Goal: Task Accomplishment & Management: Manage account settings

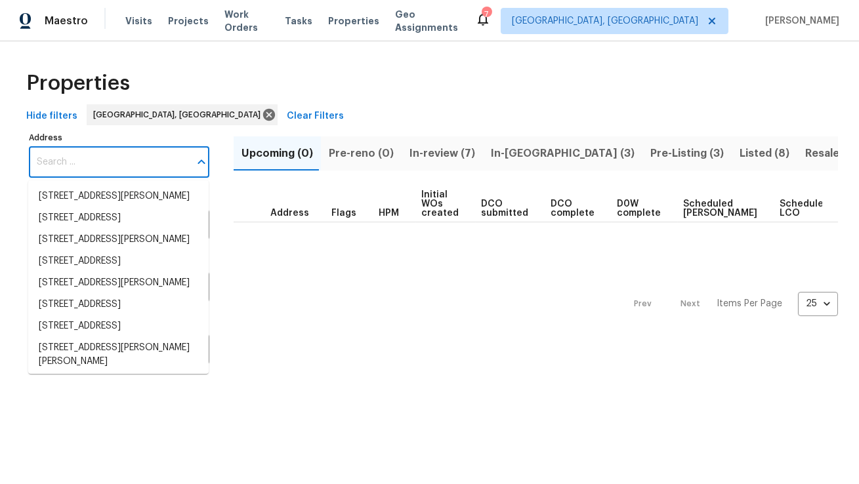
click at [117, 157] on input "Address" at bounding box center [109, 162] width 161 height 31
paste input "[STREET_ADDRESS]"
type input "[STREET_ADDRESS]"
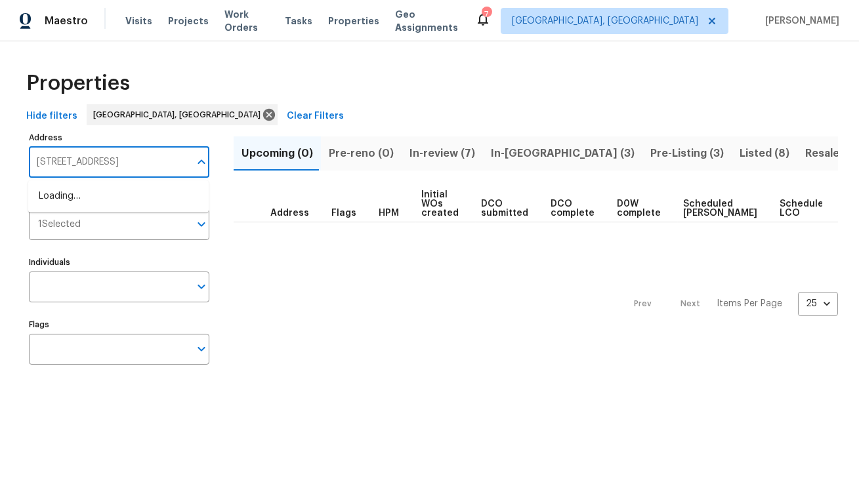
scroll to position [0, 7]
click at [121, 184] on ul "[STREET_ADDRESS]" at bounding box center [118, 196] width 180 height 32
click at [121, 191] on li "[STREET_ADDRESS]" at bounding box center [118, 197] width 180 height 22
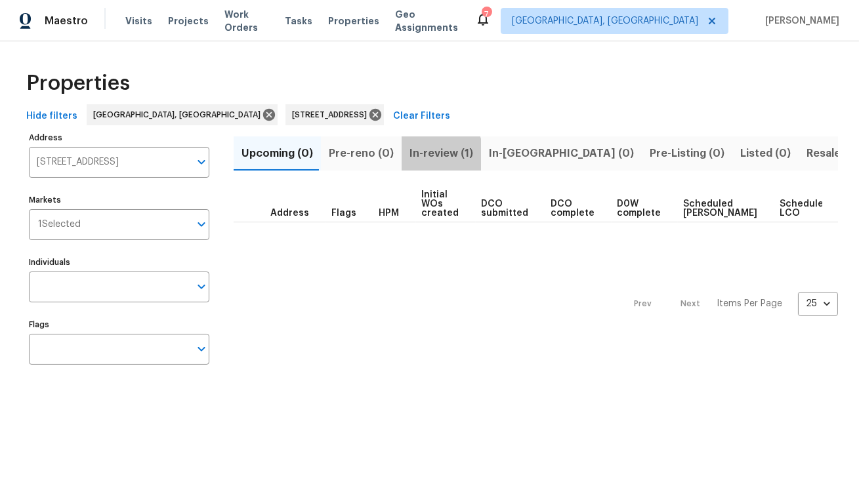
click at [420, 155] on span "In-review (1)" at bounding box center [441, 153] width 64 height 18
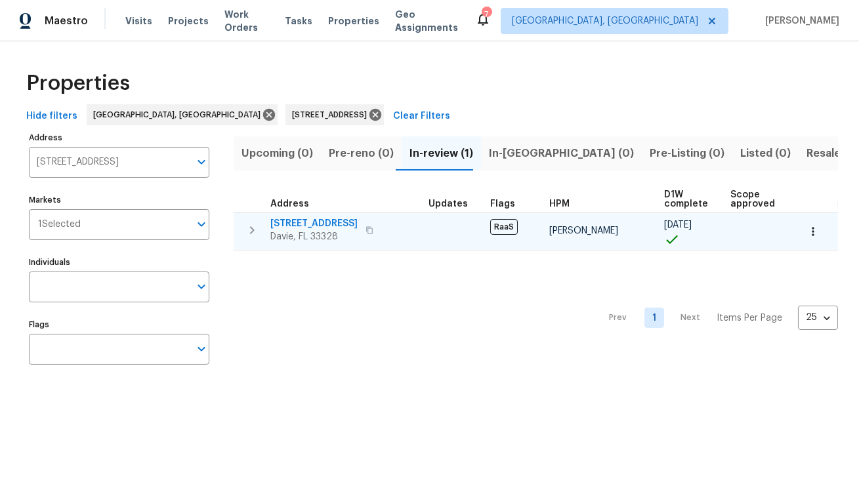
click at [328, 220] on span "[STREET_ADDRESS]" at bounding box center [313, 223] width 87 height 13
click at [290, 228] on span "[STREET_ADDRESS]" at bounding box center [313, 223] width 87 height 13
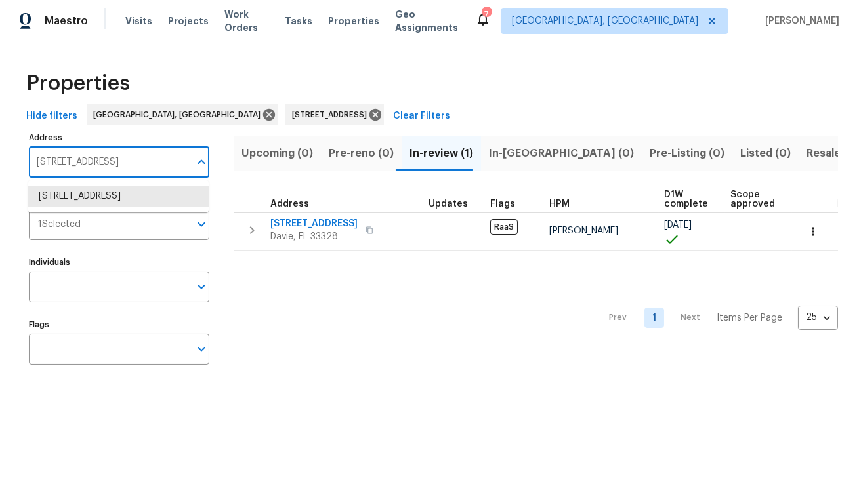
click at [155, 154] on input "9220 Arborwood Cir Davie FL 33328" at bounding box center [109, 162] width 161 height 31
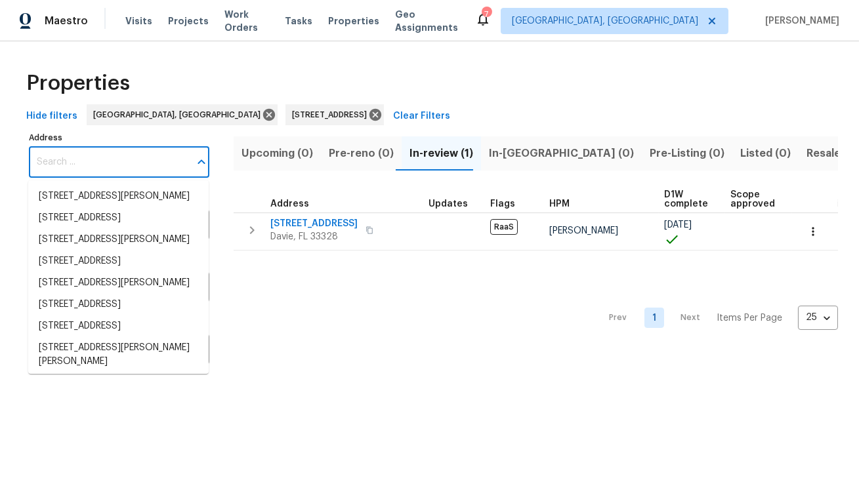
paste input "[STREET_ADDRESS][PERSON_NAME]"
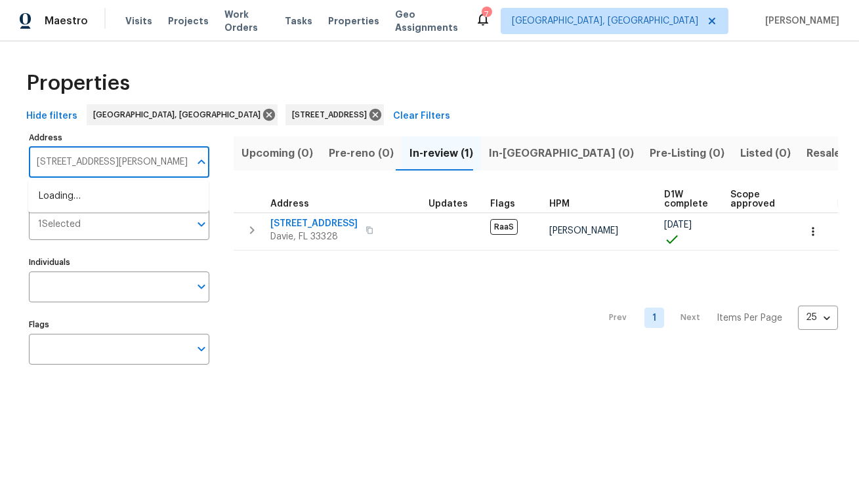
scroll to position [0, 12]
type input "[STREET_ADDRESS][PERSON_NAME]"
click at [136, 204] on li "8471 SW 198th St Cutler Bay FL 33189" at bounding box center [118, 197] width 180 height 22
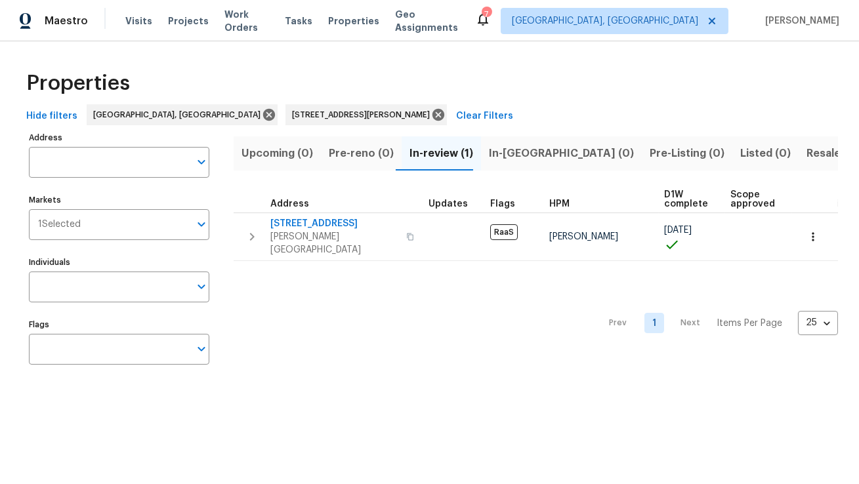
type input "8471 SW 198th St Cutler Bay FL 33189"
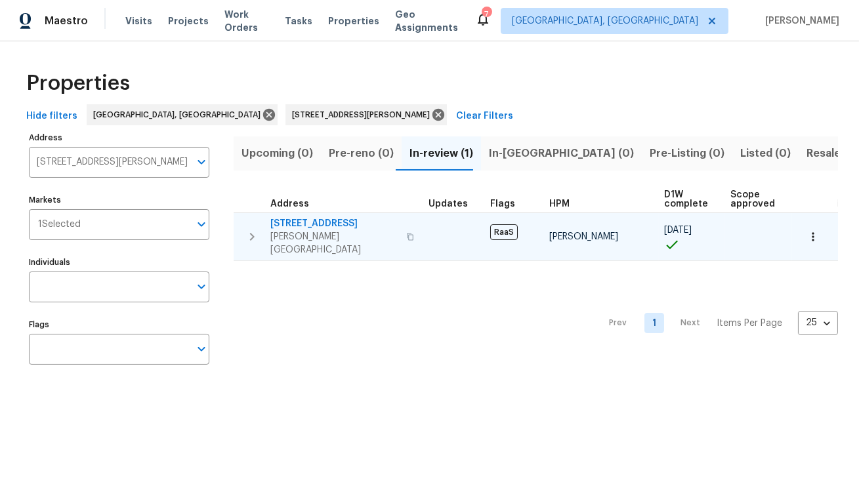
click at [321, 222] on span "8471 SW 198th St" at bounding box center [334, 223] width 128 height 13
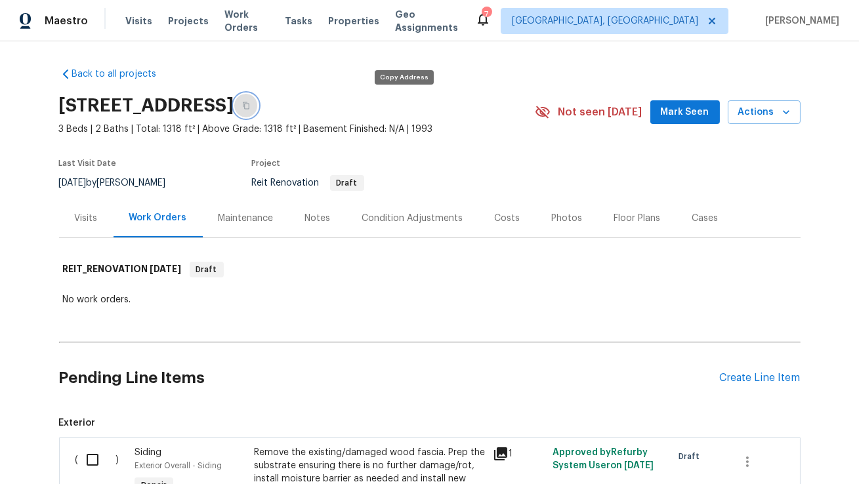
click at [249, 104] on icon "button" at bounding box center [246, 105] width 7 height 7
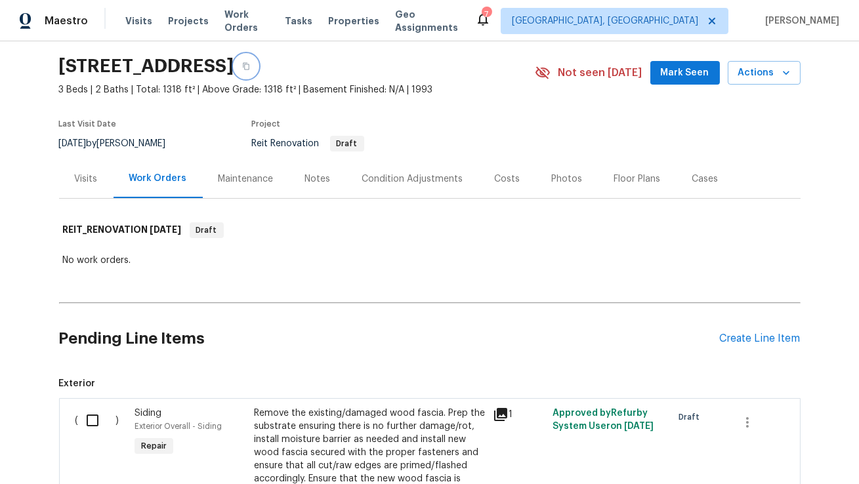
scroll to position [39, 0]
click at [250, 63] on icon "button" at bounding box center [246, 67] width 8 height 8
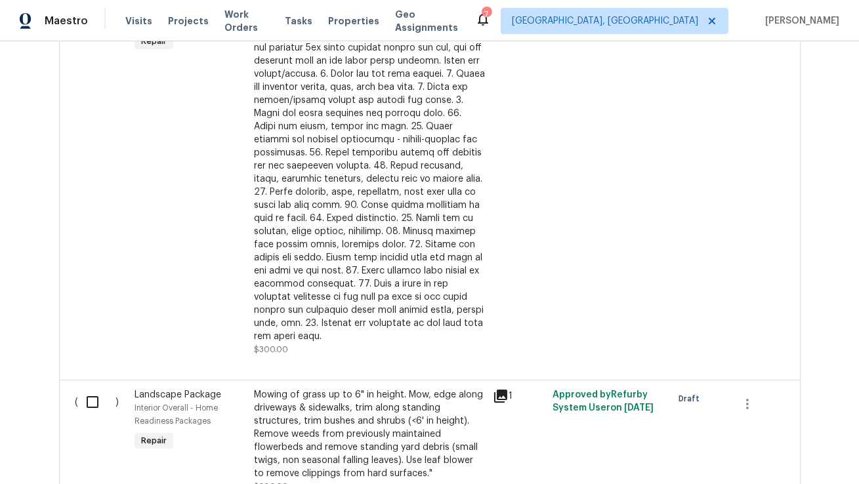
scroll to position [882, 0]
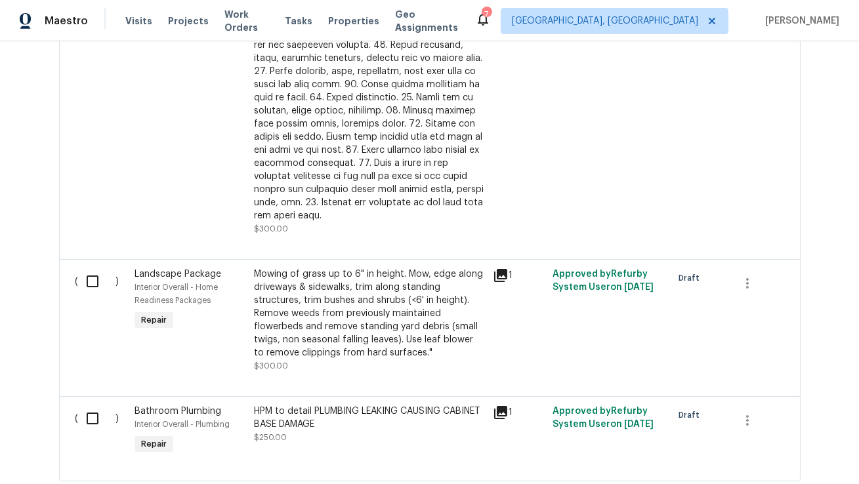
click at [96, 406] on input "checkbox" at bounding box center [97, 419] width 37 height 28
checkbox input "true"
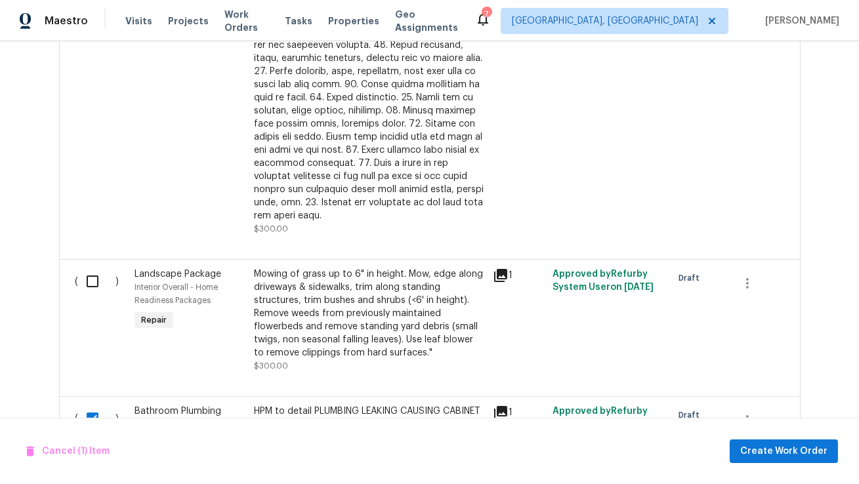
click at [91, 268] on input "checkbox" at bounding box center [97, 282] width 37 height 28
checkbox input "true"
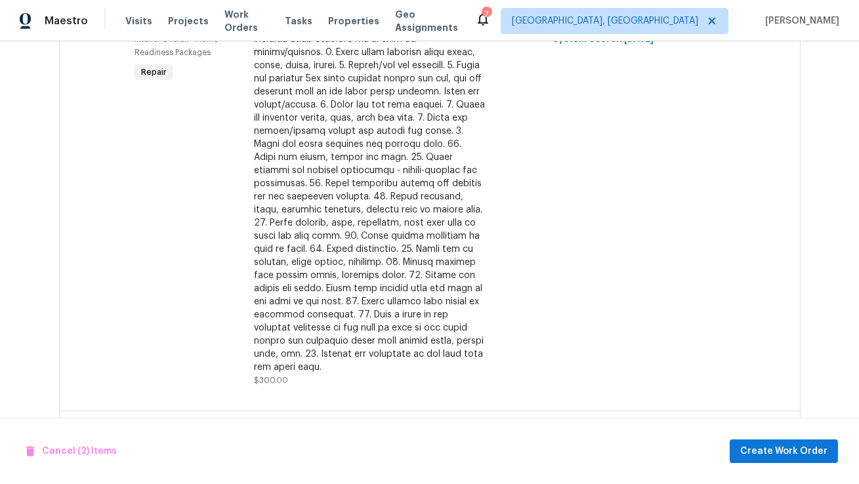
scroll to position [617, 0]
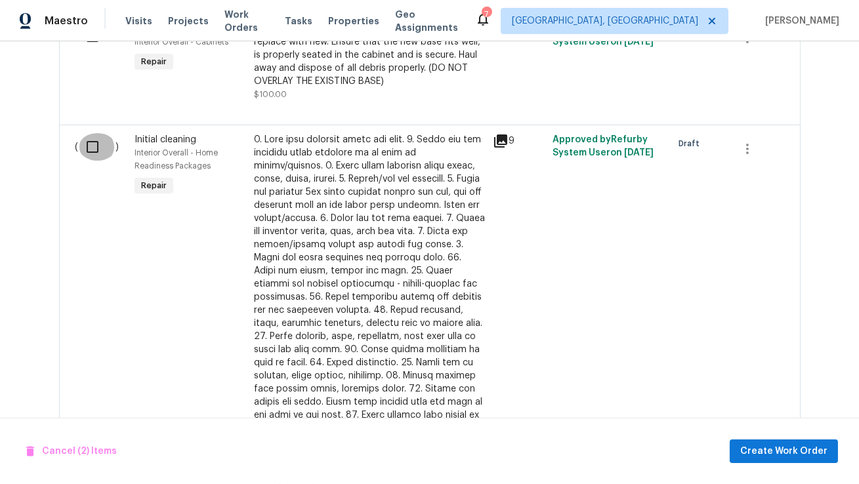
click at [93, 150] on input "checkbox" at bounding box center [97, 147] width 37 height 28
checkbox input "true"
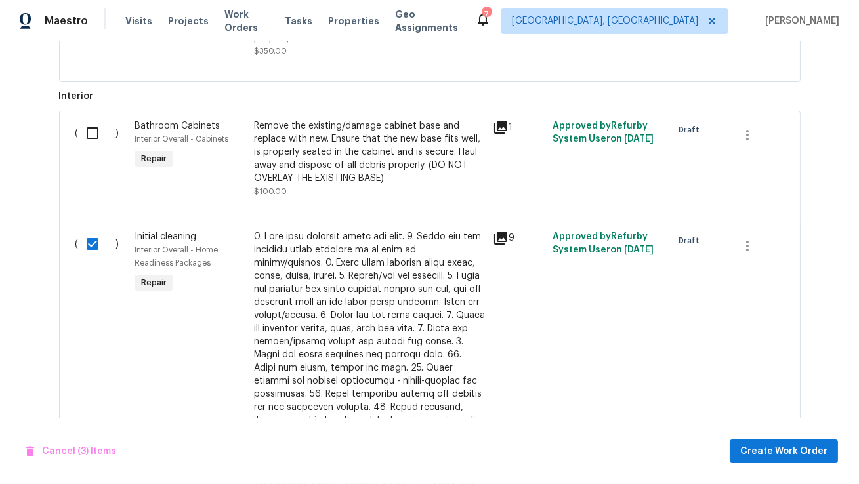
scroll to position [474, 0]
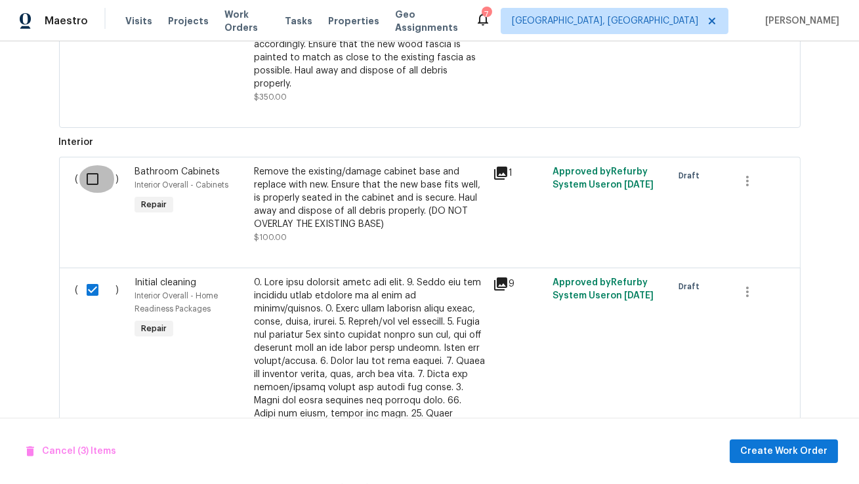
click at [79, 176] on input "checkbox" at bounding box center [97, 179] width 37 height 28
checkbox input "true"
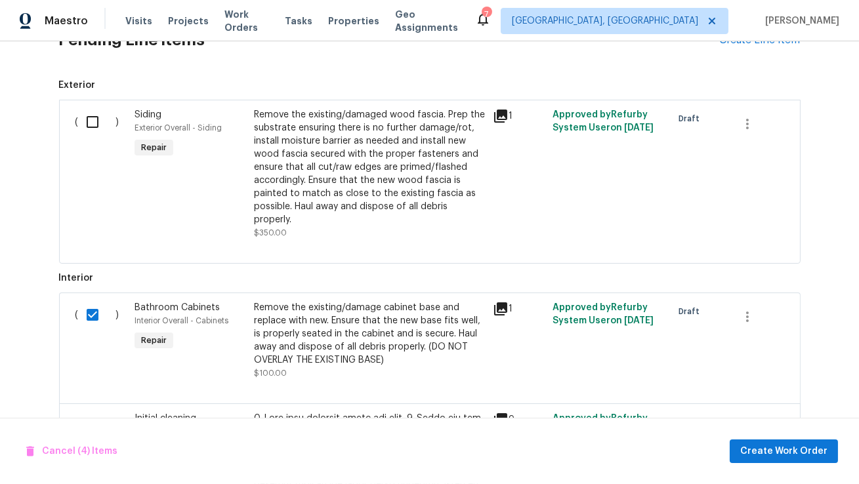
scroll to position [308, 0]
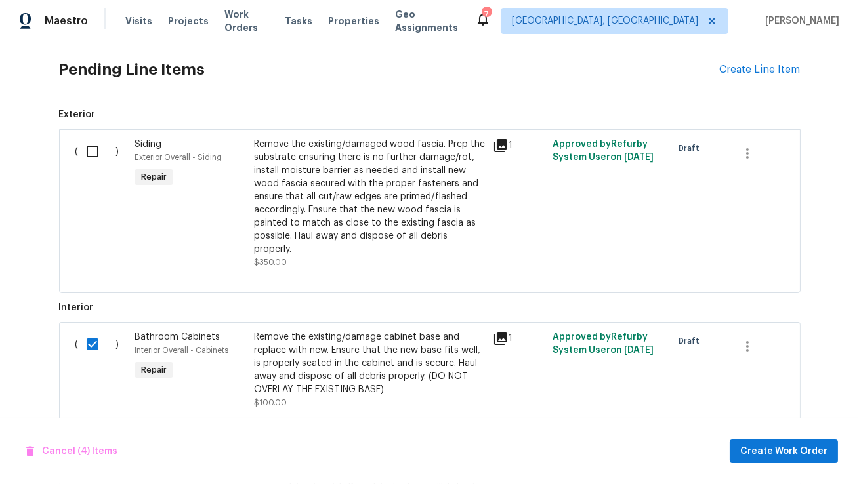
click at [76, 146] on div "( )" at bounding box center [102, 203] width 60 height 139
click at [92, 152] on input "checkbox" at bounding box center [97, 152] width 37 height 28
checkbox input "true"
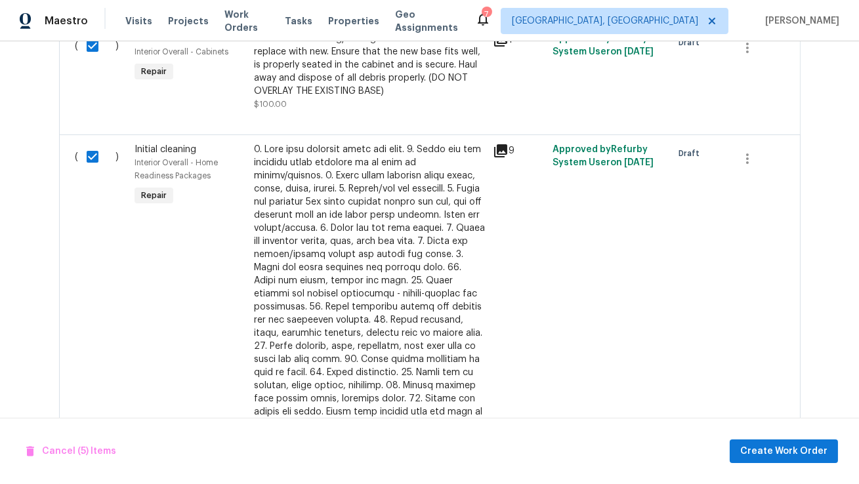
scroll to position [955, 0]
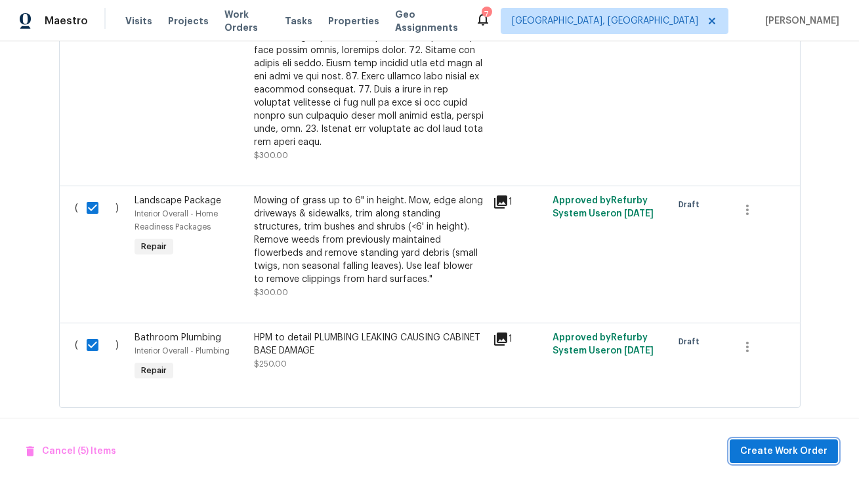
click at [756, 441] on button "Create Work Order" at bounding box center [783, 452] width 108 height 24
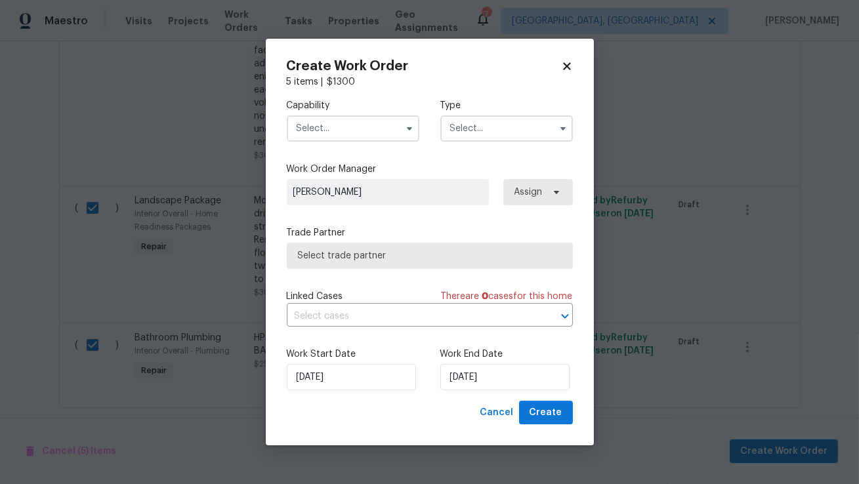
click at [369, 121] on input "text" at bounding box center [353, 128] width 133 height 26
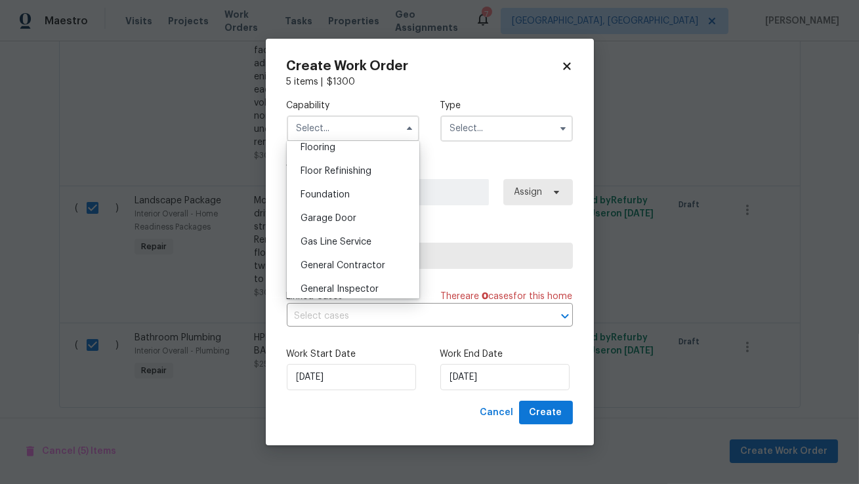
scroll to position [519, 0]
click at [355, 260] on span "General Contractor" at bounding box center [342, 264] width 85 height 9
type input "General Contractor"
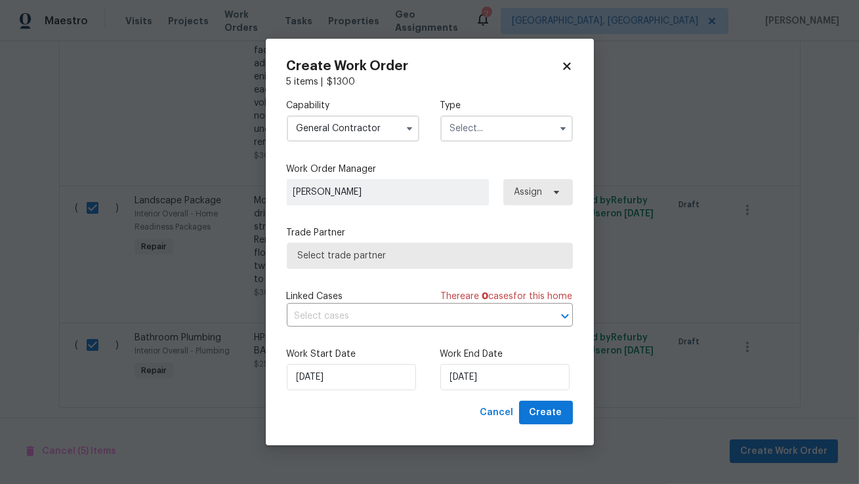
click at [479, 129] on input "text" at bounding box center [506, 128] width 133 height 26
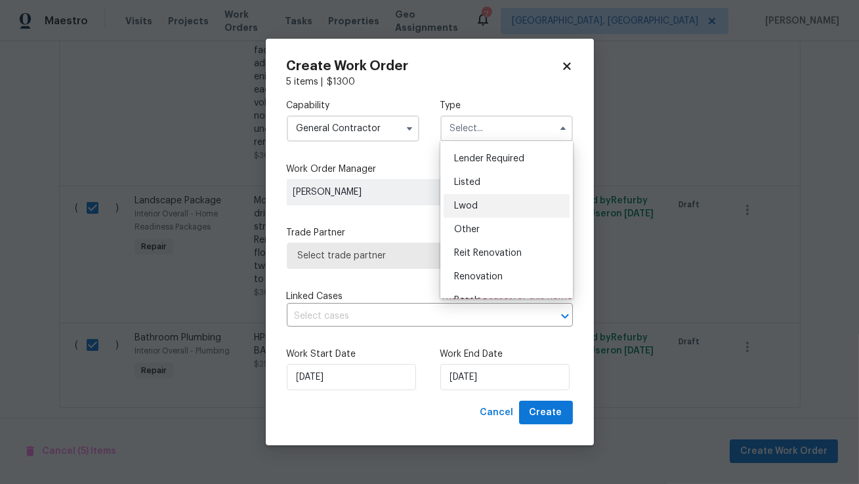
scroll to position [96, 0]
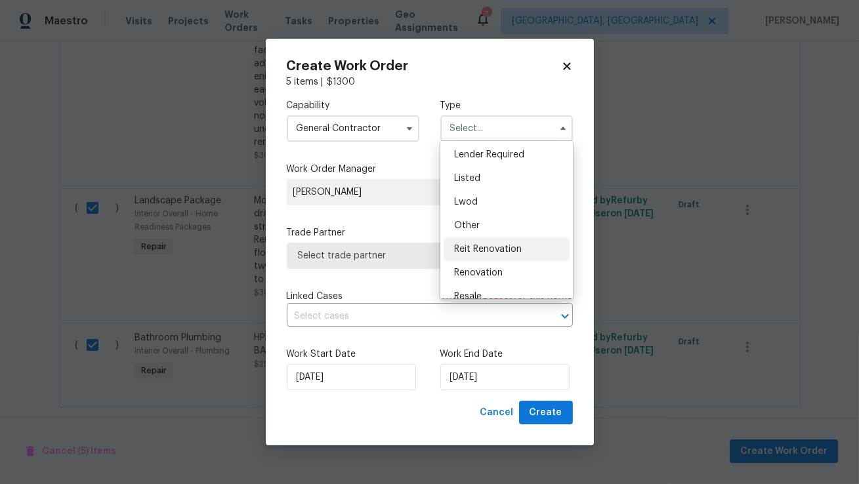
click at [484, 247] on span "Reit Renovation" at bounding box center [488, 249] width 68 height 9
type input "Reit Renovation"
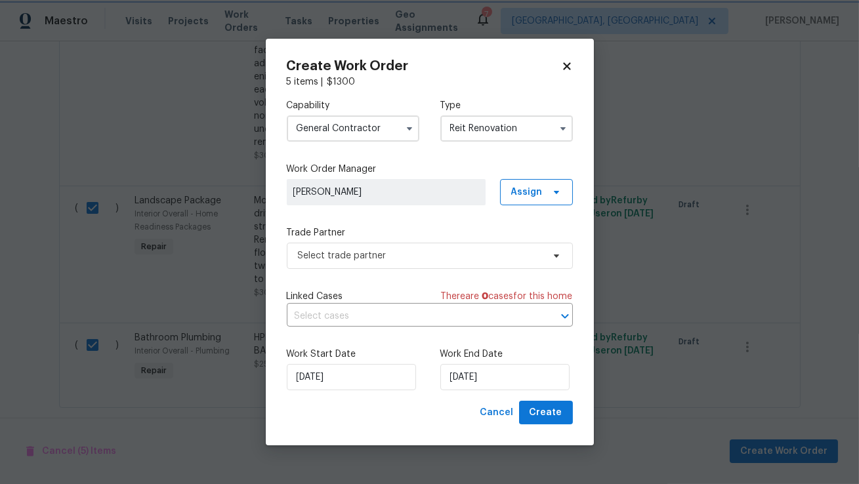
scroll to position [0, 0]
click at [525, 194] on span "Assign" at bounding box center [526, 192] width 31 height 13
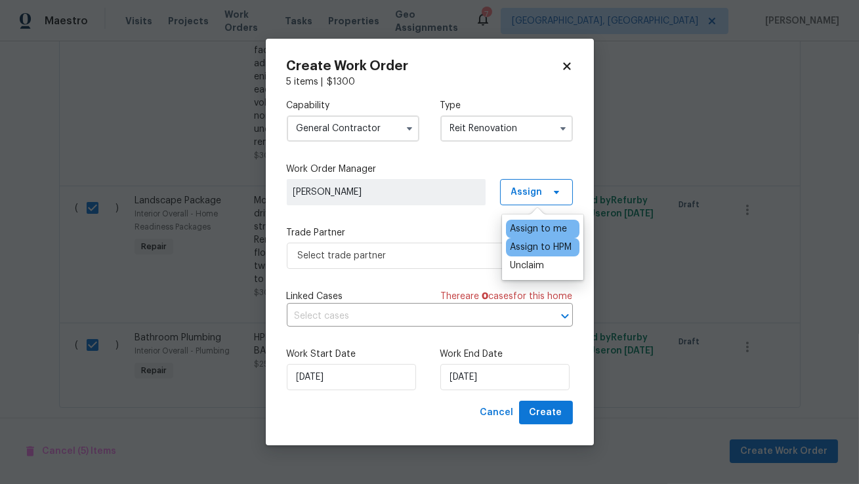
click at [537, 249] on div "Assign to HPM" at bounding box center [541, 247] width 62 height 13
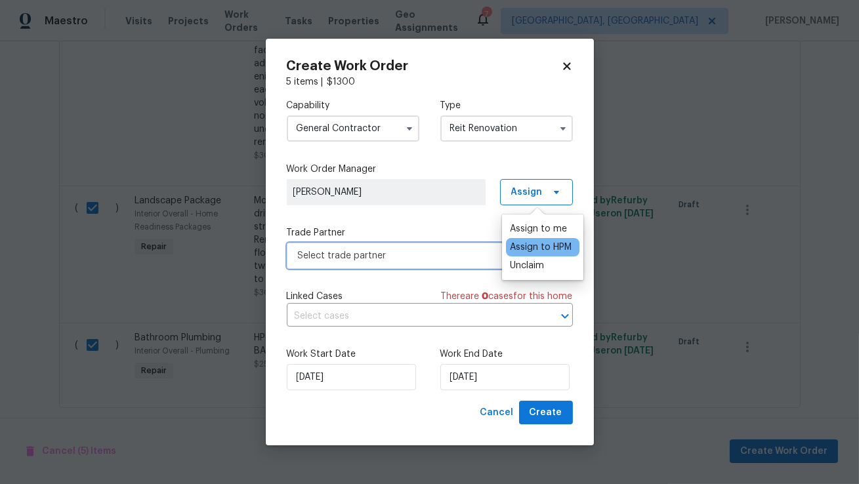
click at [428, 250] on span "Select trade partner" at bounding box center [420, 255] width 245 height 13
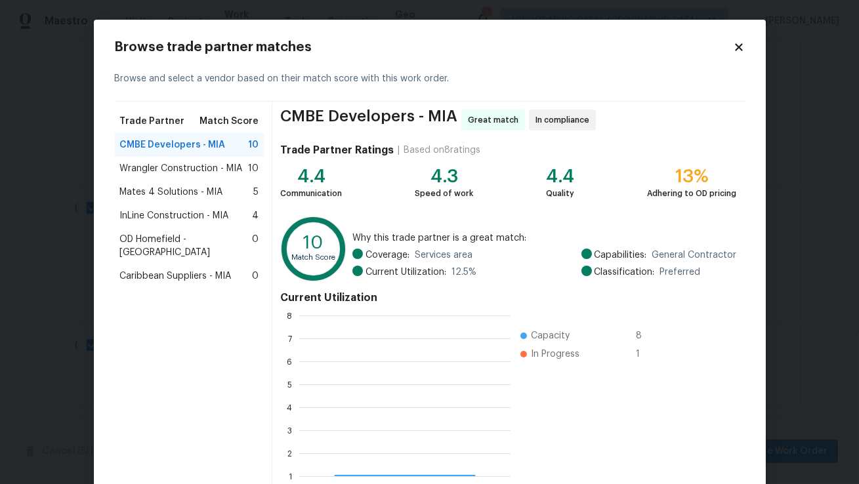
scroll to position [184, 211]
click at [206, 174] on span "Wrangler Construction - MIA" at bounding box center [181, 168] width 123 height 13
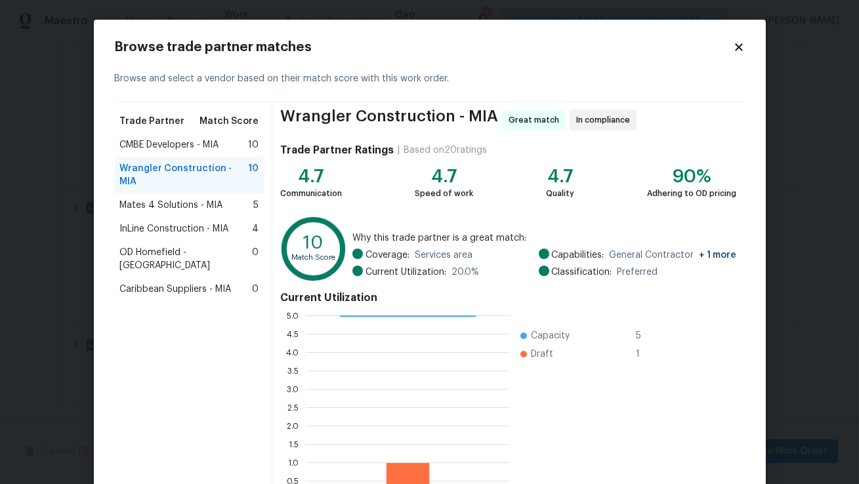
scroll to position [94, 0]
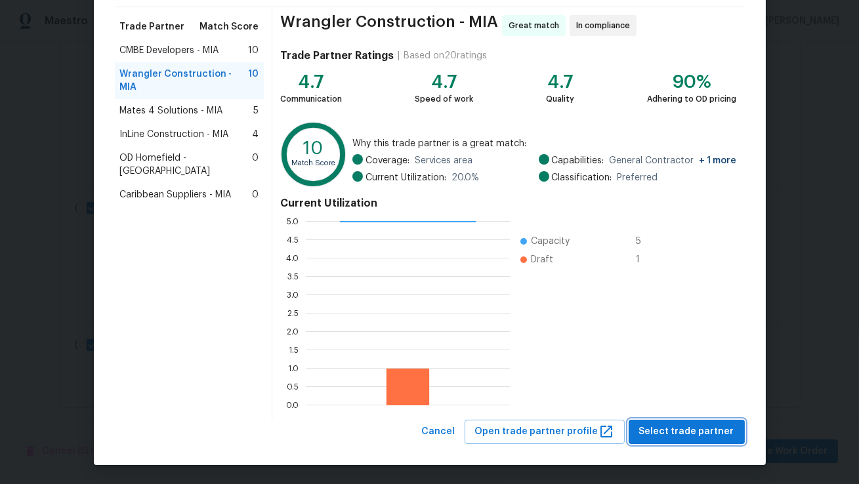
click at [672, 426] on span "Select trade partner" at bounding box center [686, 432] width 95 height 16
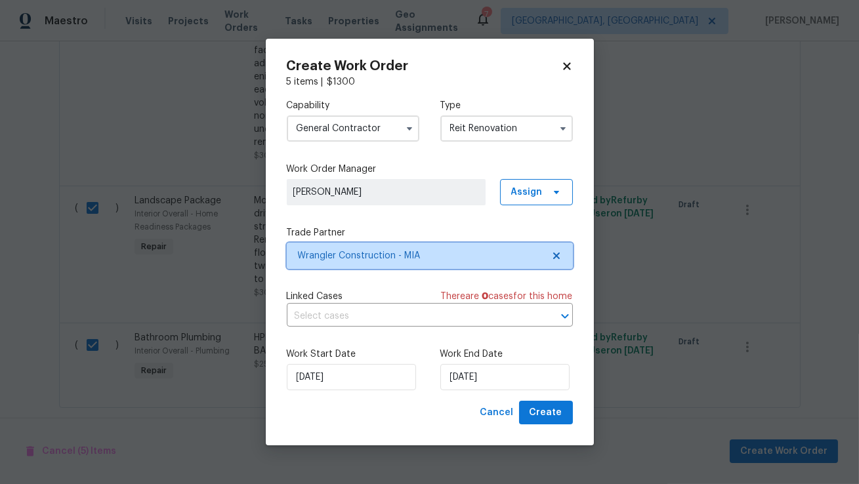
scroll to position [0, 0]
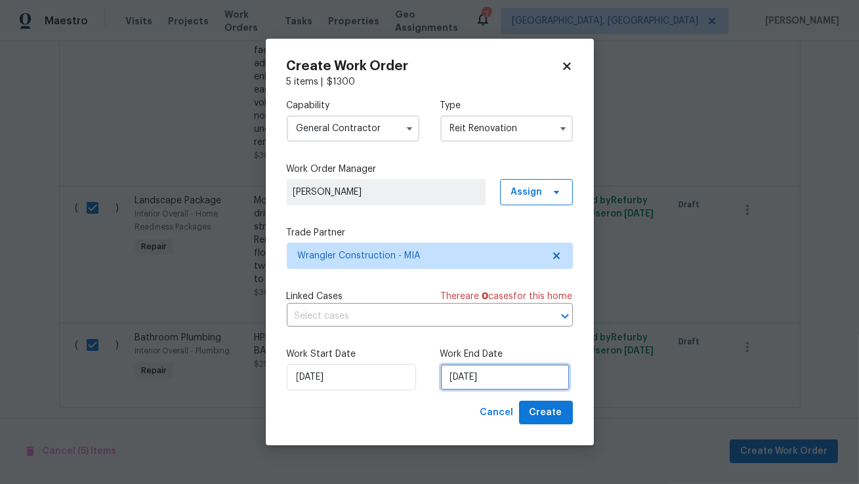
click at [502, 379] on input "[DATE]" at bounding box center [504, 377] width 129 height 26
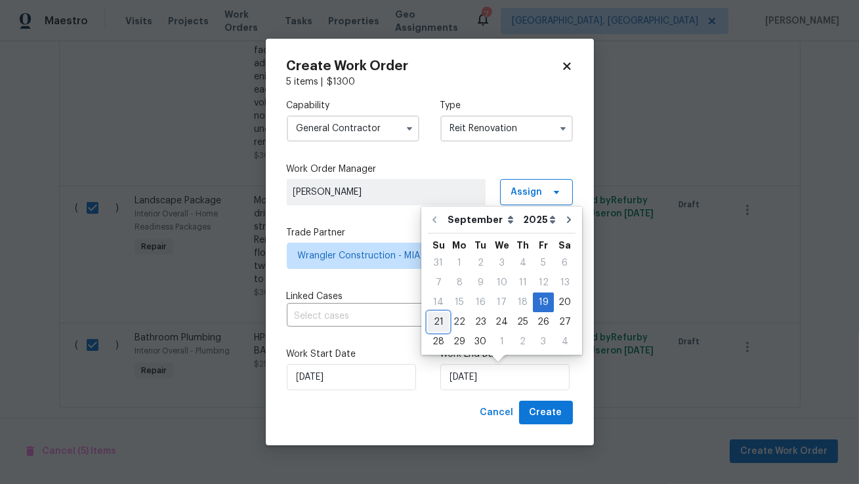
click at [438, 318] on div "21" at bounding box center [438, 322] width 21 height 18
type input "9/21/2025"
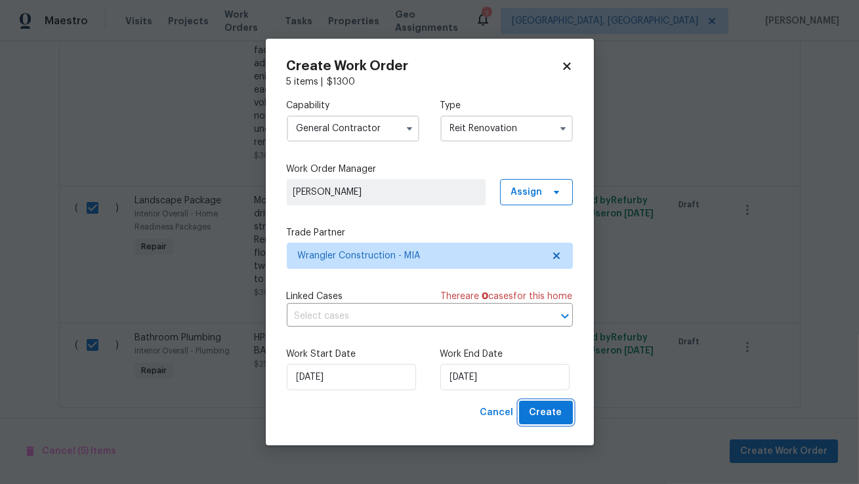
click at [537, 409] on span "Create" at bounding box center [545, 413] width 33 height 16
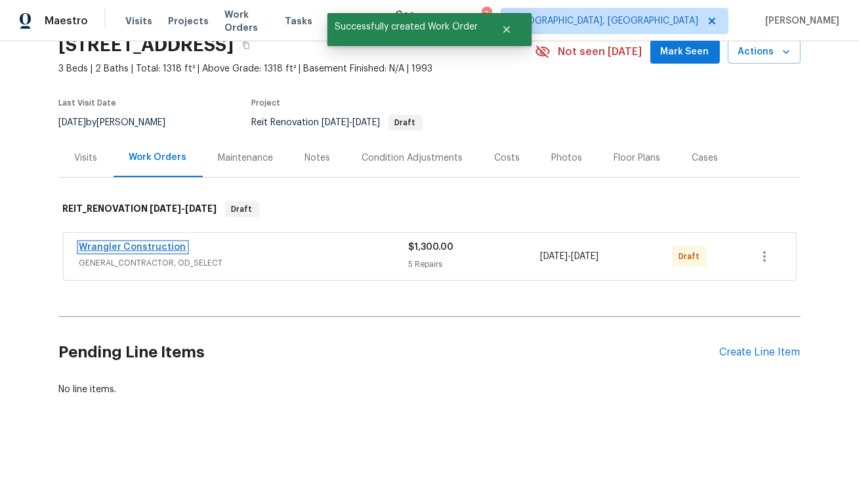
click at [146, 243] on link "Wrangler Construction" at bounding box center [132, 247] width 107 height 9
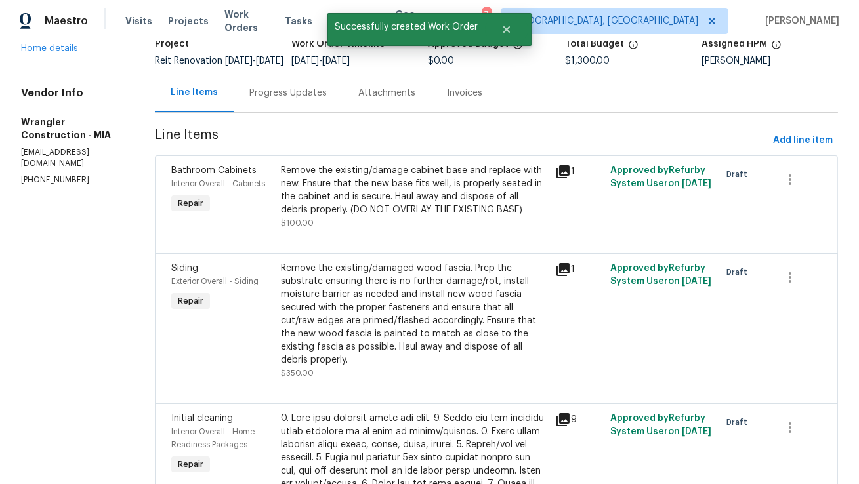
scroll to position [127, 0]
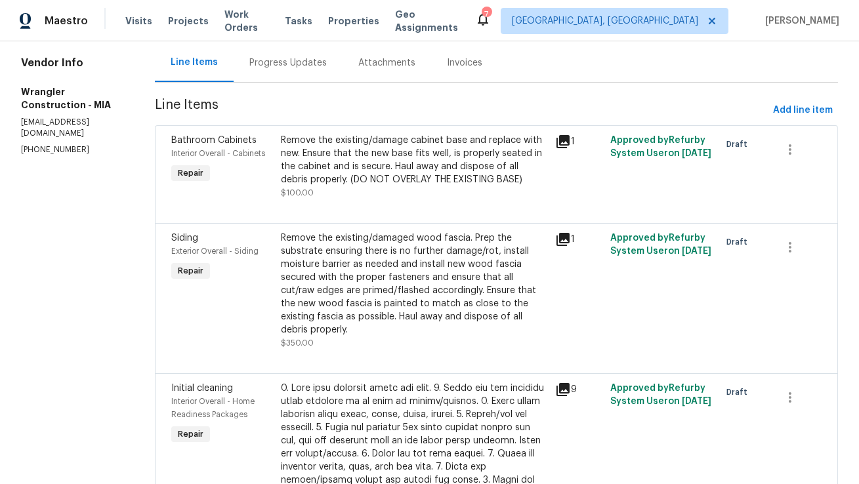
click at [419, 163] on div "Remove the existing/damage cabinet base and replace with new. Ensure that the n…" at bounding box center [414, 160] width 266 height 52
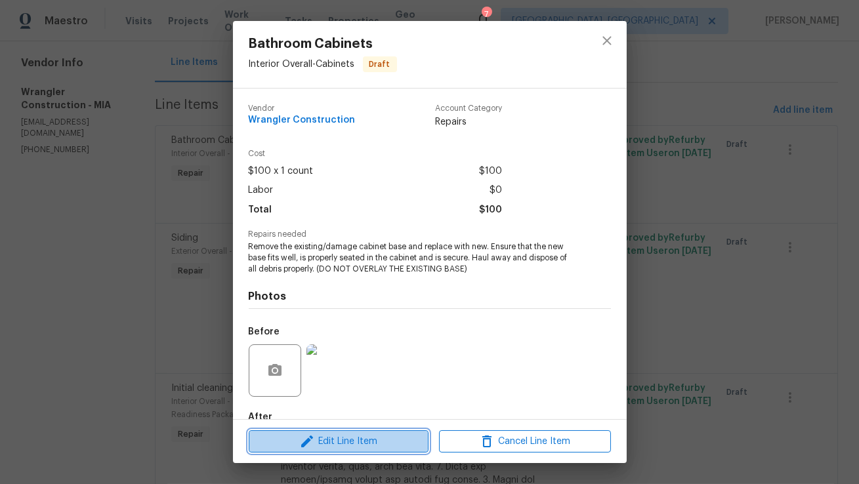
click at [333, 445] on span "Edit Line Item" at bounding box center [339, 442] width 172 height 16
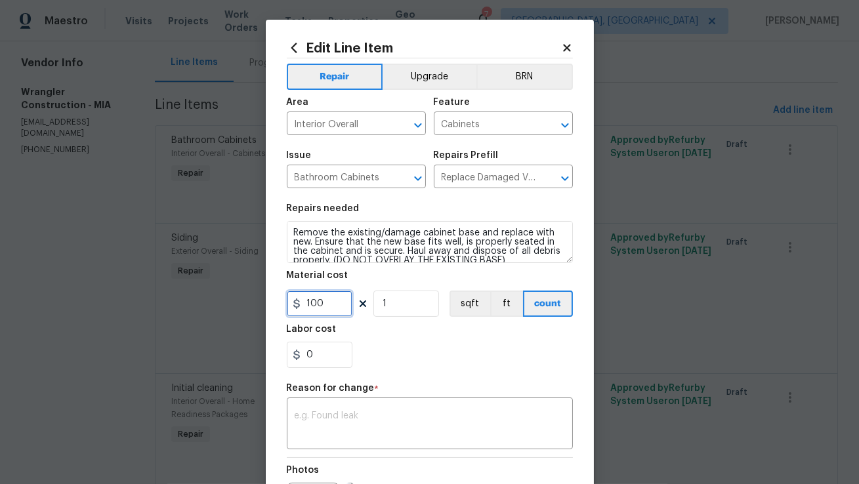
drag, startPoint x: 336, startPoint y: 304, endPoint x: 260, endPoint y: 298, distance: 75.7
click at [260, 298] on div "Edit Line Item Repair Upgrade BRN Area Interior Overall ​ Feature Cabinets ​ Is…" at bounding box center [429, 242] width 859 height 484
type input "75"
click at [320, 428] on textarea at bounding box center [430, 425] width 270 height 28
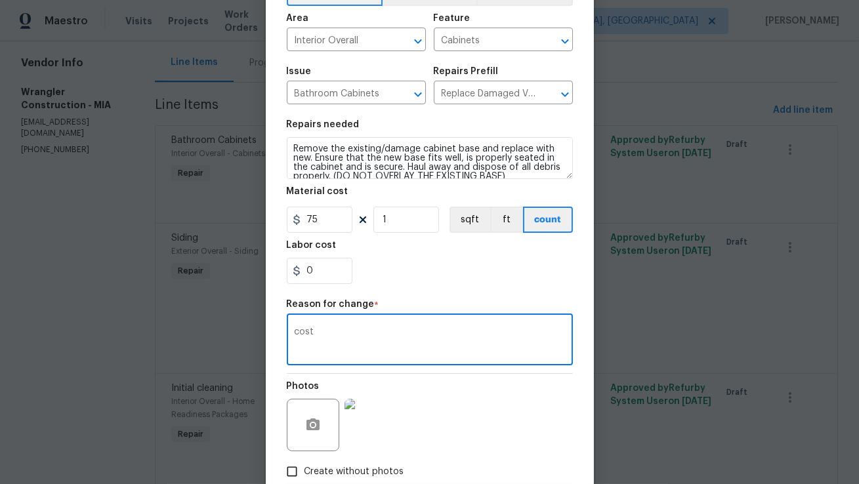
scroll to position [162, 0]
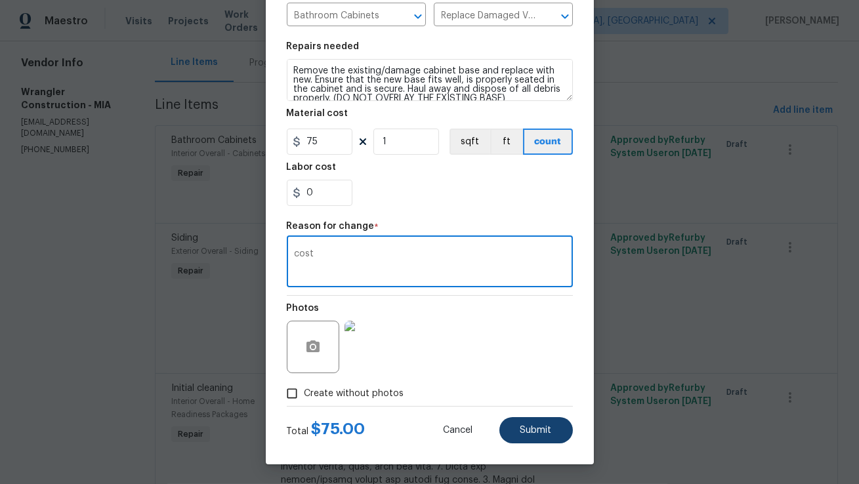
type textarea "cost"
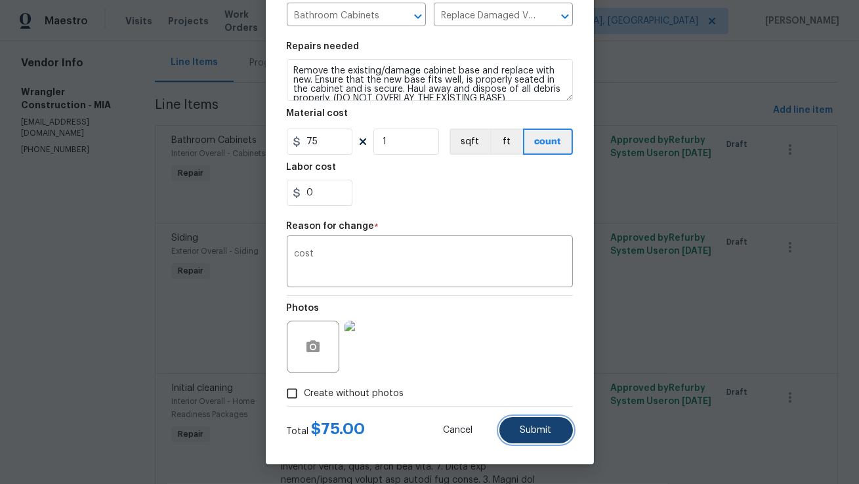
click at [529, 428] on span "Submit" at bounding box center [535, 431] width 31 height 10
type input "100"
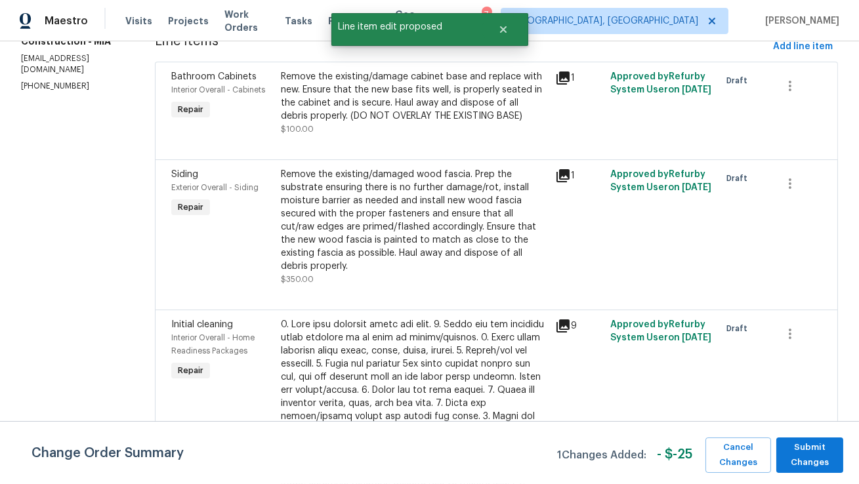
scroll to position [197, 0]
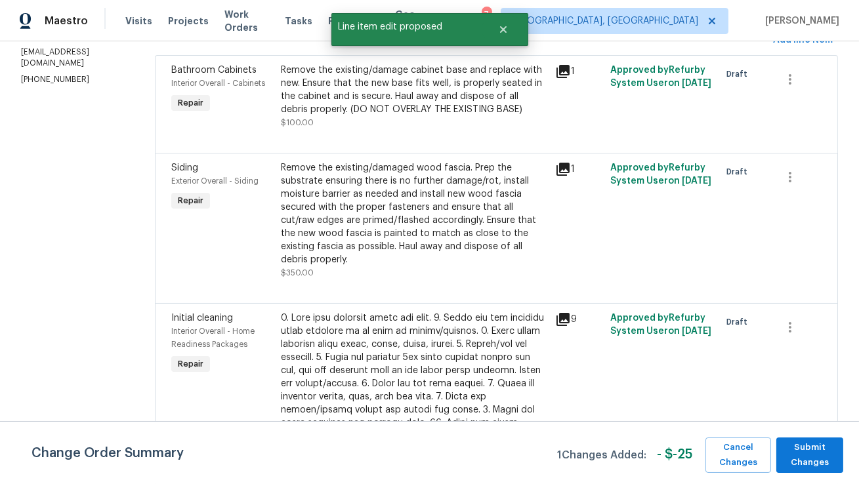
click at [343, 222] on div "Remove the existing/damaged wood fascia. Prep the substrate ensuring there is n…" at bounding box center [414, 213] width 266 height 105
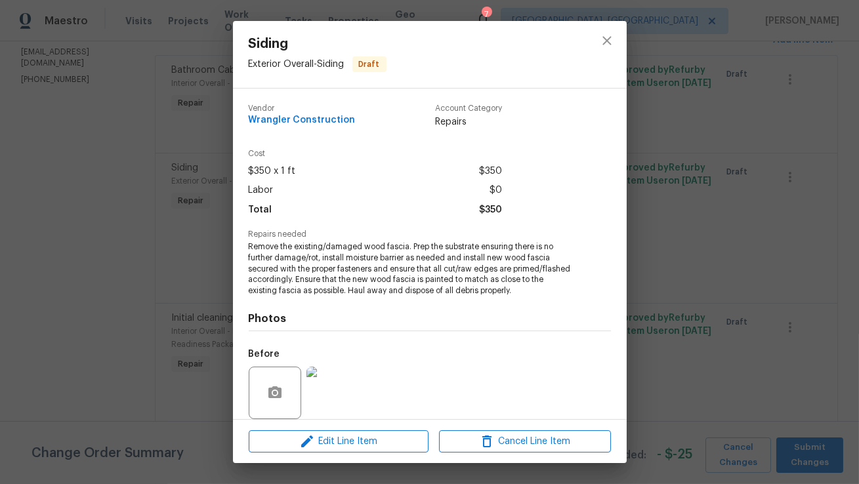
scroll to position [66, 0]
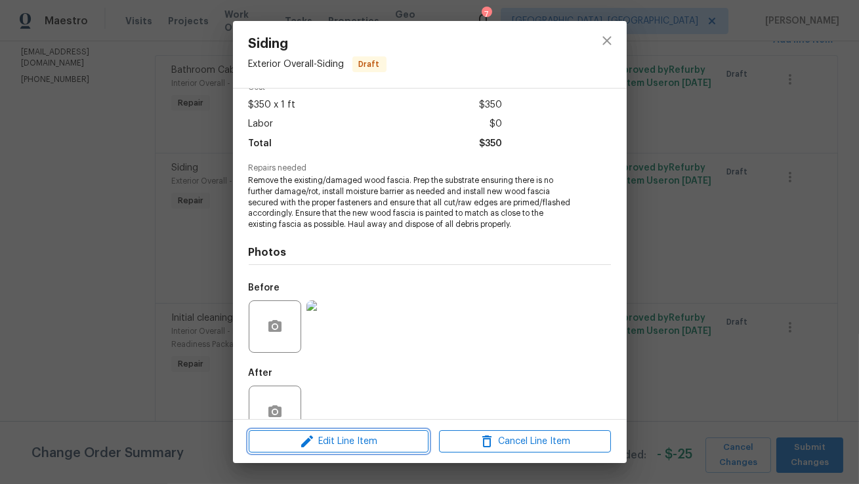
click at [358, 443] on span "Edit Line Item" at bounding box center [339, 442] width 172 height 16
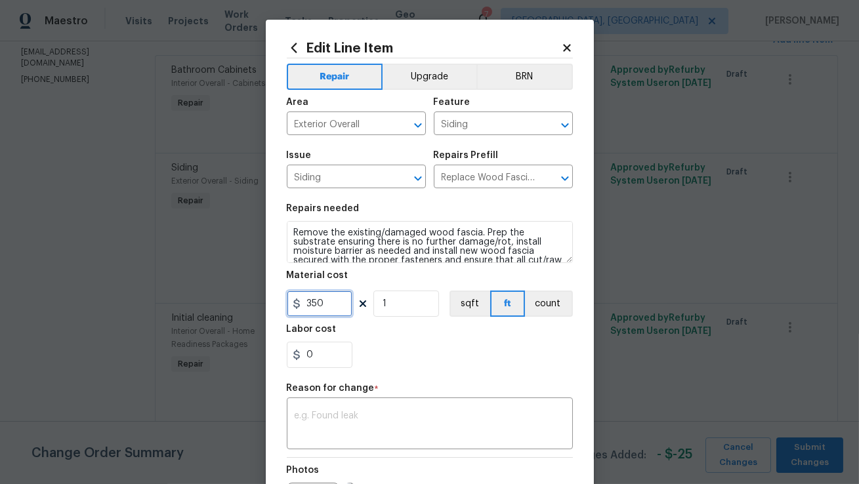
click at [342, 299] on input "350" at bounding box center [320, 304] width 66 height 26
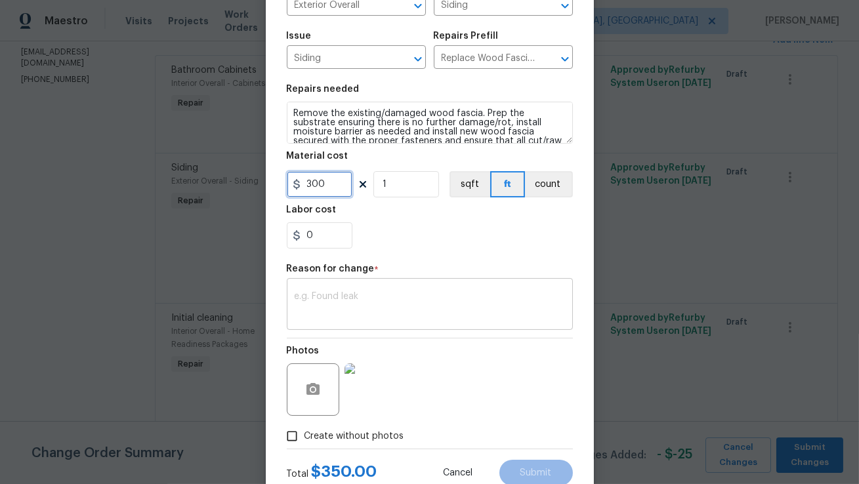
type input "300"
click at [428, 321] on div "x ​" at bounding box center [430, 305] width 286 height 49
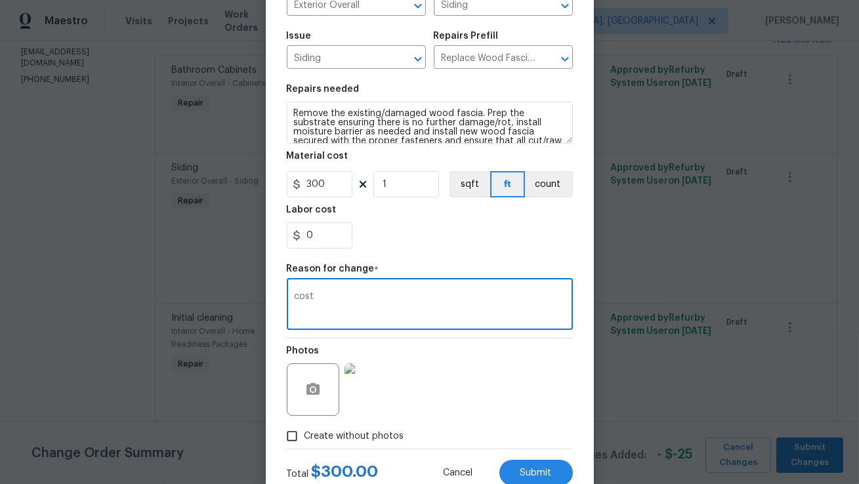
scroll to position [162, 0]
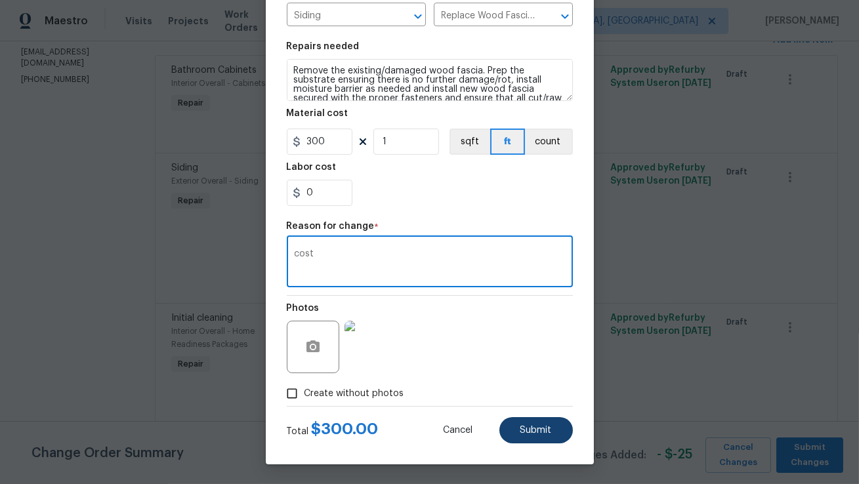
type textarea "cost"
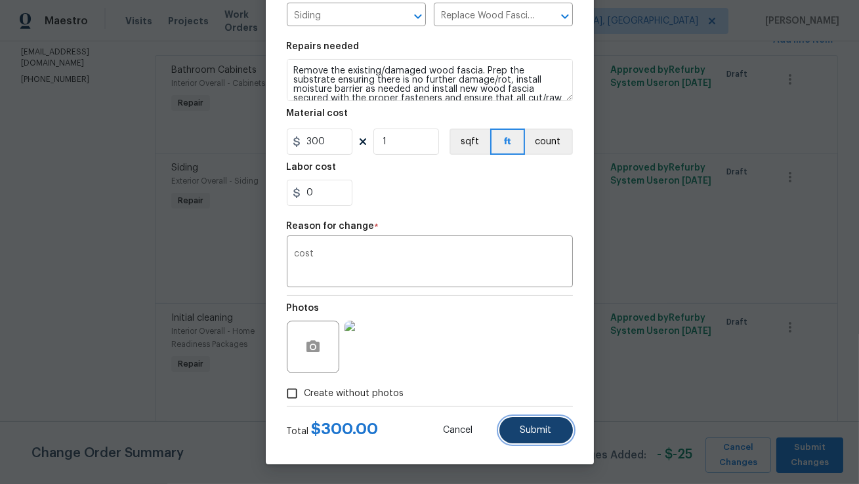
click at [523, 422] on button "Submit" at bounding box center [535, 430] width 73 height 26
type input "350"
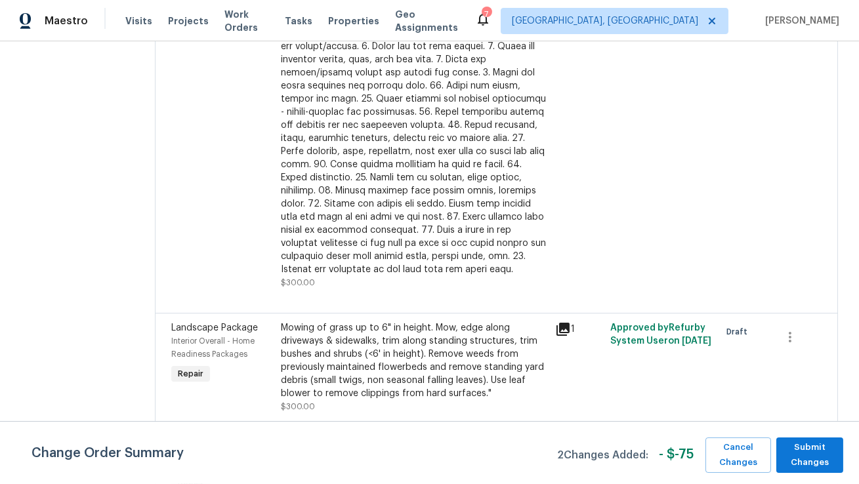
scroll to position [580, 0]
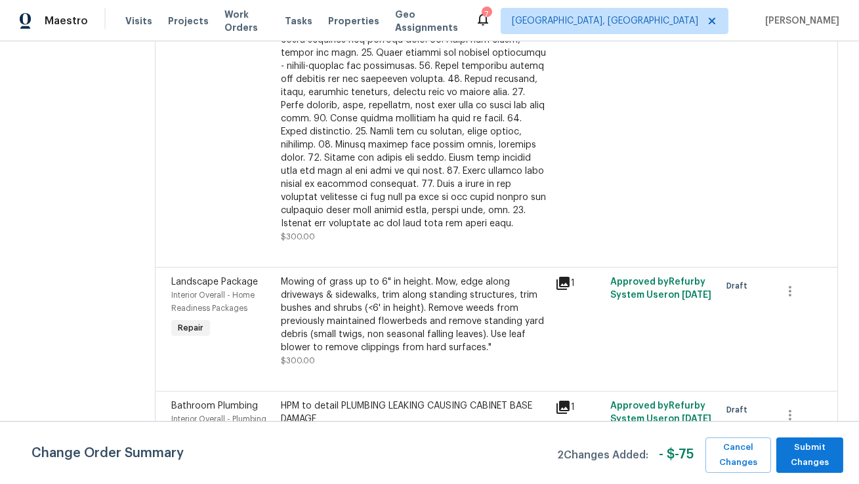
click at [449, 400] on div "HPM to detail PLUMBING LEAKING CAUSING CABINET BASE DAMAGE" at bounding box center [414, 413] width 266 height 26
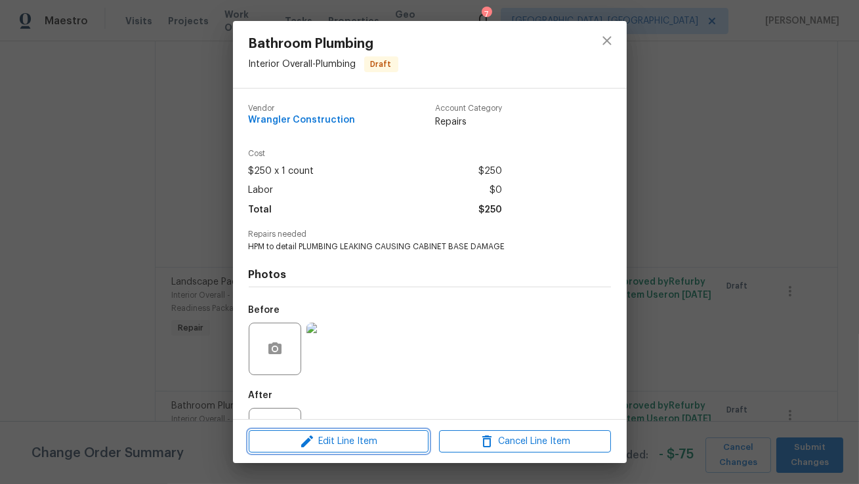
click at [361, 438] on span "Edit Line Item" at bounding box center [339, 442] width 172 height 16
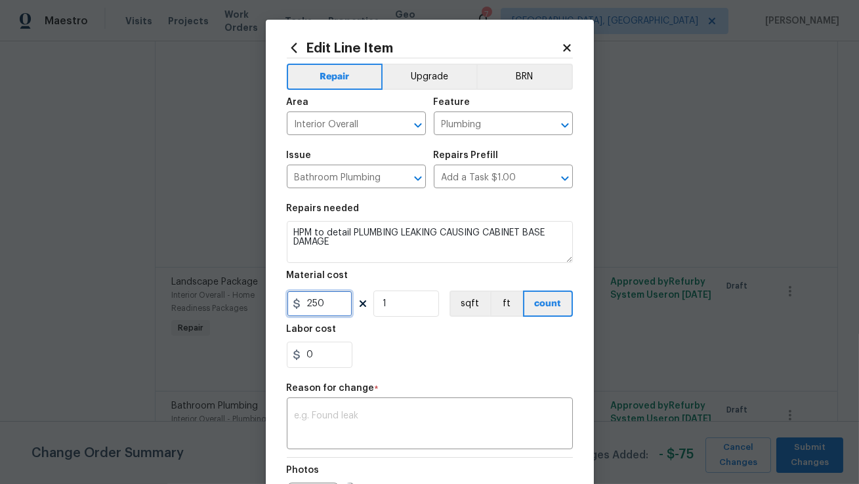
click at [332, 308] on input "250" at bounding box center [320, 304] width 66 height 26
type input "175"
click at [380, 441] on div "x ​" at bounding box center [430, 425] width 286 height 49
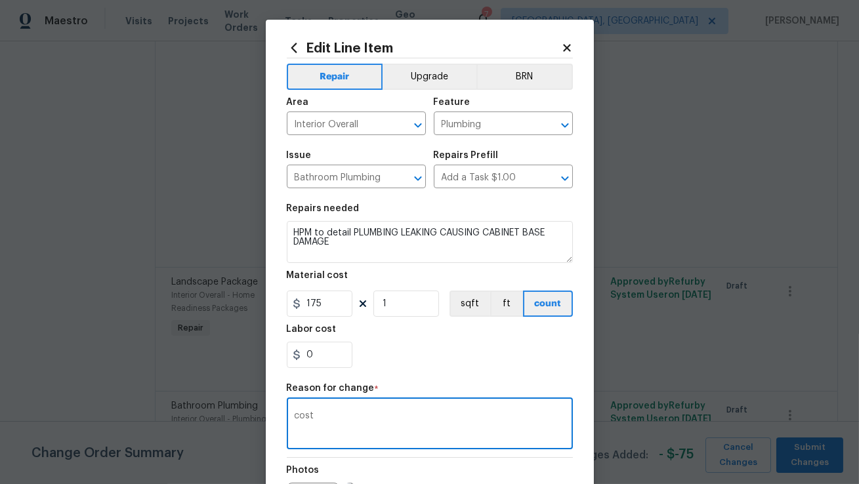
scroll to position [162, 0]
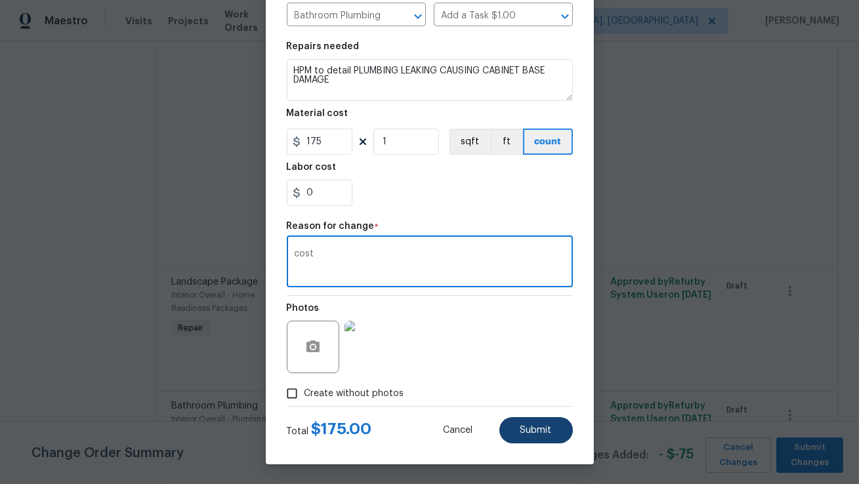
type textarea "cost"
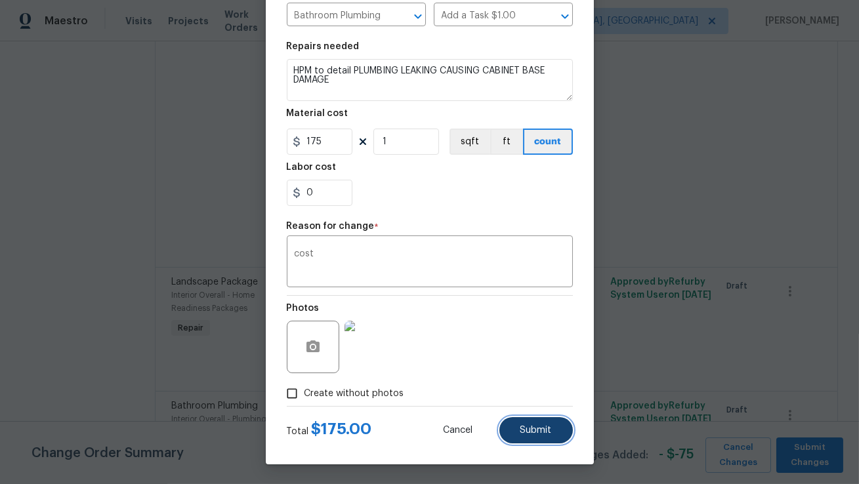
click at [527, 432] on span "Submit" at bounding box center [535, 431] width 31 height 10
type input "250"
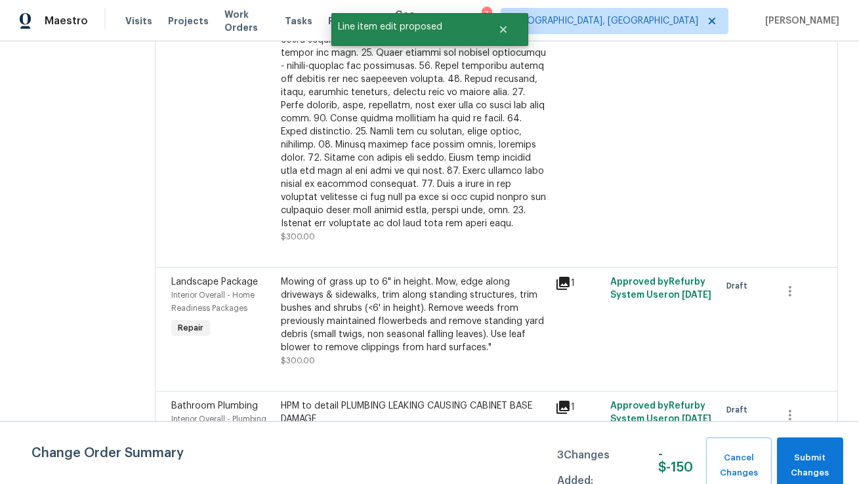
scroll to position [0, 0]
click at [556, 277] on icon at bounding box center [562, 283] width 13 height 13
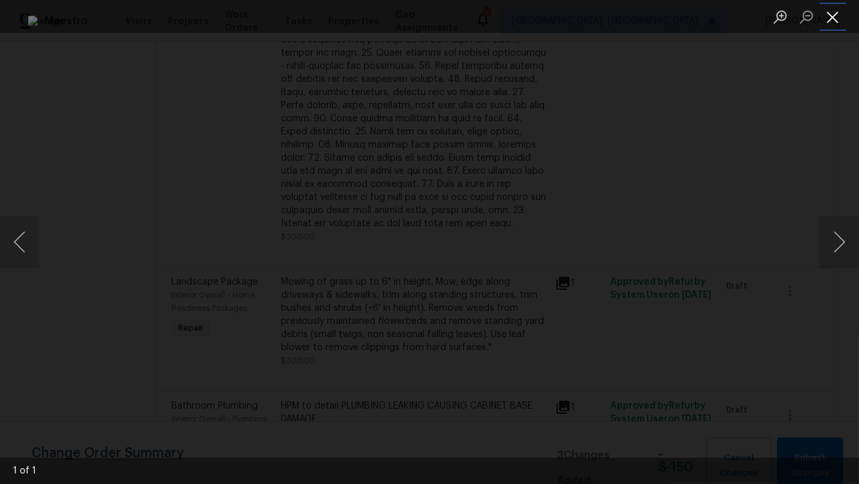
click at [830, 19] on button "Close lightbox" at bounding box center [832, 16] width 26 height 23
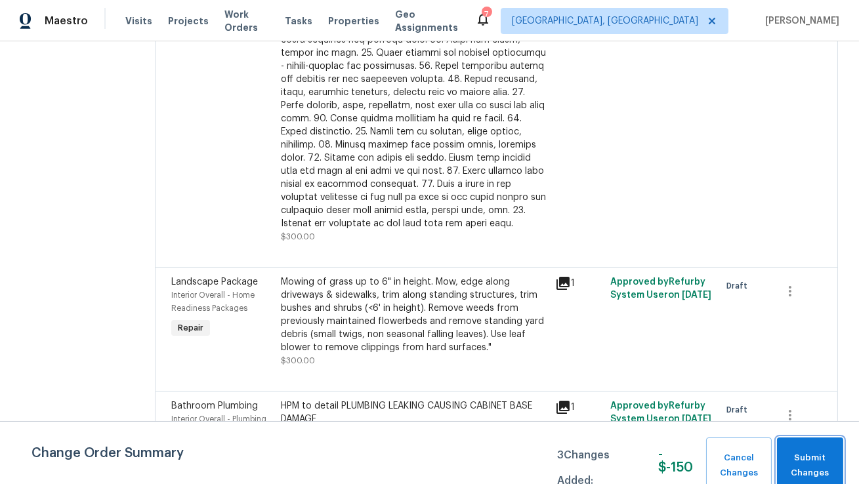
click at [817, 446] on button "Submit Changes" at bounding box center [810, 466] width 66 height 56
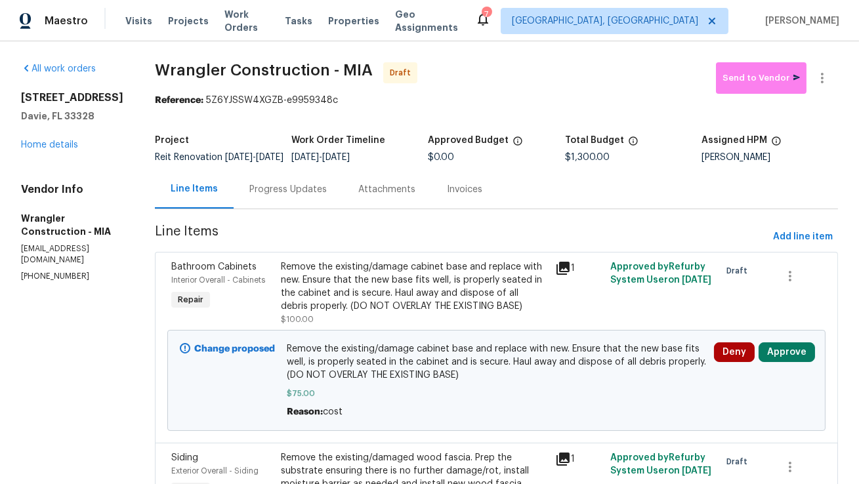
click at [780, 351] on div "Deny Approve" at bounding box center [763, 380] width 107 height 84
click at [777, 362] on button "Approve" at bounding box center [786, 352] width 56 height 20
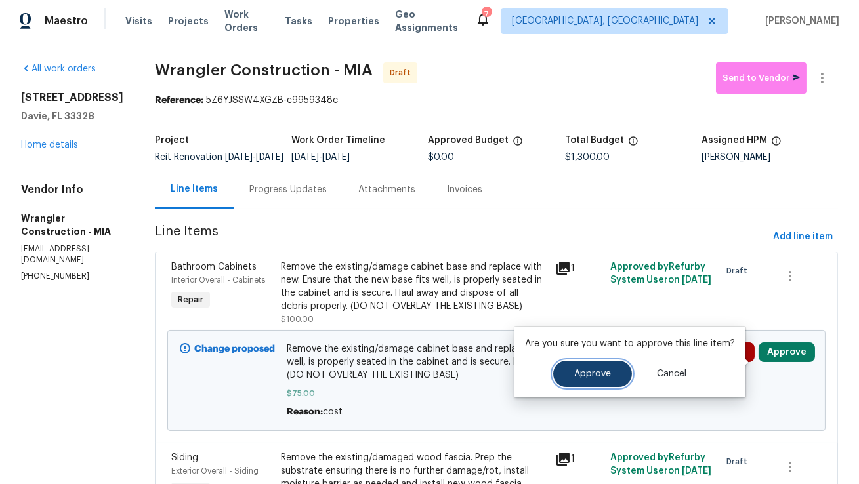
click at [581, 371] on span "Approve" at bounding box center [592, 374] width 37 height 10
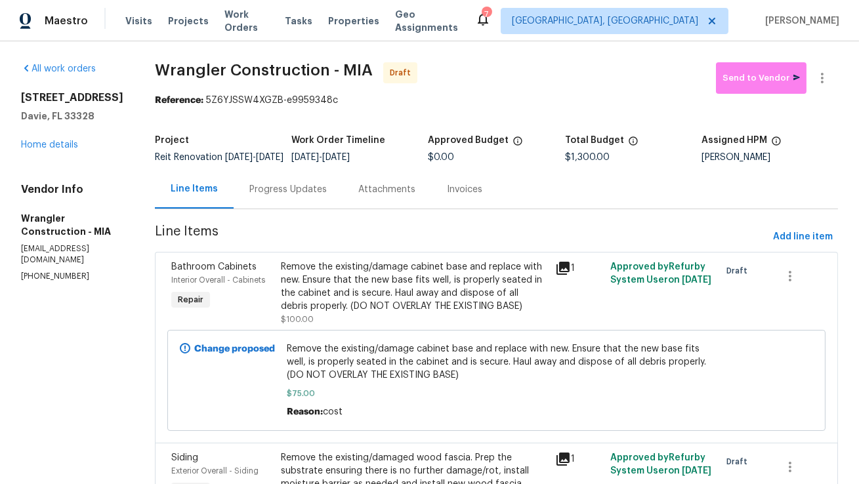
click at [39, 152] on div "9220 Arborwood Cir Davie, FL 33328 Home details" at bounding box center [72, 121] width 102 height 60
click at [43, 150] on link "Home details" at bounding box center [49, 144] width 57 height 9
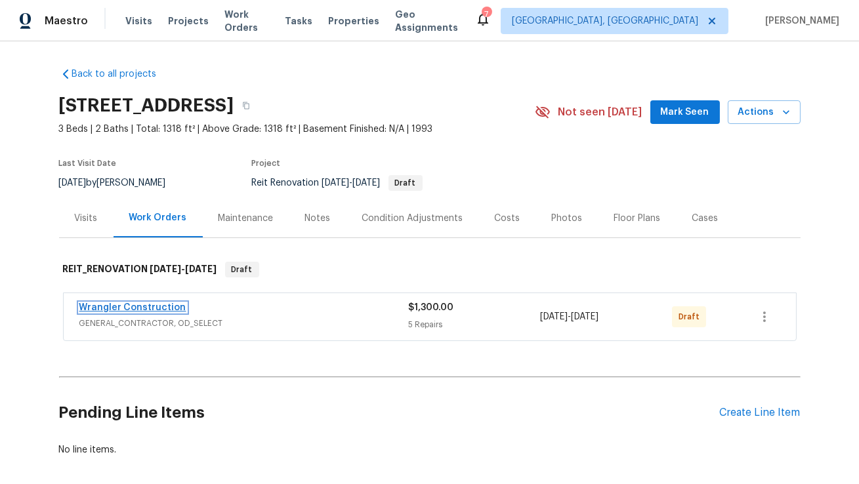
click at [106, 304] on link "Wrangler Construction" at bounding box center [132, 307] width 107 height 9
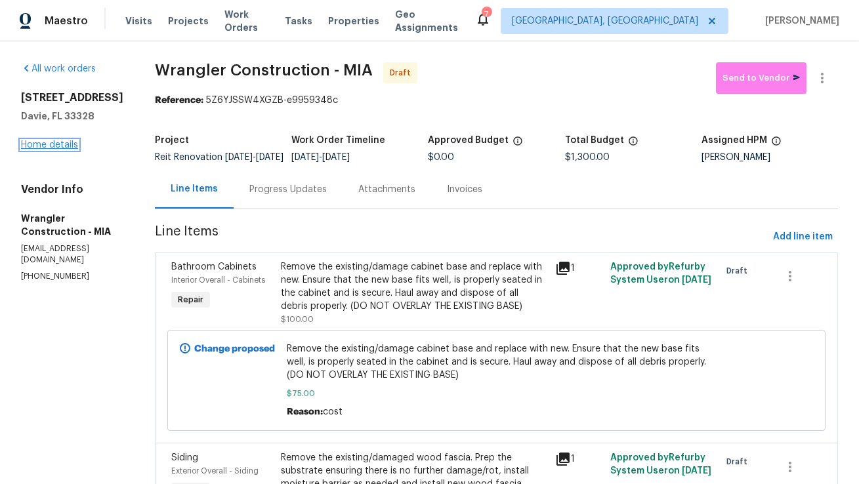
click at [62, 150] on link "Home details" at bounding box center [49, 144] width 57 height 9
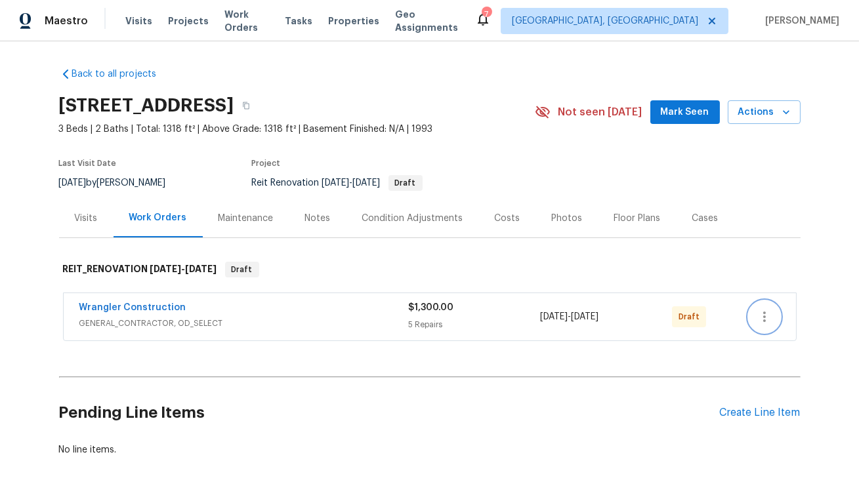
click at [768, 313] on icon "button" at bounding box center [764, 317] width 16 height 16
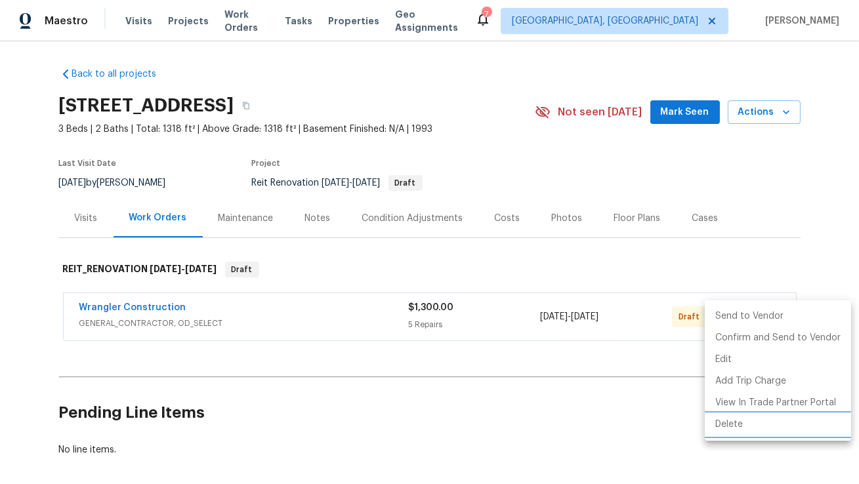
click at [726, 432] on li "Delete" at bounding box center [778, 425] width 146 height 22
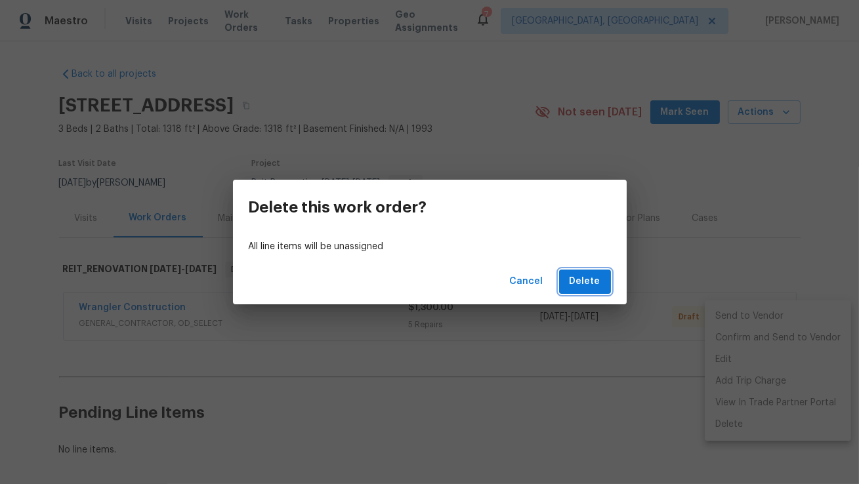
click at [586, 284] on span "Delete" at bounding box center [584, 282] width 31 height 16
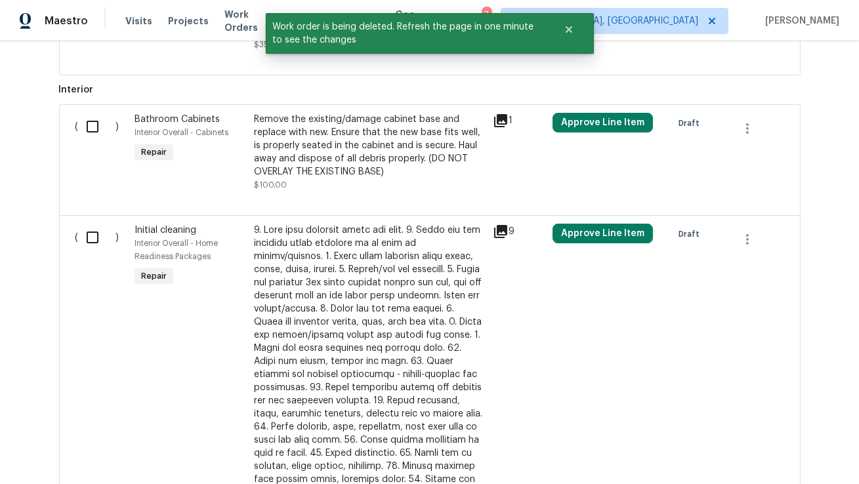
scroll to position [505, 0]
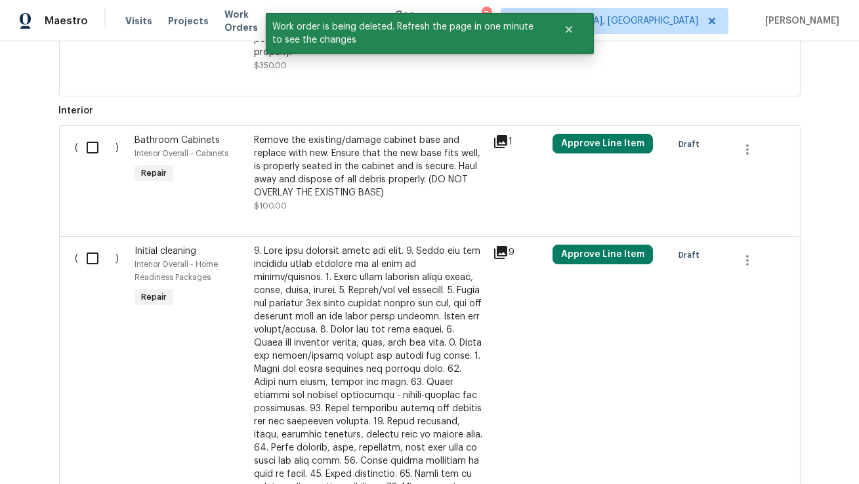
click at [327, 178] on div "Remove the existing/damage cabinet base and replace with new. Ensure that the n…" at bounding box center [369, 167] width 231 height 66
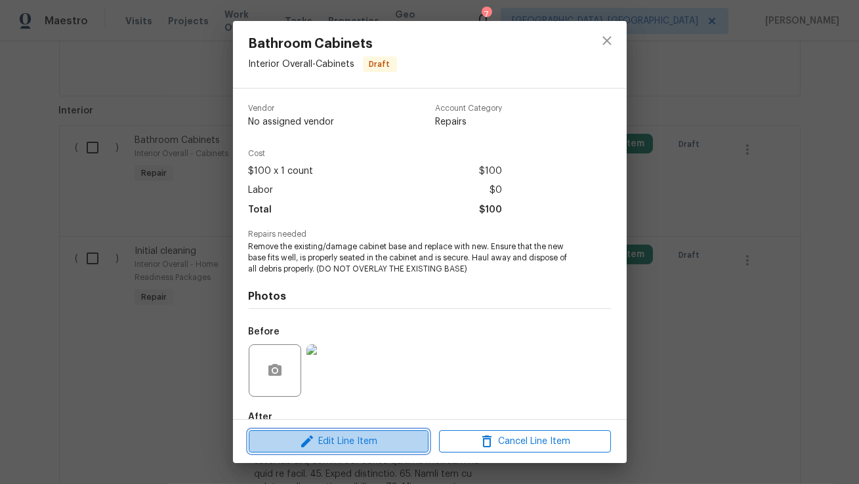
click at [305, 435] on icon "button" at bounding box center [307, 442] width 16 height 16
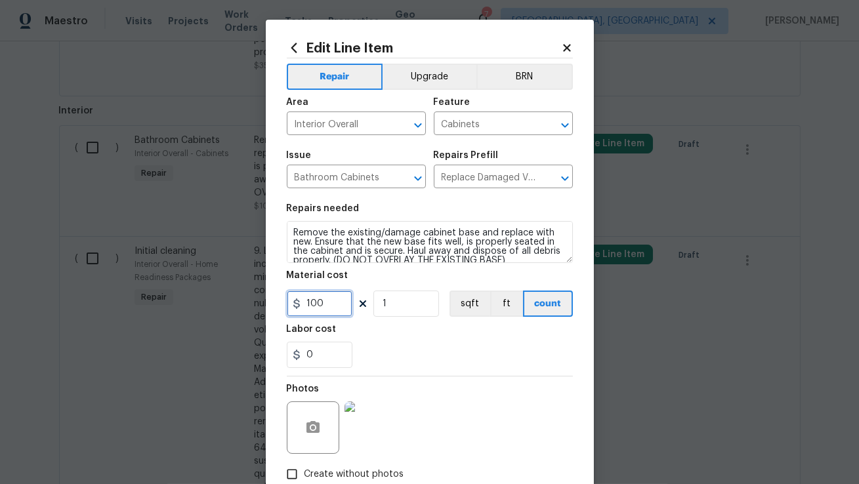
drag, startPoint x: 333, startPoint y: 300, endPoint x: 272, endPoint y: 302, distance: 60.4
click at [272, 302] on div "Edit Line Item Repair Upgrade BRN Area Interior Overall ​ Feature Cabinets ​ Is…" at bounding box center [430, 282] width 328 height 525
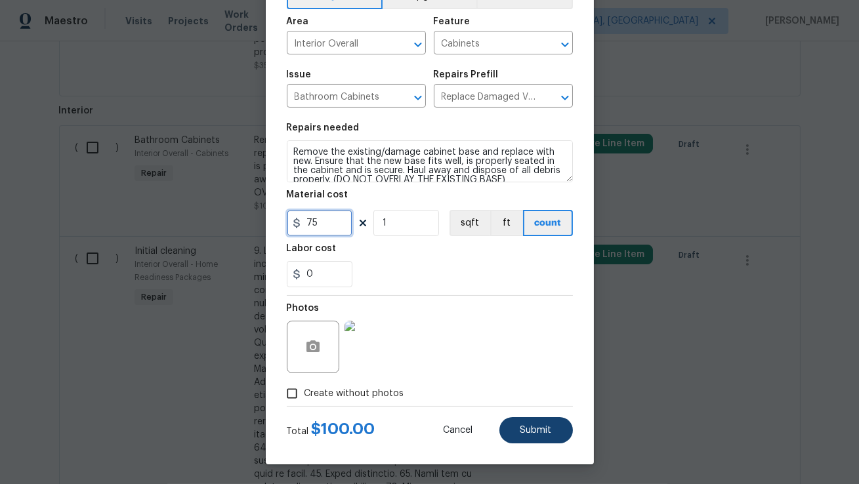
type input "75"
click at [527, 427] on span "Submit" at bounding box center [535, 431] width 31 height 10
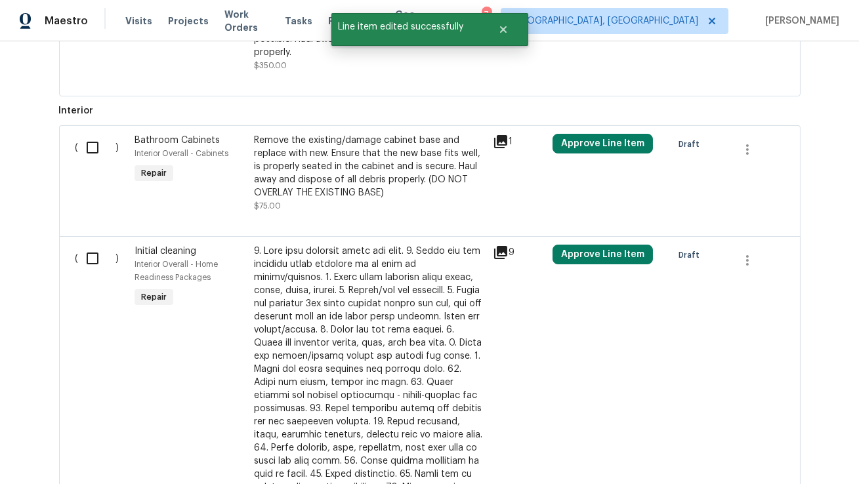
scroll to position [0, 0]
click at [600, 151] on button "Approve Line Item" at bounding box center [602, 144] width 100 height 20
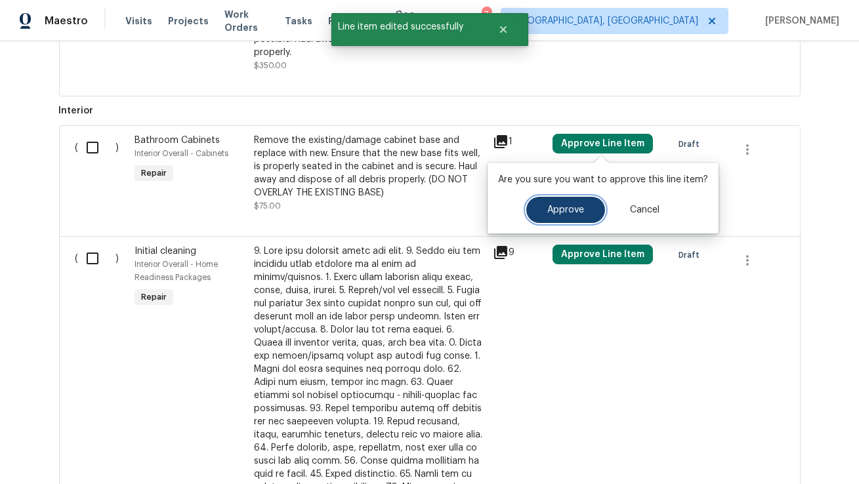
click at [550, 213] on span "Approve" at bounding box center [565, 210] width 37 height 10
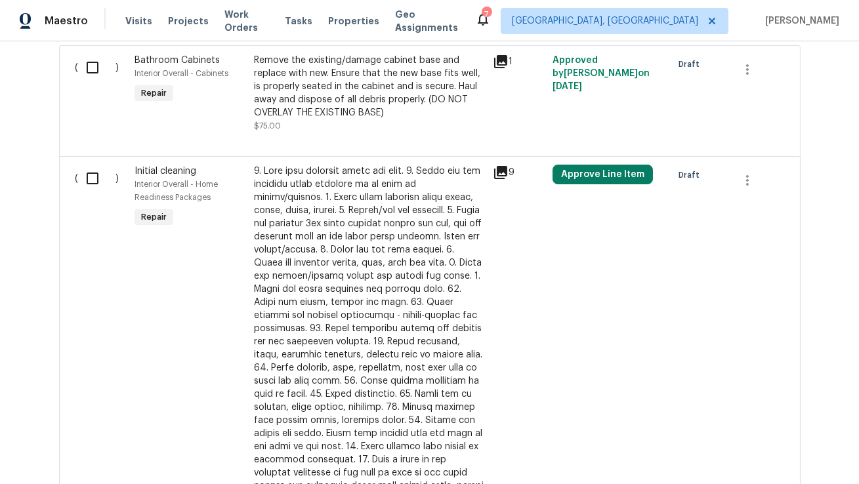
scroll to position [588, 0]
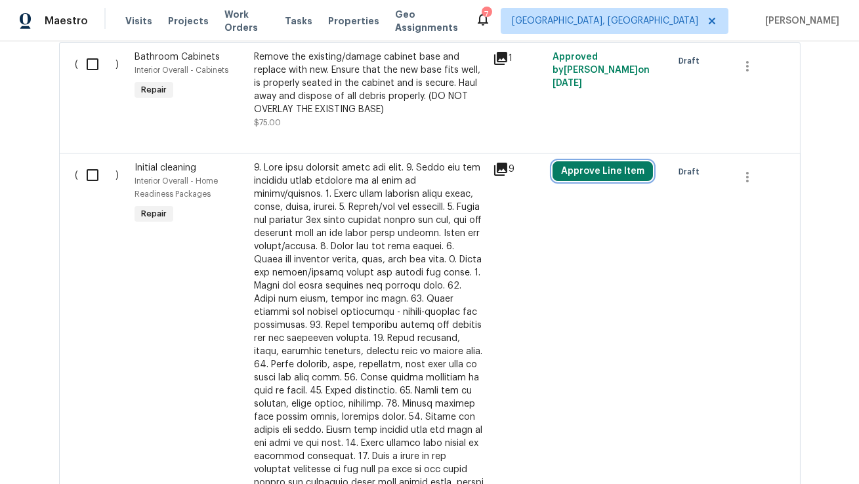
click at [594, 170] on button "Approve Line Item" at bounding box center [602, 171] width 100 height 20
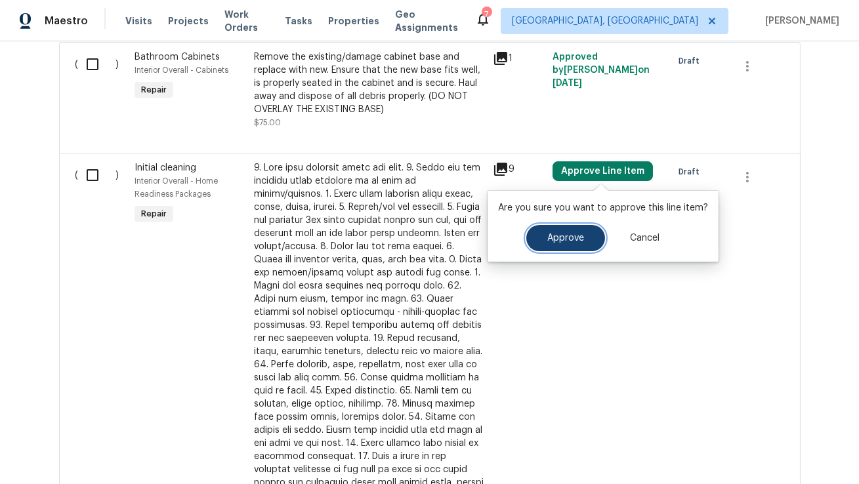
click at [530, 241] on button "Approve" at bounding box center [565, 238] width 79 height 26
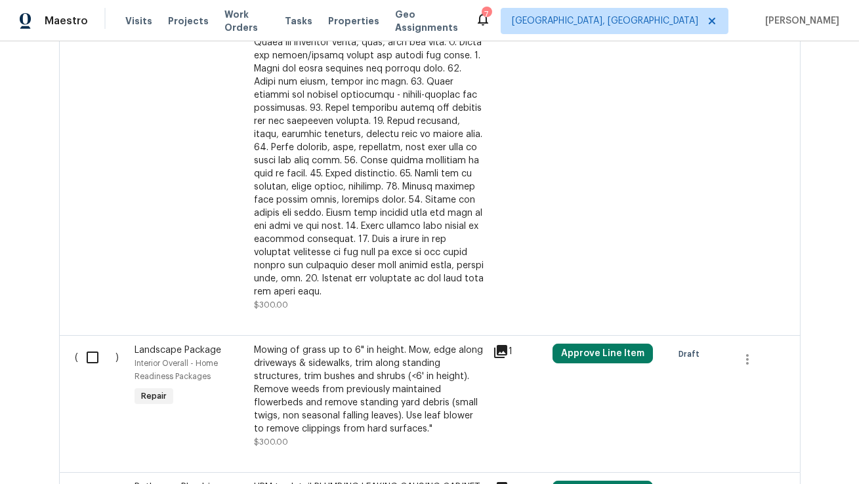
scroll to position [890, 0]
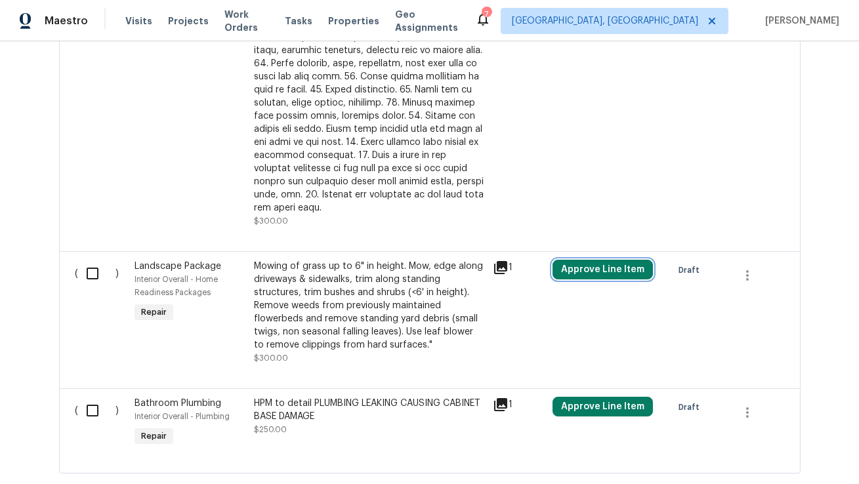
click at [579, 260] on button "Approve Line Item" at bounding box center [602, 270] width 100 height 20
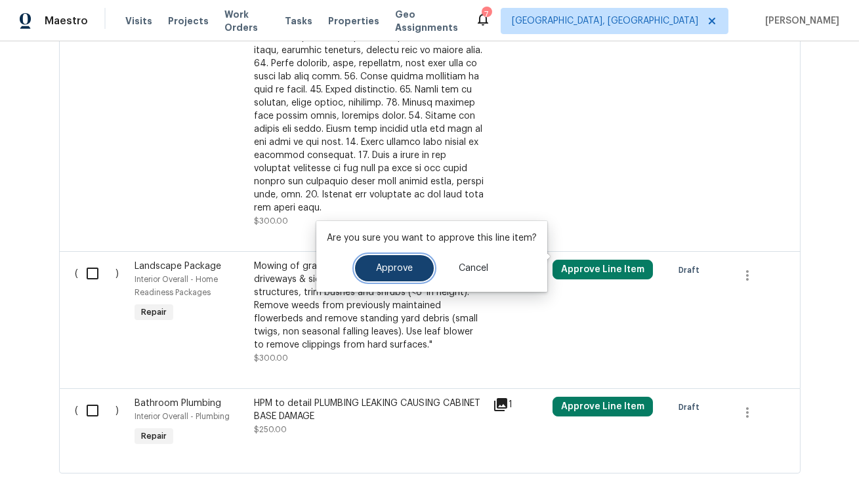
click at [392, 272] on span "Approve" at bounding box center [394, 269] width 37 height 10
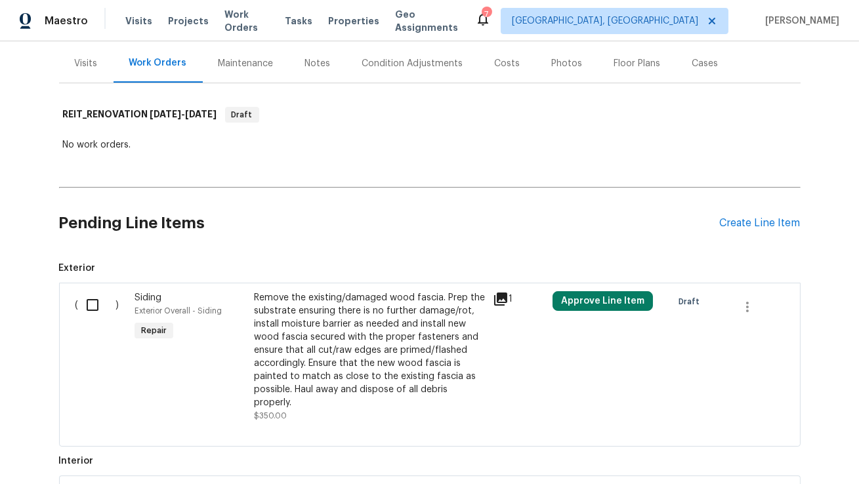
scroll to position [159, 0]
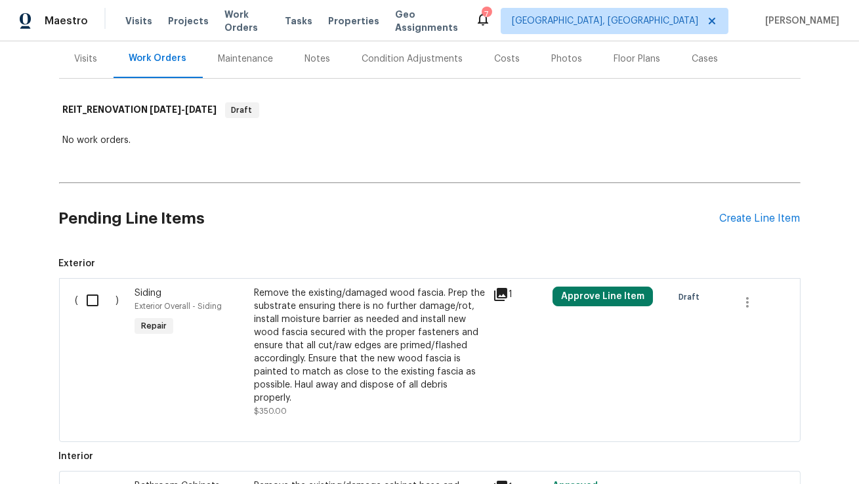
click at [367, 323] on div "Remove the existing/damaged wood fascia. Prep the substrate ensuring there is n…" at bounding box center [369, 346] width 231 height 118
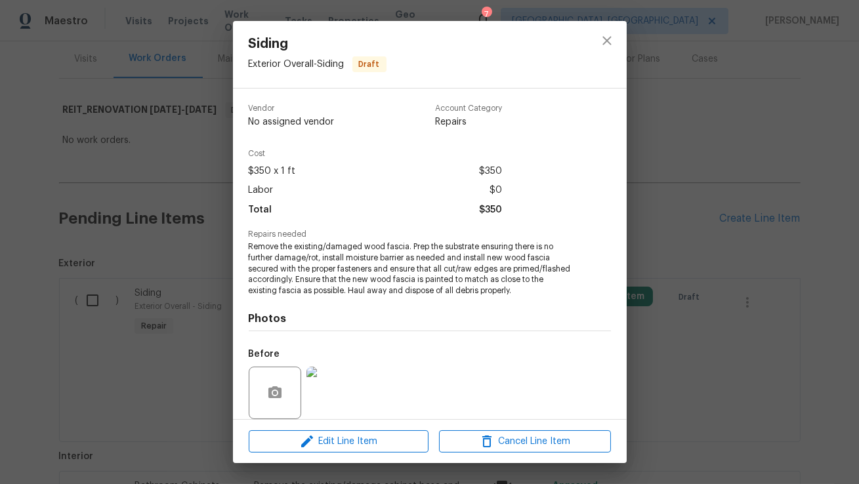
scroll to position [99, 0]
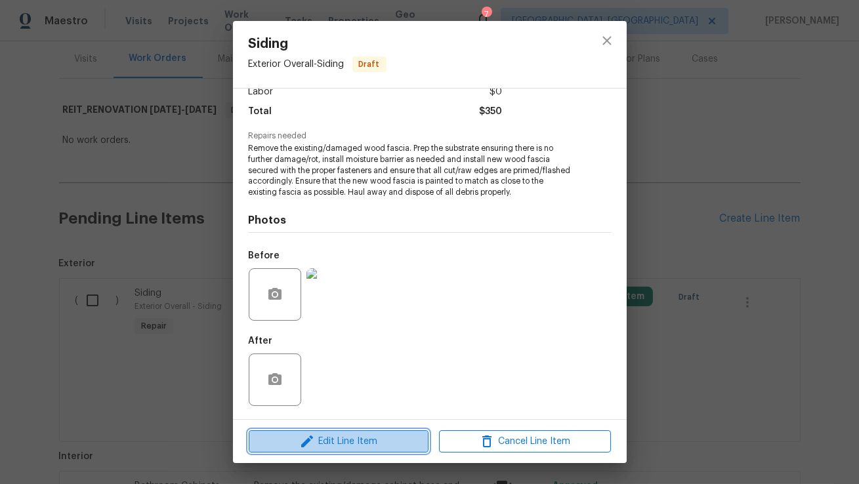
click at [316, 444] on span "Edit Line Item" at bounding box center [339, 442] width 172 height 16
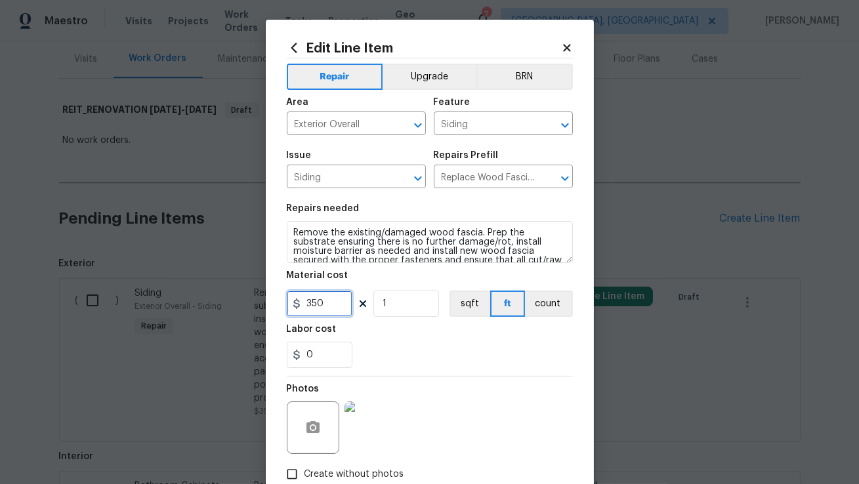
drag, startPoint x: 331, startPoint y: 302, endPoint x: 298, endPoint y: 300, distance: 32.9
click at [298, 300] on div "350" at bounding box center [320, 304] width 66 height 26
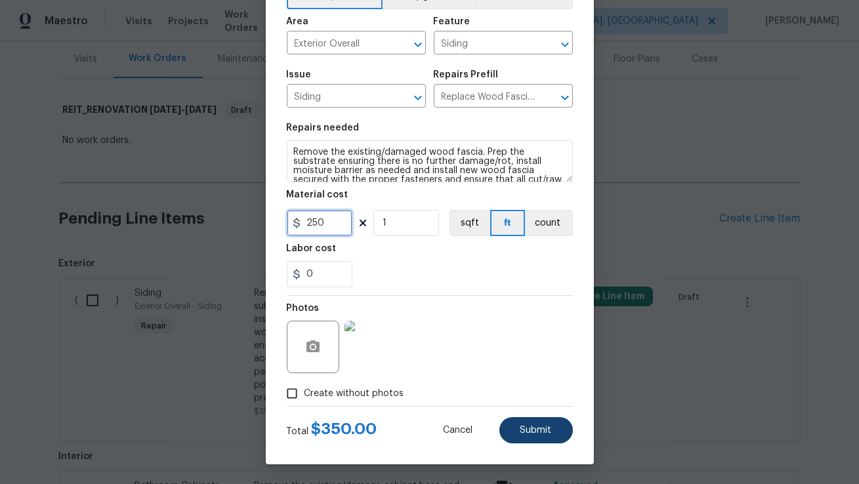
type input "250"
click at [531, 429] on span "Submit" at bounding box center [535, 431] width 31 height 10
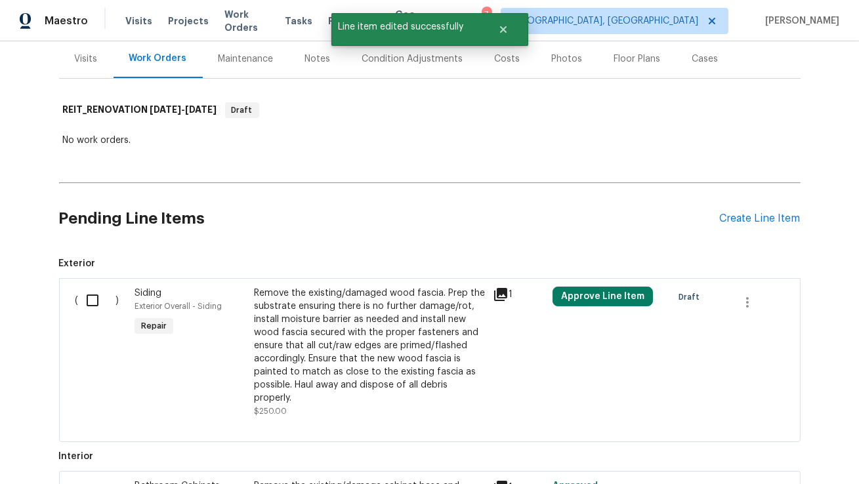
scroll to position [0, 0]
click at [572, 292] on button "Approve Line Item" at bounding box center [602, 297] width 100 height 20
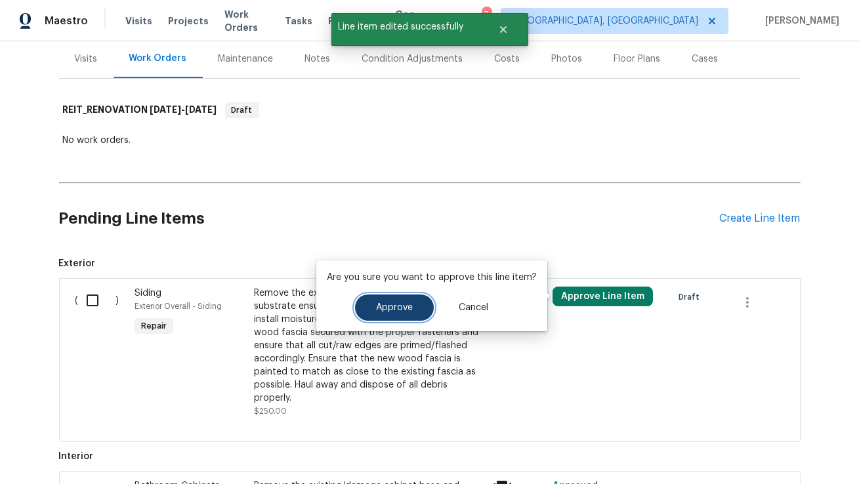
click at [386, 299] on button "Approve" at bounding box center [394, 308] width 79 height 26
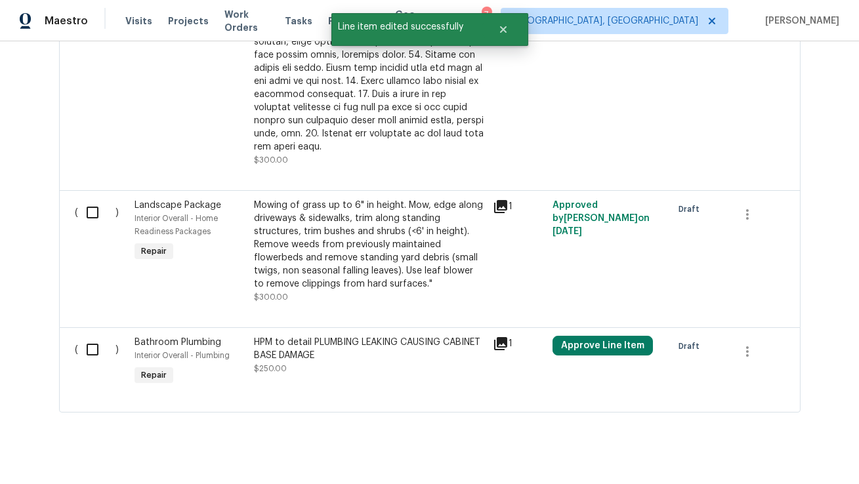
scroll to position [955, 0]
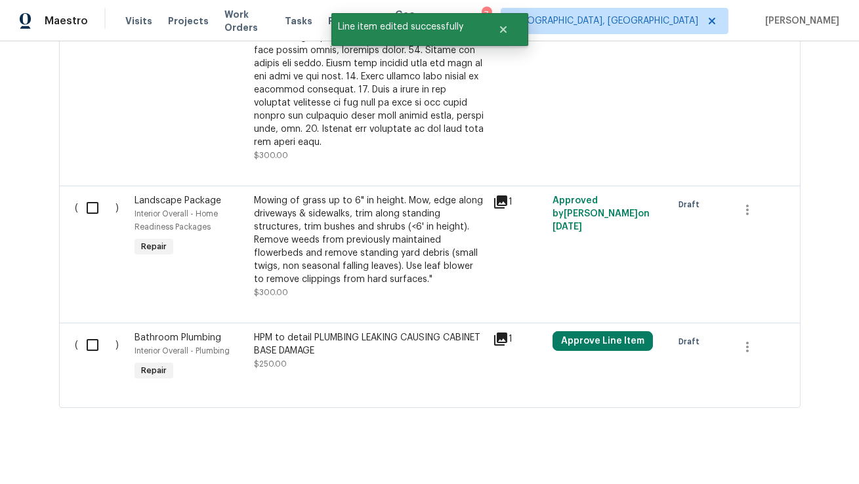
click at [370, 339] on div "HPM to detail PLUMBING LEAKING CAUSING CABINET BASE DAMAGE" at bounding box center [369, 344] width 231 height 26
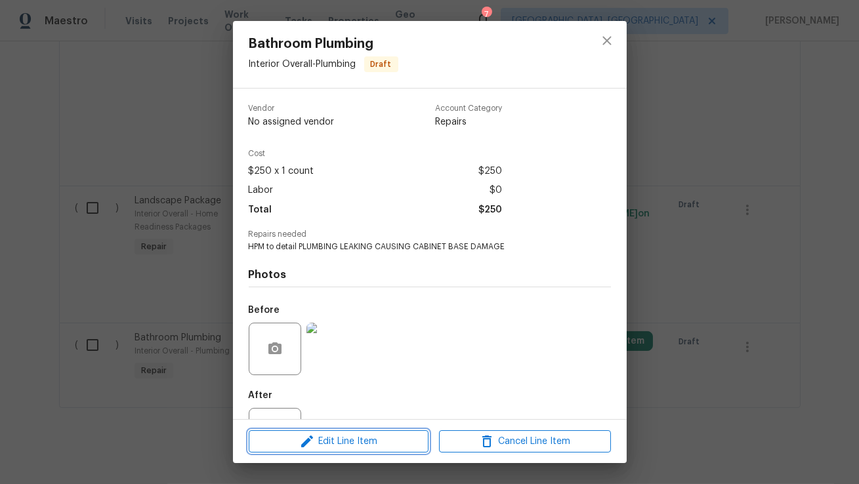
click at [379, 441] on span "Edit Line Item" at bounding box center [339, 442] width 172 height 16
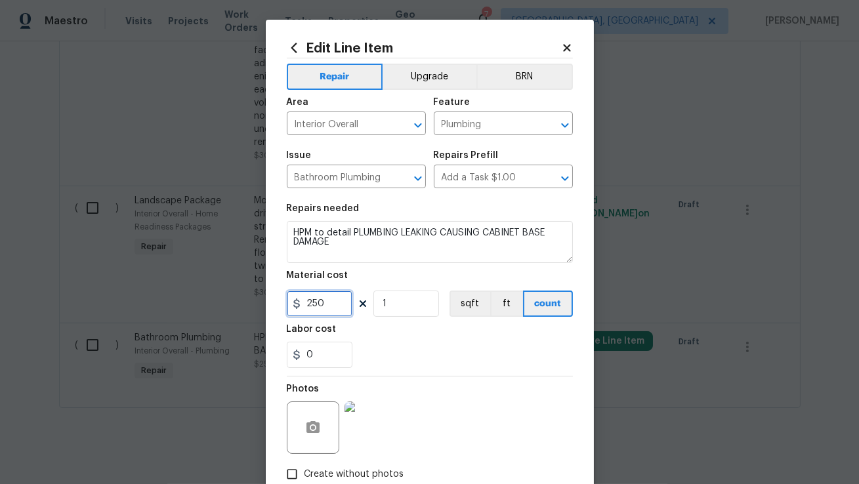
drag, startPoint x: 331, startPoint y: 304, endPoint x: 279, endPoint y: 298, distance: 52.2
click at [279, 298] on div "Edit Line Item Repair Upgrade BRN Area Interior Overall ​ Feature Plumbing ​ Is…" at bounding box center [430, 282] width 328 height 525
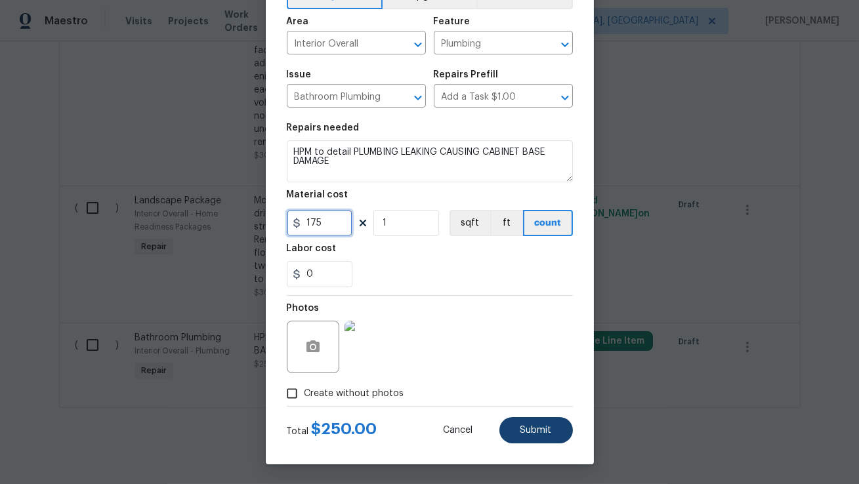
type input "175"
click at [516, 431] on button "Submit" at bounding box center [535, 430] width 73 height 26
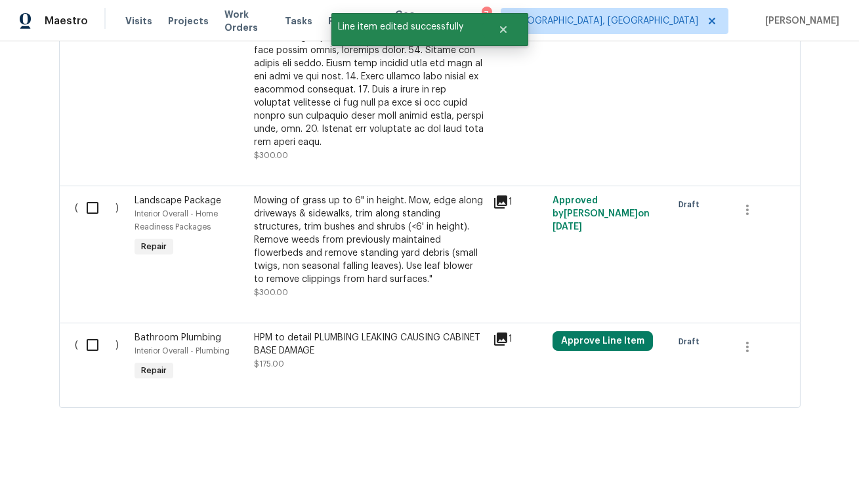
scroll to position [0, 0]
click at [621, 331] on button "Approve Line Item" at bounding box center [602, 341] width 100 height 20
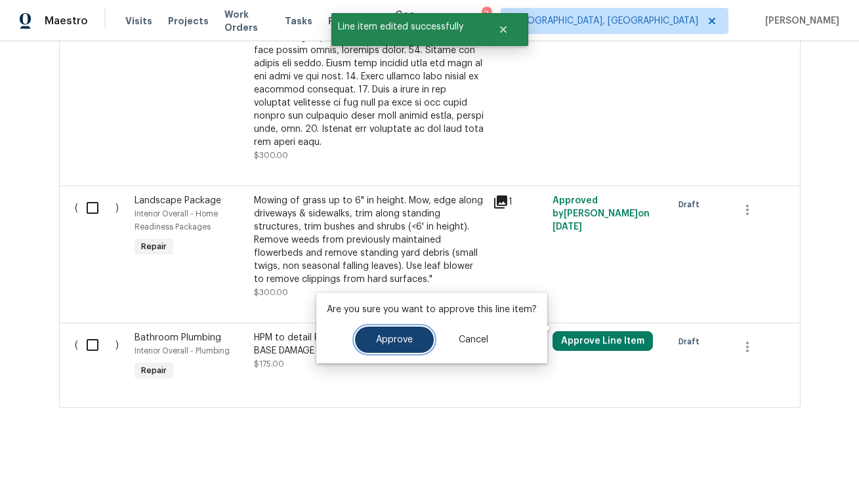
click at [390, 340] on span "Approve" at bounding box center [394, 340] width 37 height 10
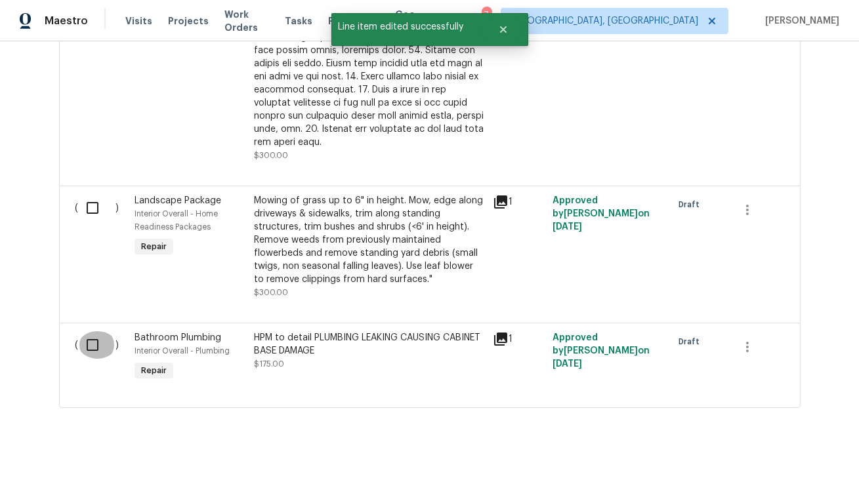
click at [79, 331] on input "checkbox" at bounding box center [97, 345] width 37 height 28
checkbox input "true"
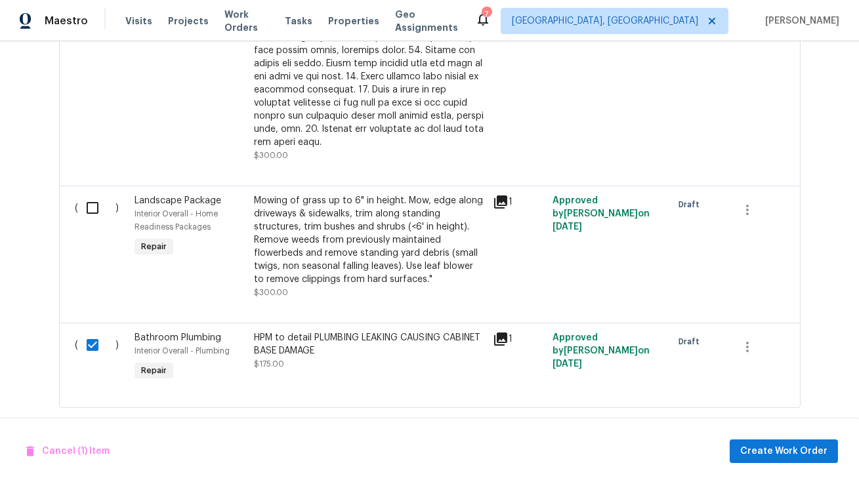
click at [88, 194] on input "checkbox" at bounding box center [97, 208] width 37 height 28
checkbox input "true"
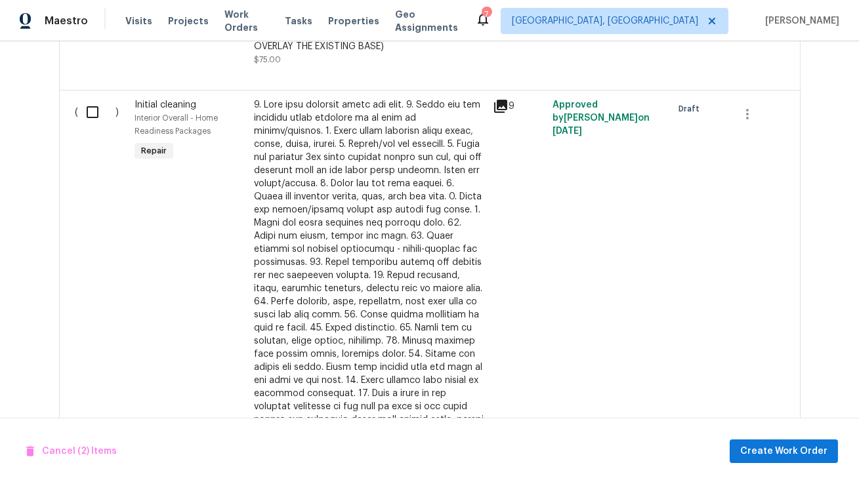
scroll to position [548, 0]
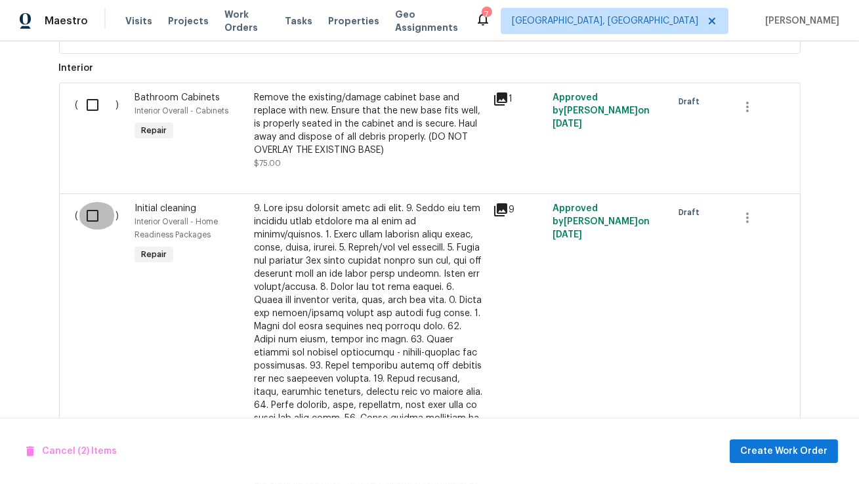
click at [87, 214] on input "checkbox" at bounding box center [97, 216] width 37 height 28
checkbox input "true"
click at [87, 112] on input "checkbox" at bounding box center [97, 105] width 37 height 28
checkbox input "true"
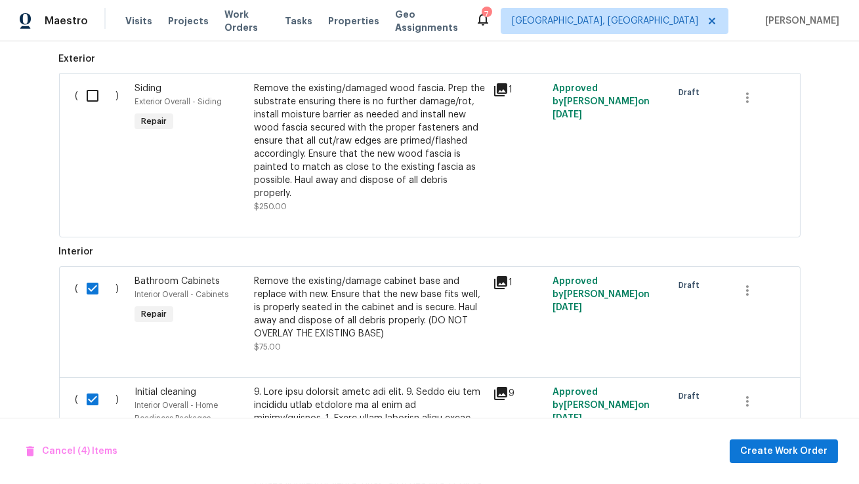
scroll to position [255, 0]
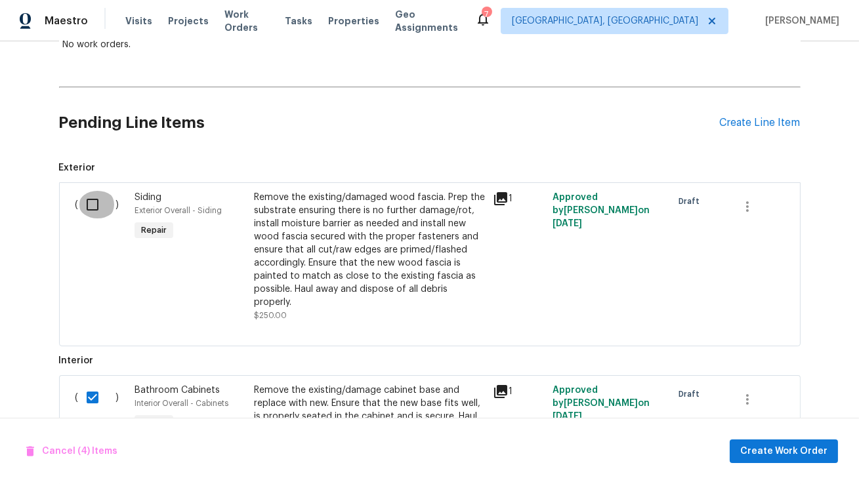
click at [93, 197] on input "checkbox" at bounding box center [97, 205] width 37 height 28
checkbox input "true"
click at [793, 445] on span "Create Work Order" at bounding box center [783, 451] width 87 height 16
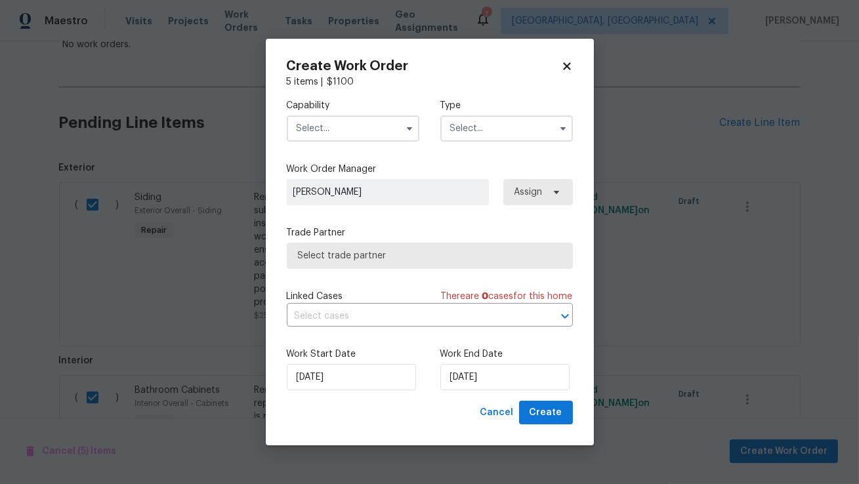
click at [379, 254] on span "Select trade partner" at bounding box center [430, 255] width 264 height 13
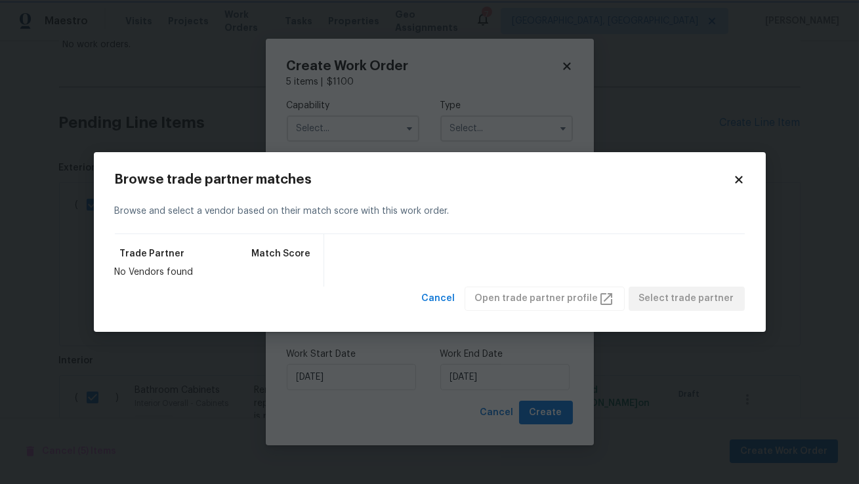
click at [361, 130] on body "Maestro Visits Projects Work Orders Tasks Properties Geo Assignments 7 Miami, F…" at bounding box center [429, 242] width 859 height 484
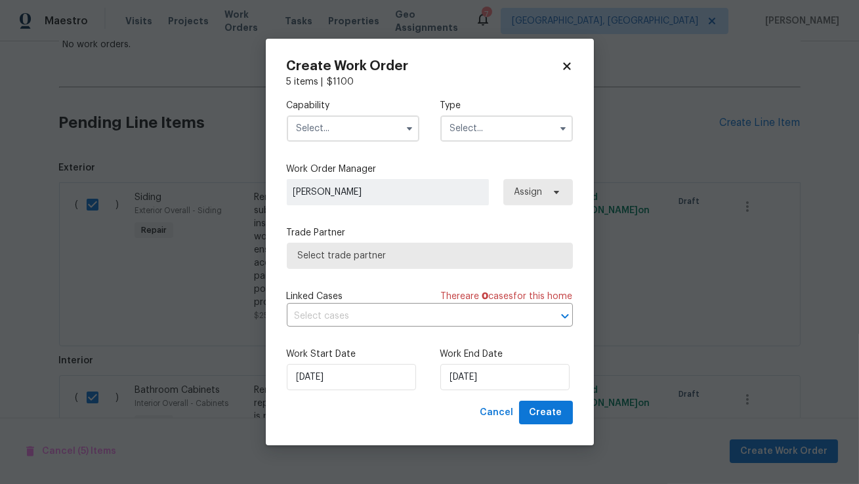
click at [361, 130] on input "text" at bounding box center [353, 128] width 133 height 26
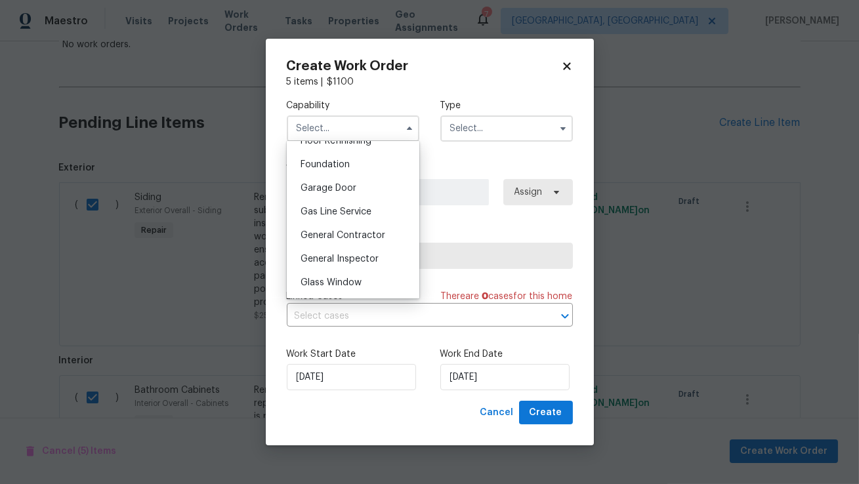
scroll to position [554, 0]
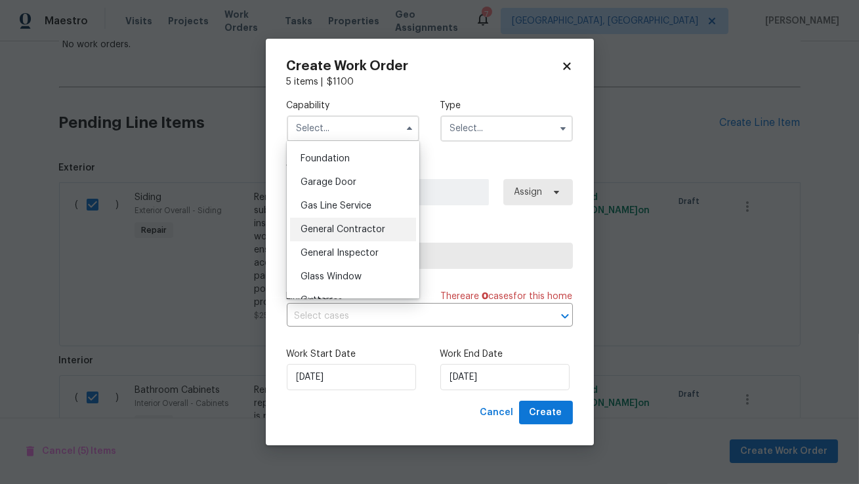
click at [364, 233] on span "General Contractor" at bounding box center [342, 229] width 85 height 9
type input "General Contractor"
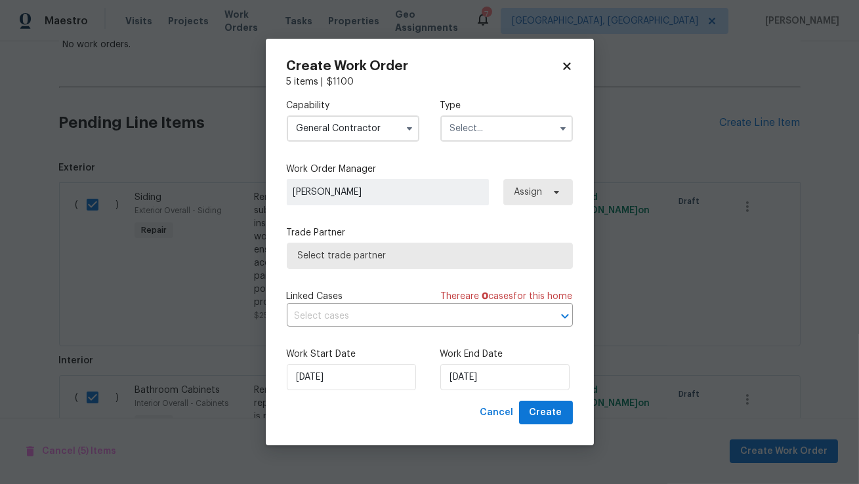
click at [489, 127] on input "text" at bounding box center [506, 128] width 133 height 26
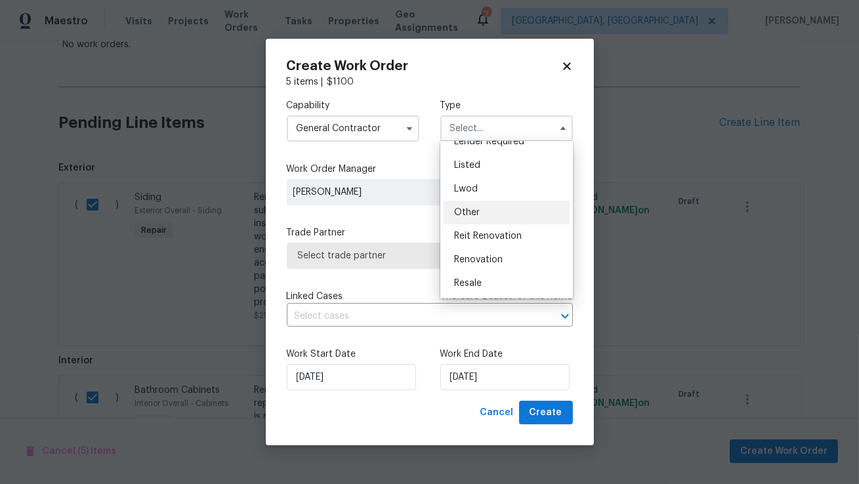
scroll to position [117, 0]
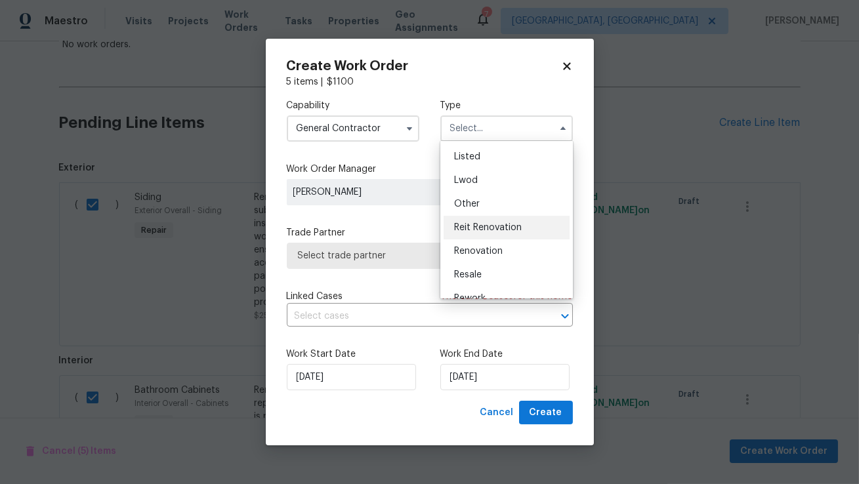
click at [502, 223] on span "Reit Renovation" at bounding box center [488, 227] width 68 height 9
type input "Reit Renovation"
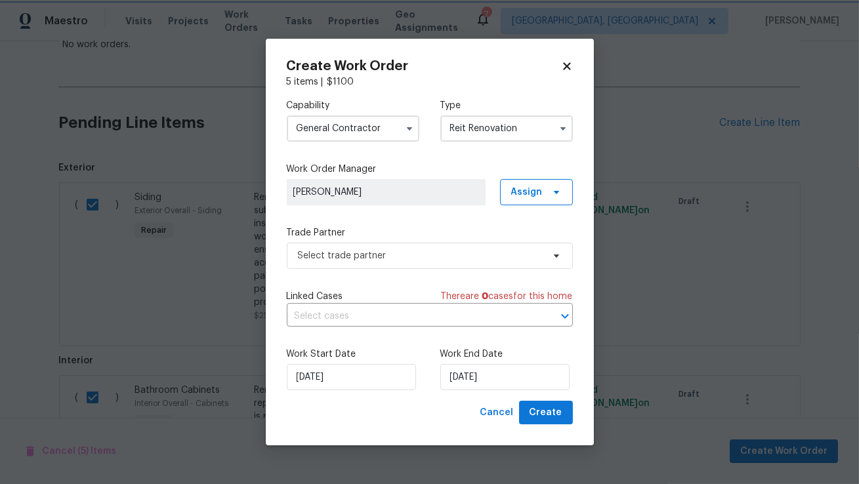
scroll to position [0, 0]
click at [562, 186] on span "Assign" at bounding box center [536, 192] width 73 height 26
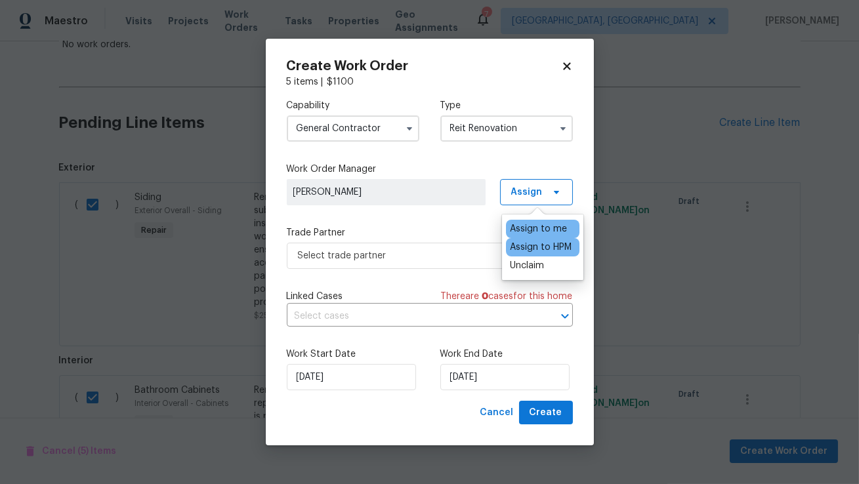
click at [530, 249] on div "Assign to HPM" at bounding box center [541, 247] width 62 height 13
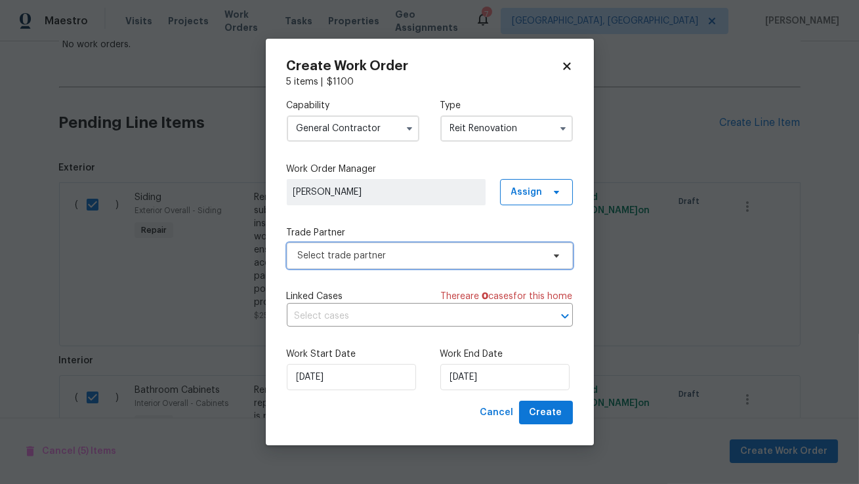
click at [434, 254] on span "Select trade partner" at bounding box center [420, 255] width 245 height 13
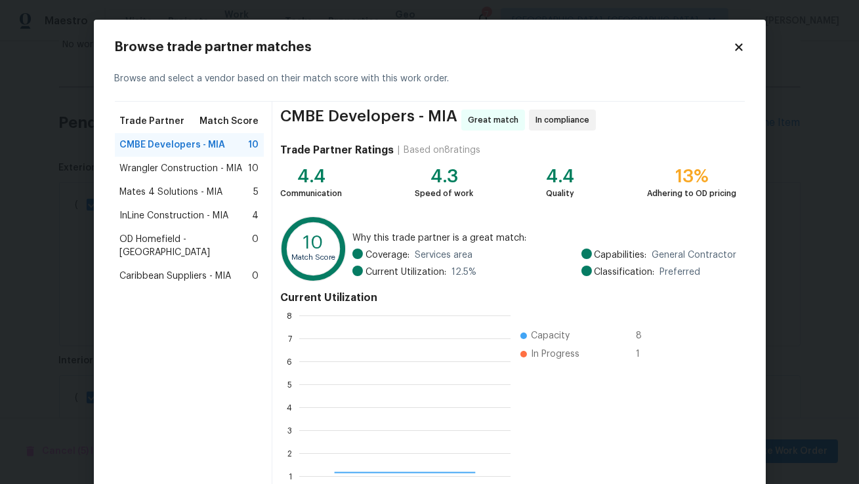
scroll to position [184, 211]
click at [194, 167] on span "Wrangler Construction - MIA" at bounding box center [181, 168] width 123 height 13
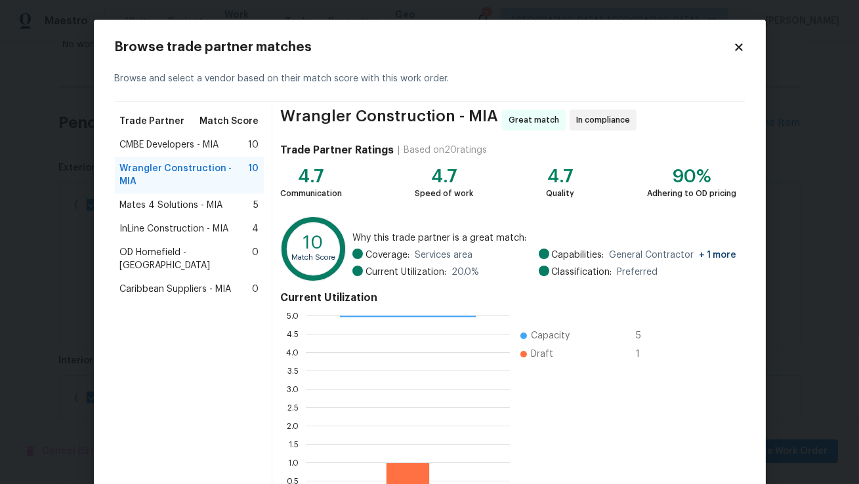
scroll to position [94, 0]
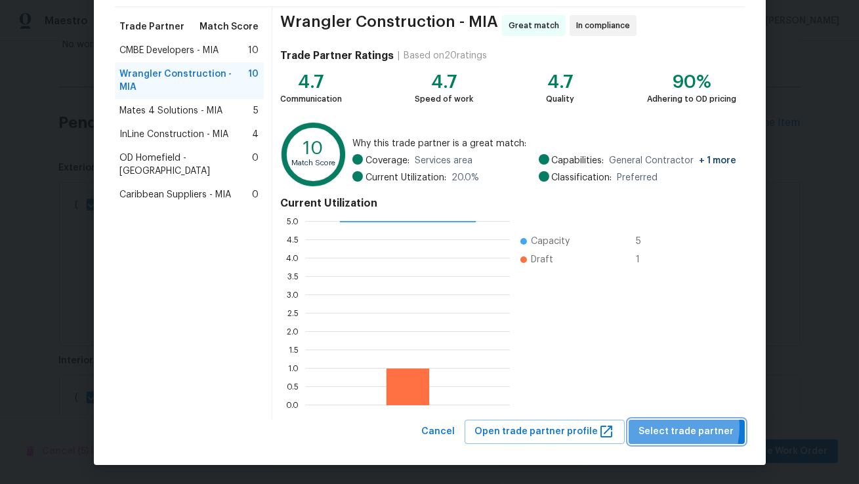
click at [674, 428] on span "Select trade partner" at bounding box center [686, 432] width 95 height 16
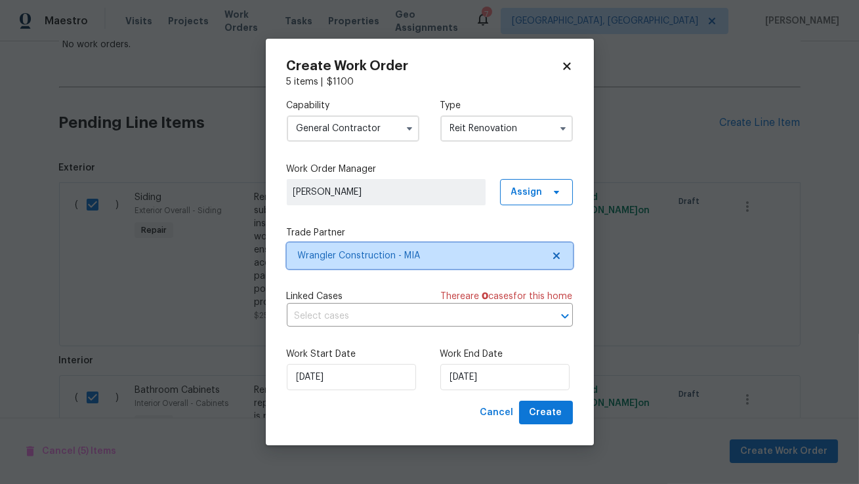
scroll to position [0, 0]
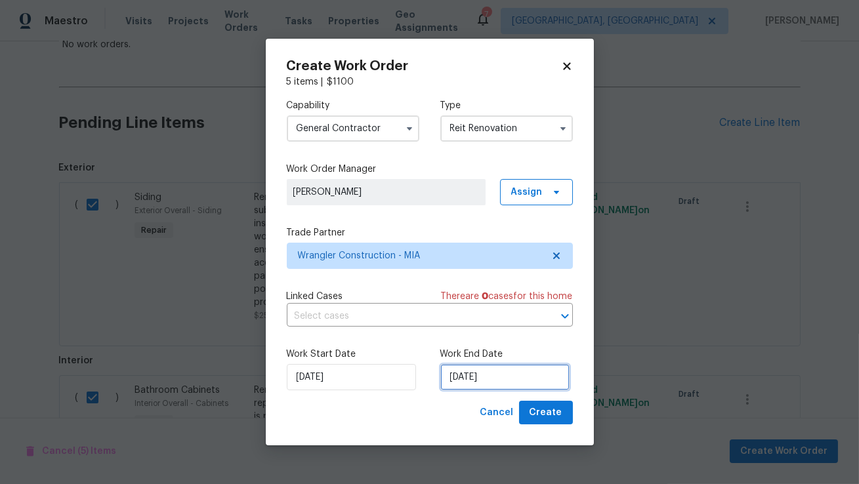
click at [487, 383] on input "9/19/2025" at bounding box center [504, 377] width 129 height 26
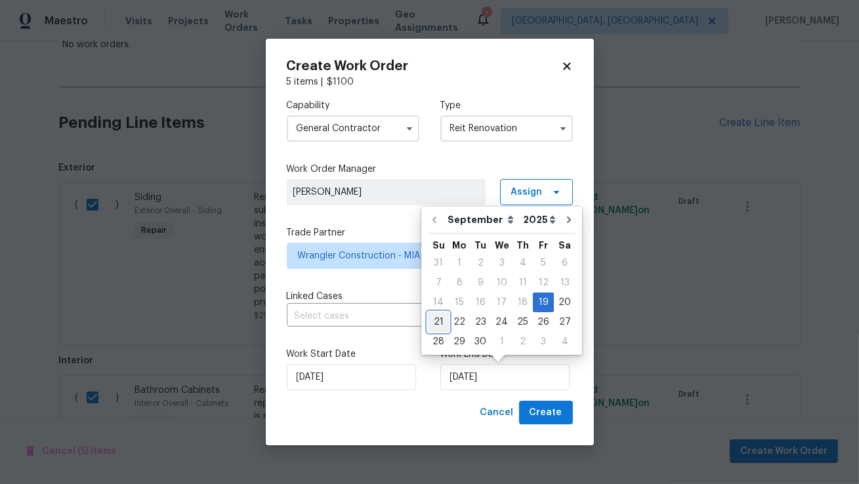
click at [435, 321] on div "21" at bounding box center [438, 322] width 21 height 18
type input "9/21/2025"
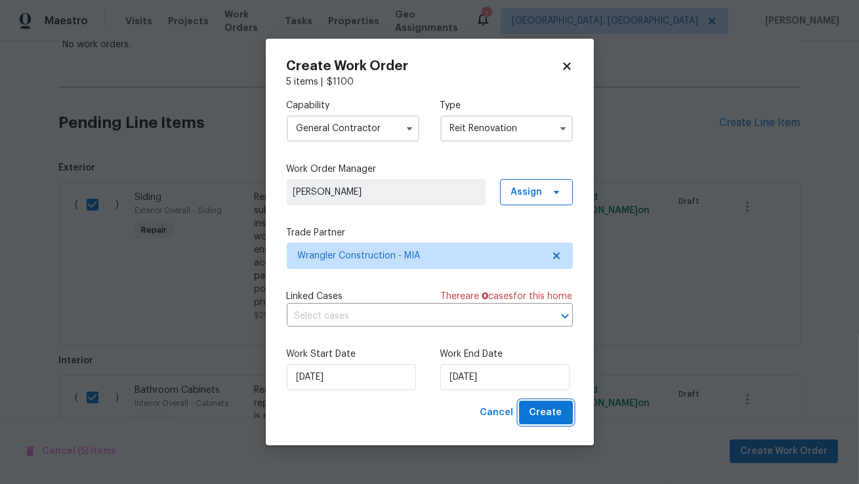
click at [562, 415] on button "Create" at bounding box center [546, 413] width 54 height 24
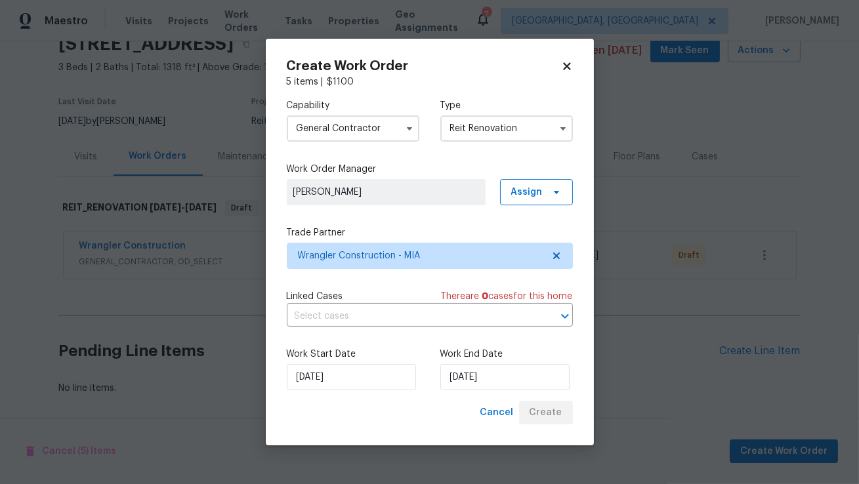
scroll to position [60, 0]
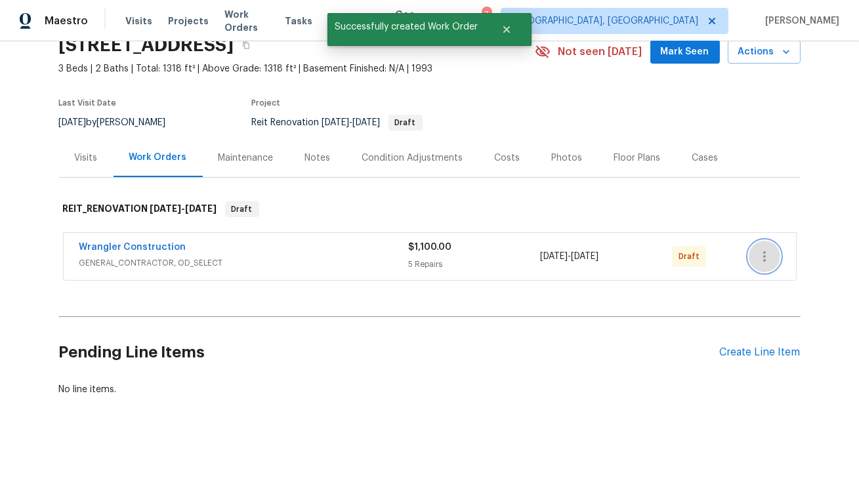
click at [761, 254] on icon "button" at bounding box center [764, 257] width 16 height 16
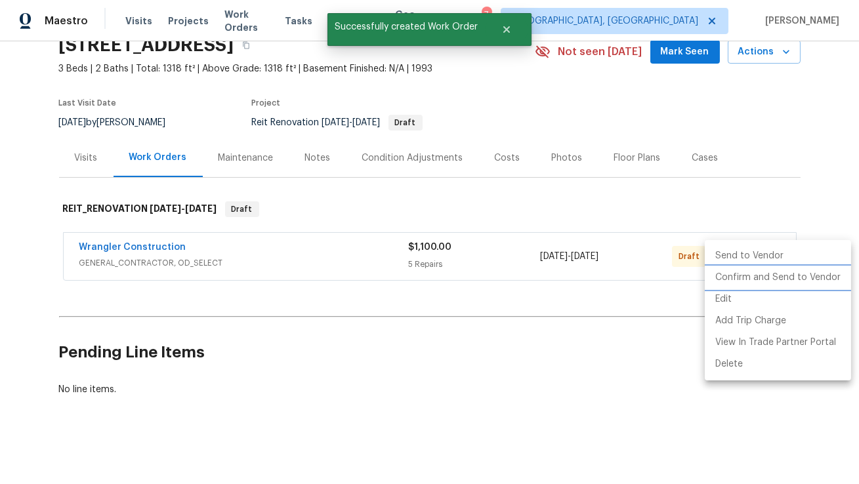
click at [737, 275] on li "Confirm and Send to Vendor" at bounding box center [778, 278] width 146 height 22
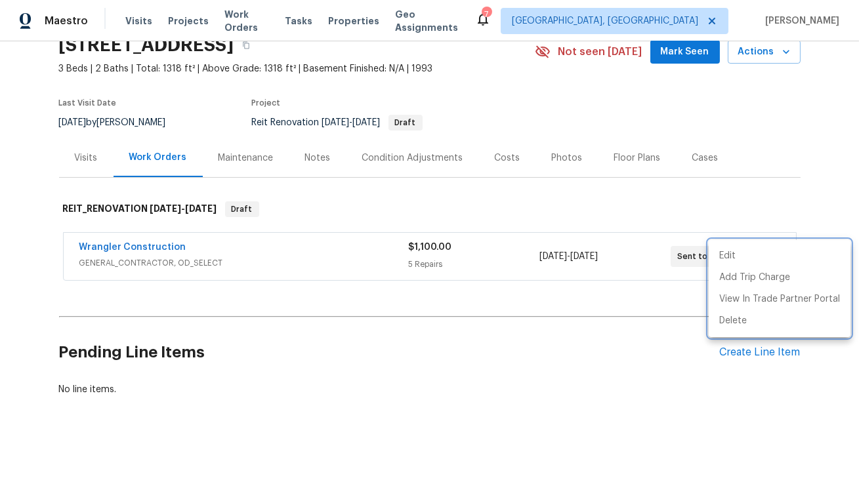
click at [206, 304] on div at bounding box center [429, 242] width 859 height 484
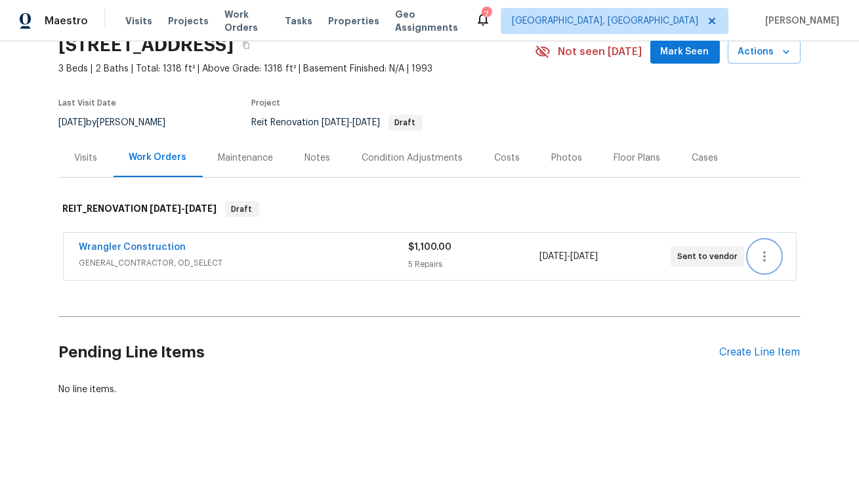
scroll to position [0, 0]
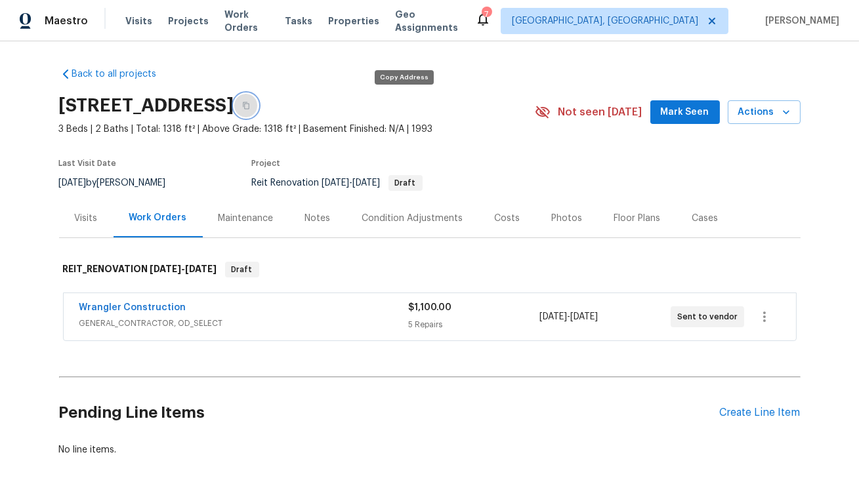
click at [258, 110] on button "button" at bounding box center [246, 106] width 24 height 24
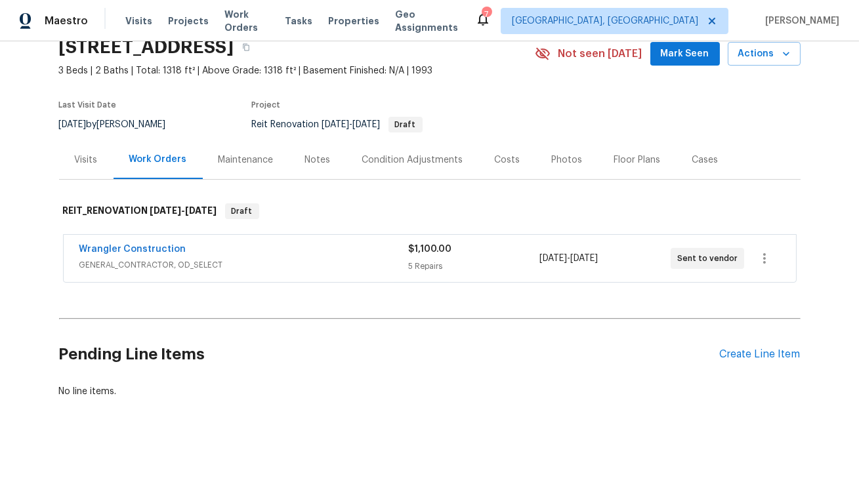
scroll to position [60, 0]
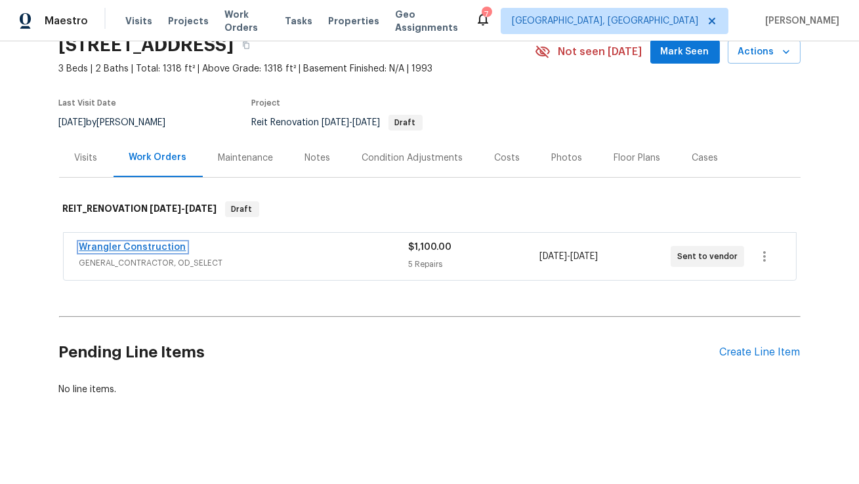
click at [144, 243] on link "Wrangler Construction" at bounding box center [132, 247] width 107 height 9
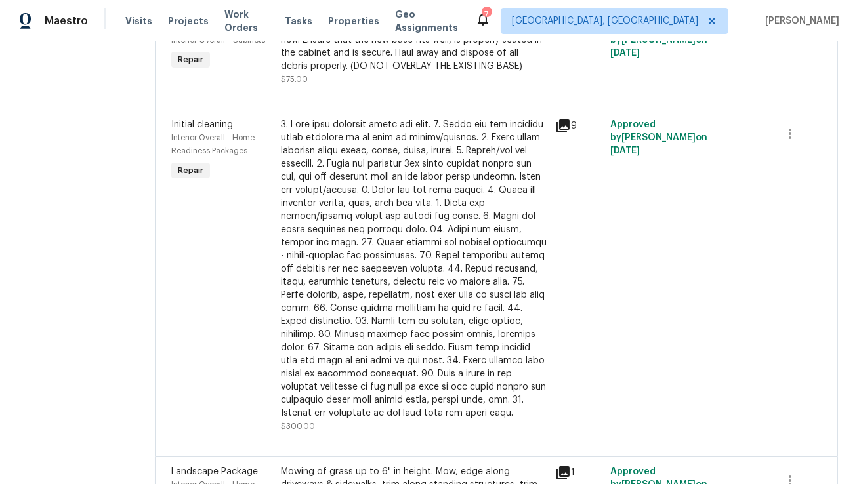
scroll to position [356, 0]
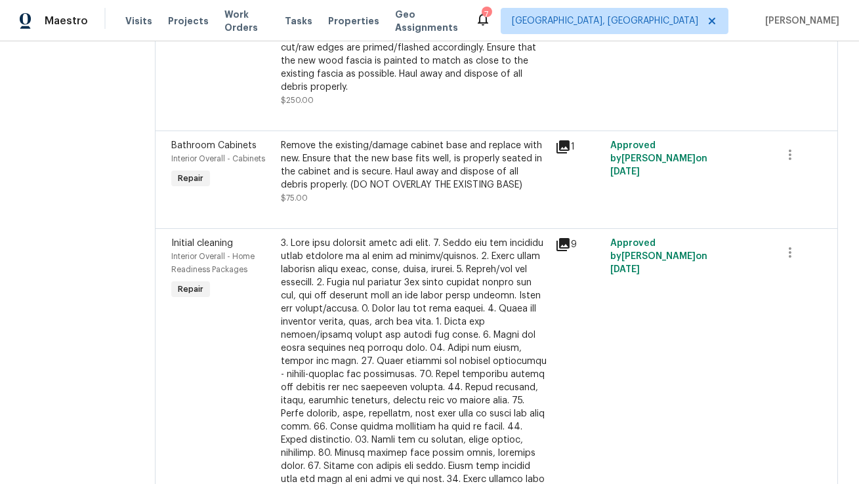
click at [555, 243] on icon at bounding box center [563, 245] width 16 height 16
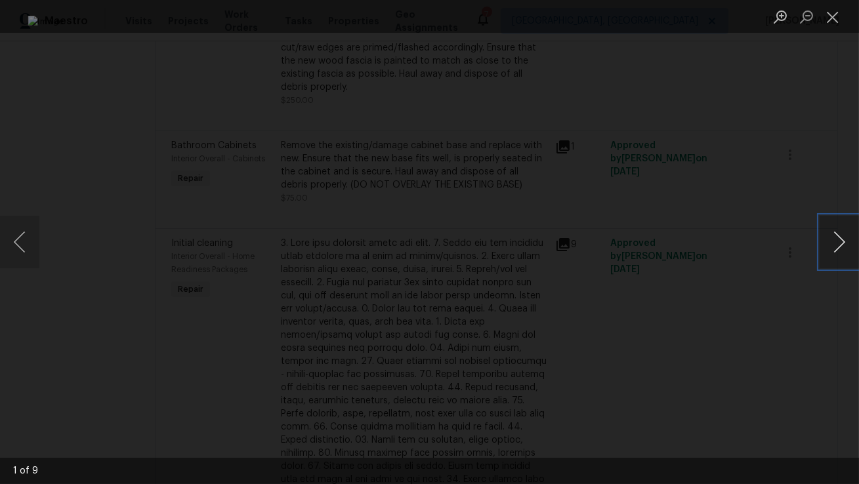
click at [832, 244] on button "Next image" at bounding box center [838, 242] width 39 height 52
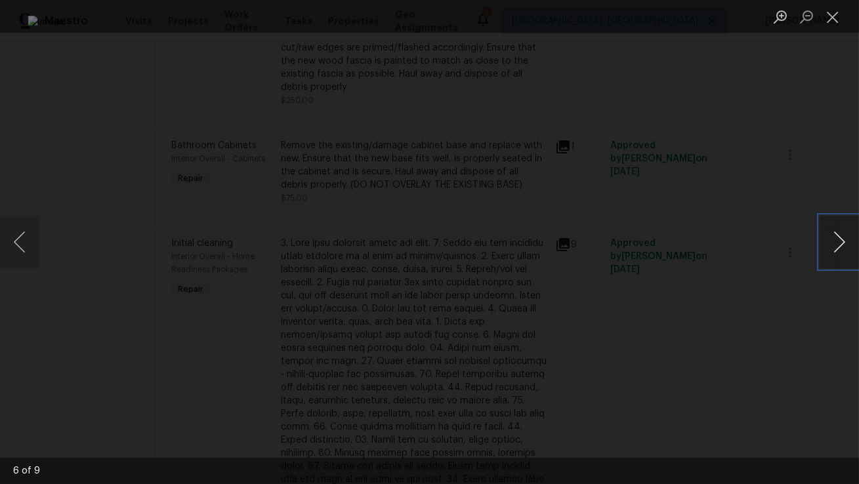
click at [832, 244] on button "Next image" at bounding box center [838, 242] width 39 height 52
click at [832, 245] on button "Next image" at bounding box center [838, 242] width 39 height 52
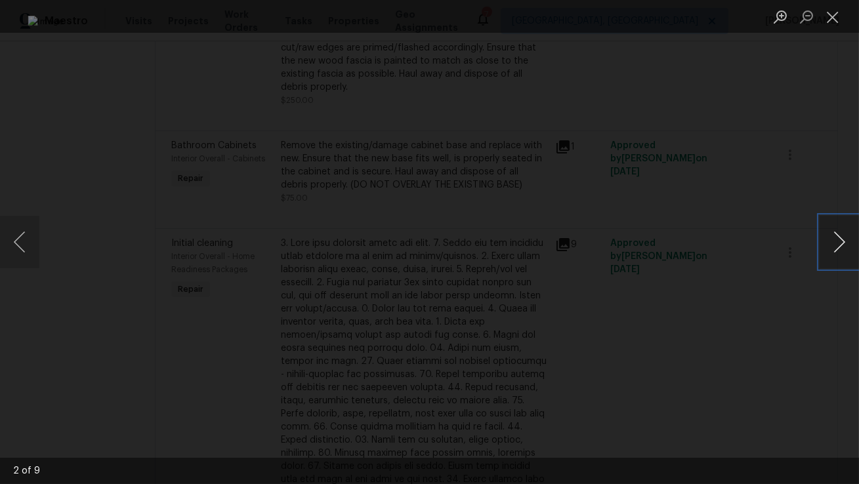
click at [847, 251] on button "Next image" at bounding box center [838, 242] width 39 height 52
click at [840, 22] on button "Close lightbox" at bounding box center [832, 16] width 26 height 23
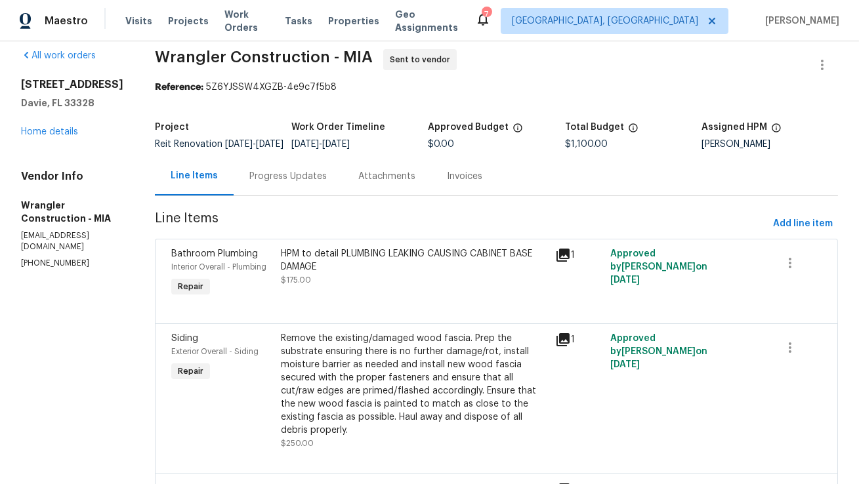
scroll to position [0, 0]
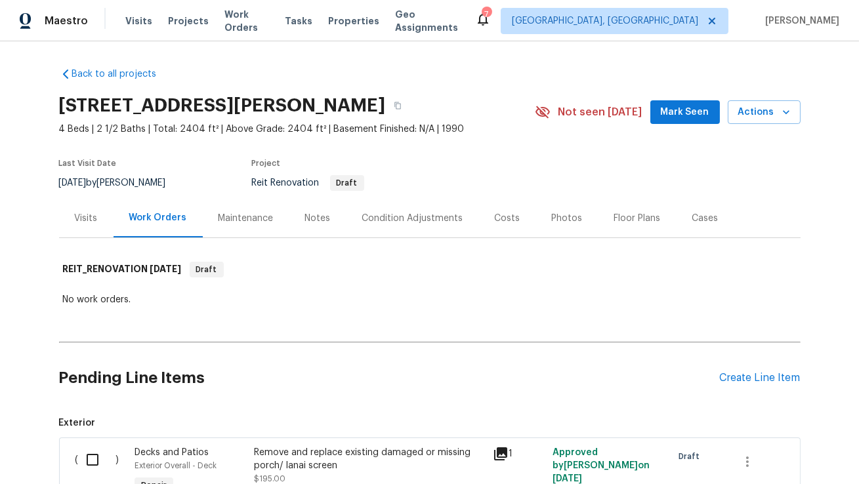
scroll to position [250, 0]
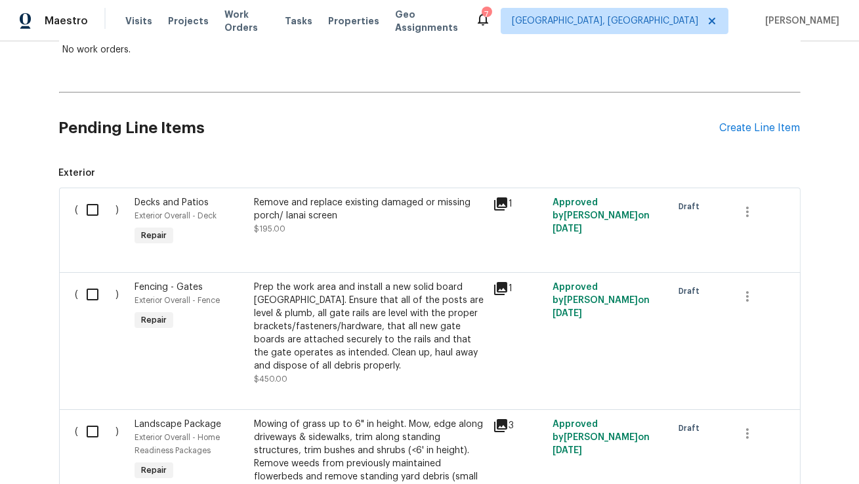
click at [506, 203] on icon at bounding box center [500, 203] width 13 height 13
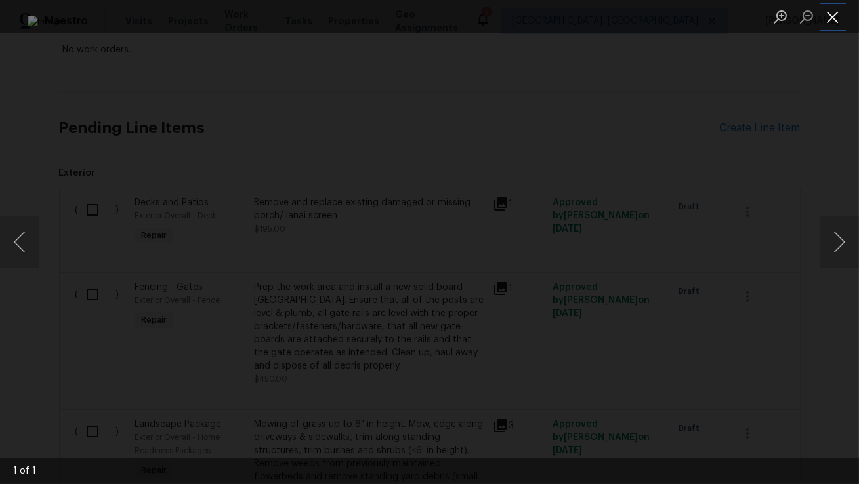
click at [832, 21] on button "Close lightbox" at bounding box center [832, 16] width 26 height 23
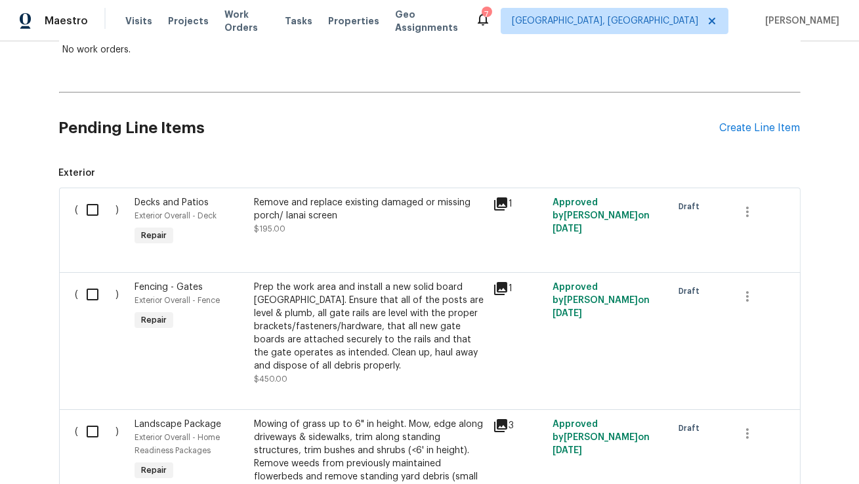
click at [98, 207] on input "checkbox" at bounding box center [97, 210] width 37 height 28
checkbox input "true"
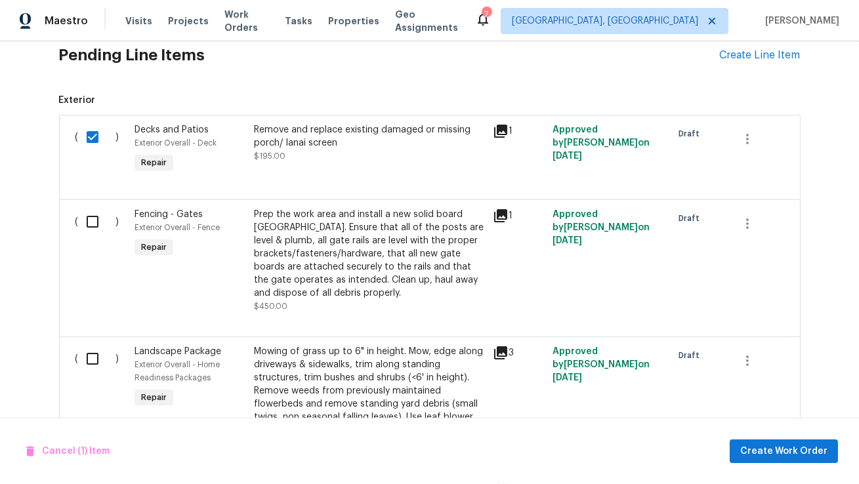
scroll to position [325, 0]
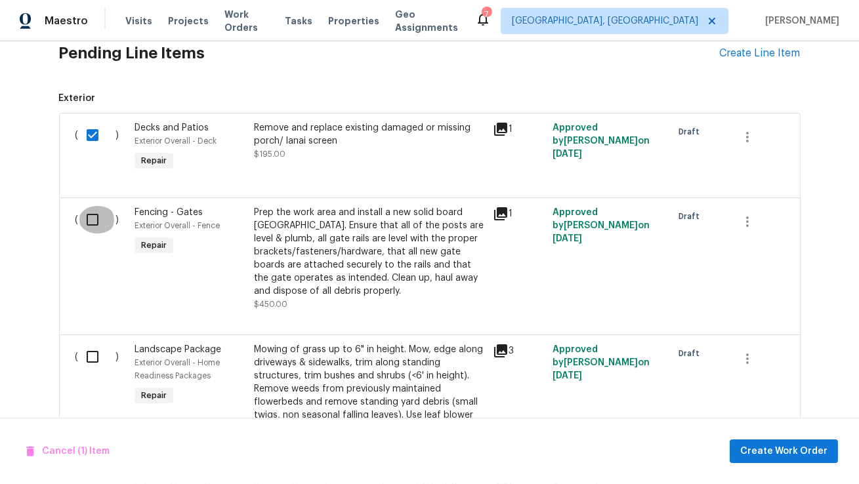
click at [89, 220] on input "checkbox" at bounding box center [97, 220] width 37 height 28
checkbox input "true"
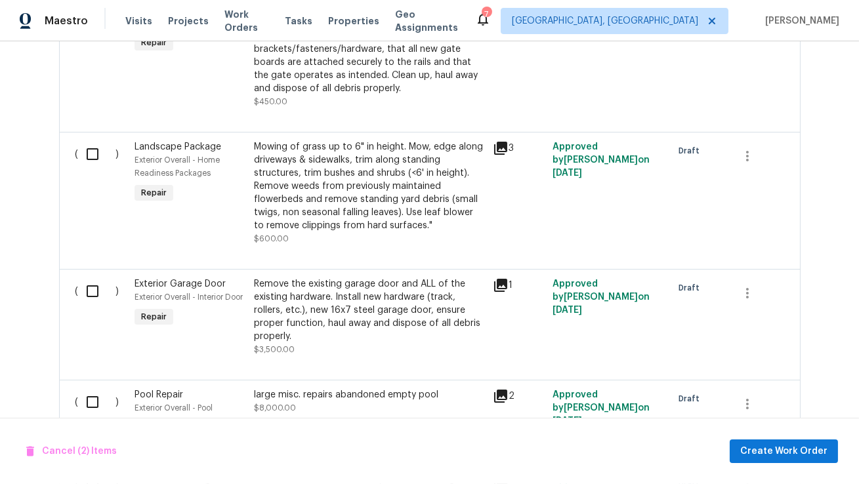
scroll to position [502, 0]
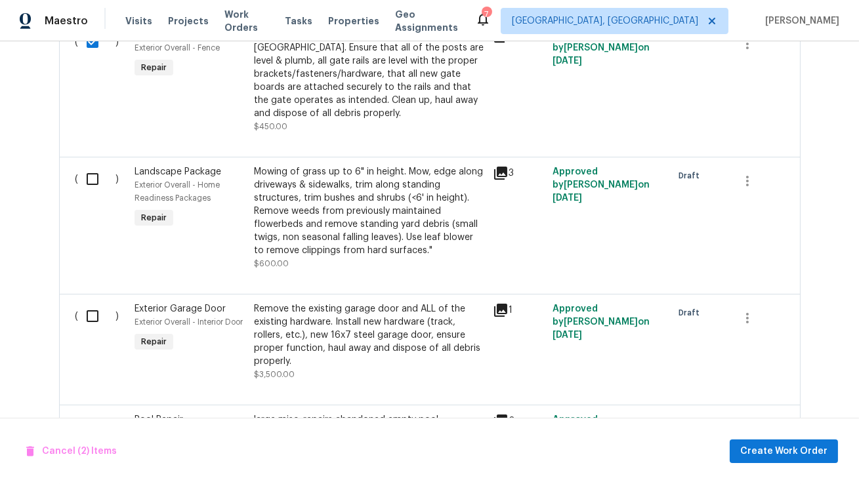
click at [90, 178] on input "checkbox" at bounding box center [97, 179] width 37 height 28
checkbox input "true"
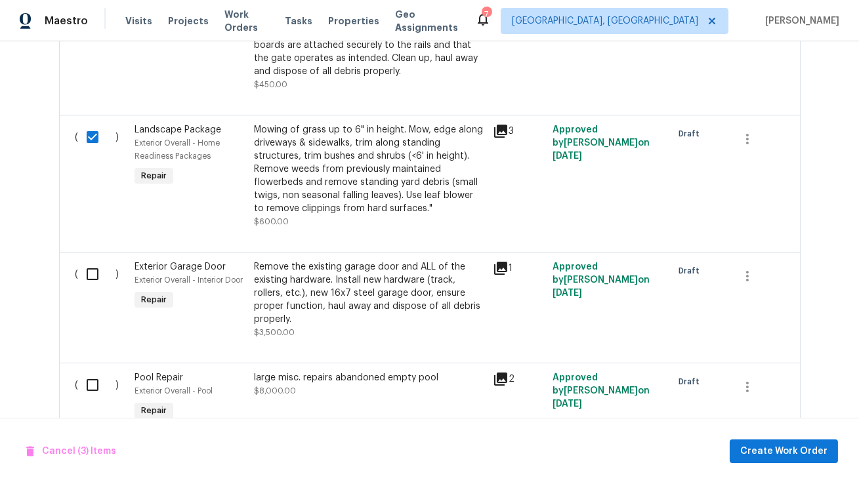
scroll to position [543, 0]
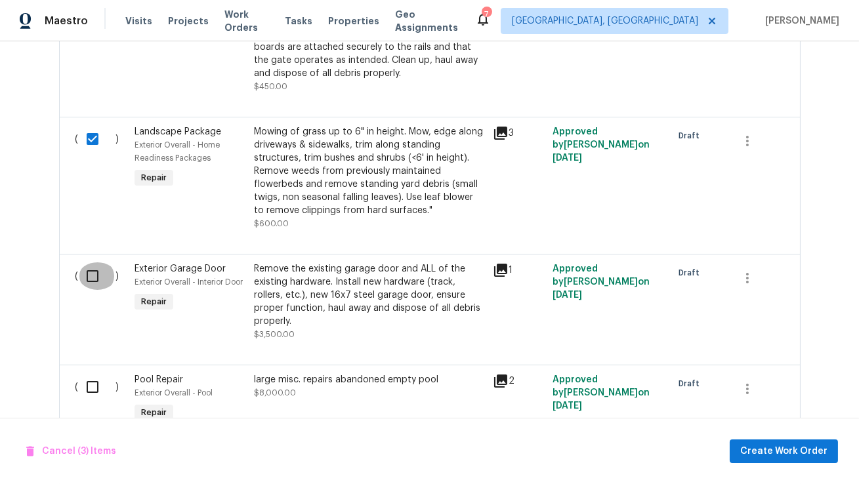
click at [92, 279] on input "checkbox" at bounding box center [97, 276] width 37 height 28
checkbox input "true"
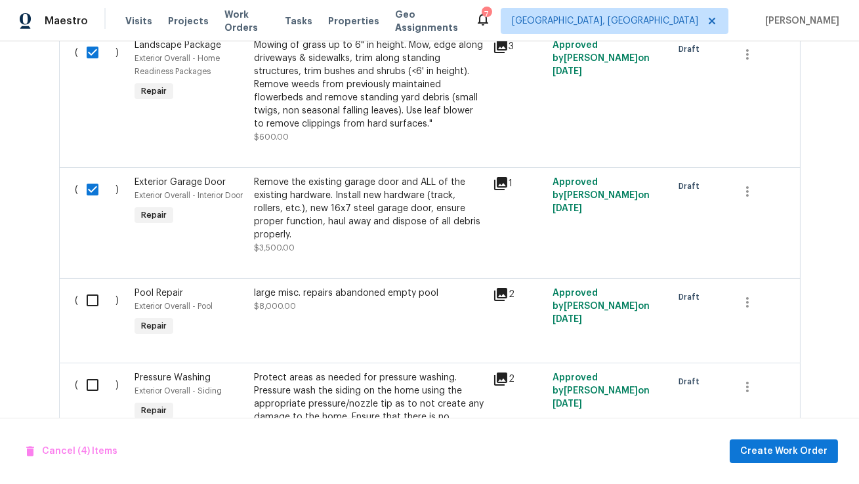
scroll to position [632, 0]
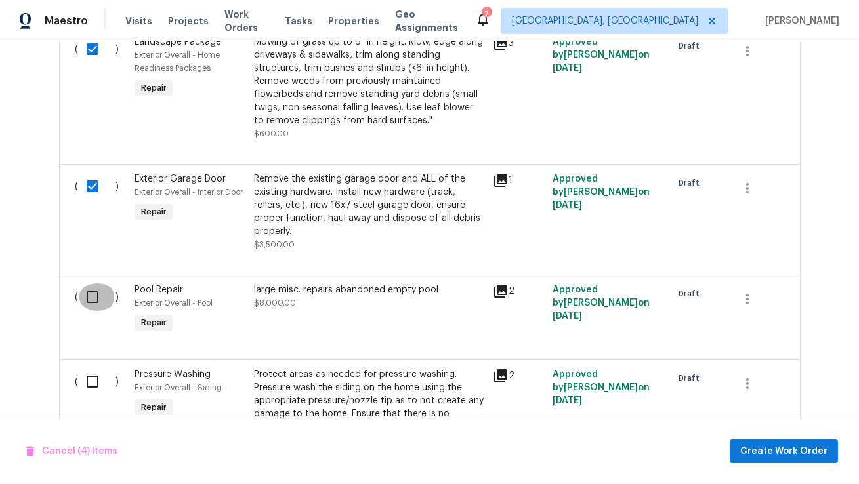
click at [81, 302] on input "checkbox" at bounding box center [97, 297] width 37 height 28
checkbox input "true"
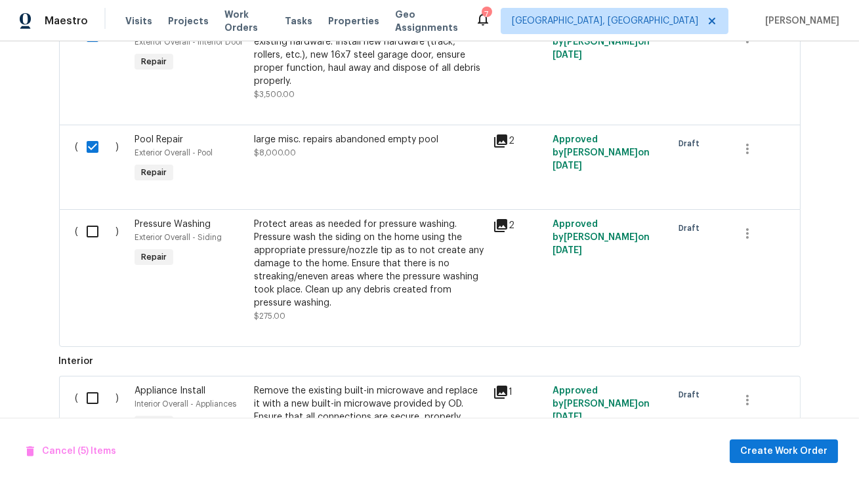
scroll to position [790, 0]
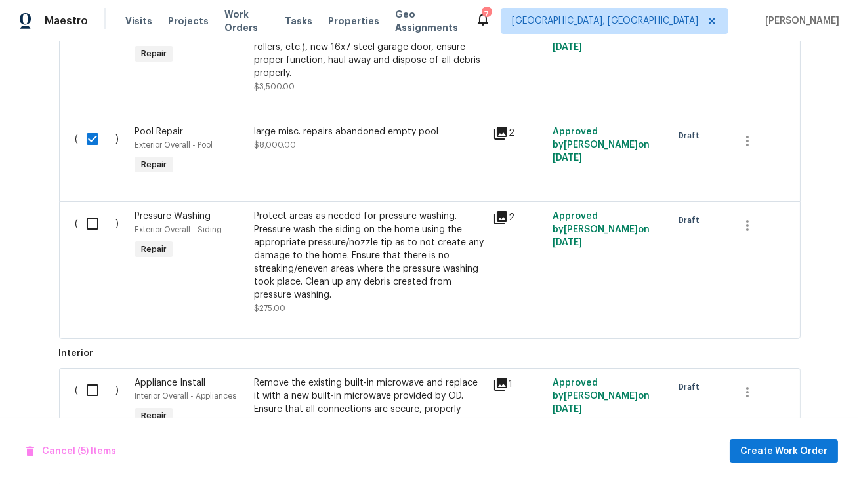
click at [90, 222] on input "checkbox" at bounding box center [97, 224] width 37 height 28
checkbox input "true"
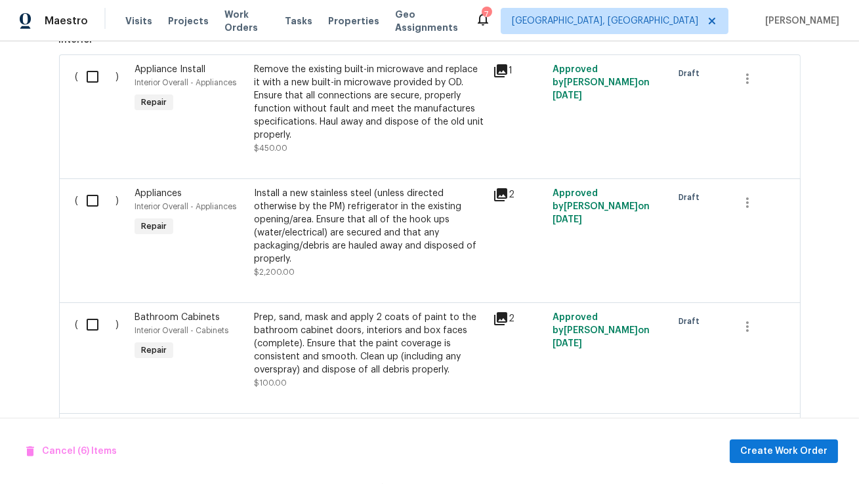
scroll to position [1102, 0]
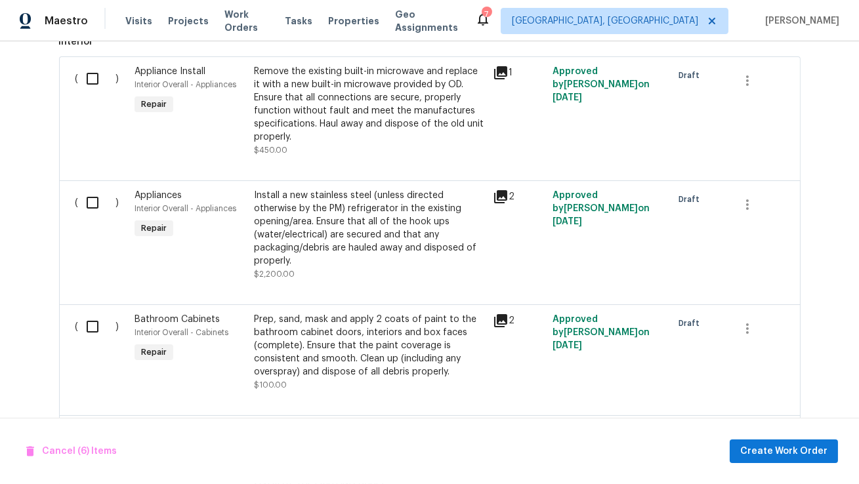
click at [506, 195] on icon at bounding box center [500, 196] width 13 height 13
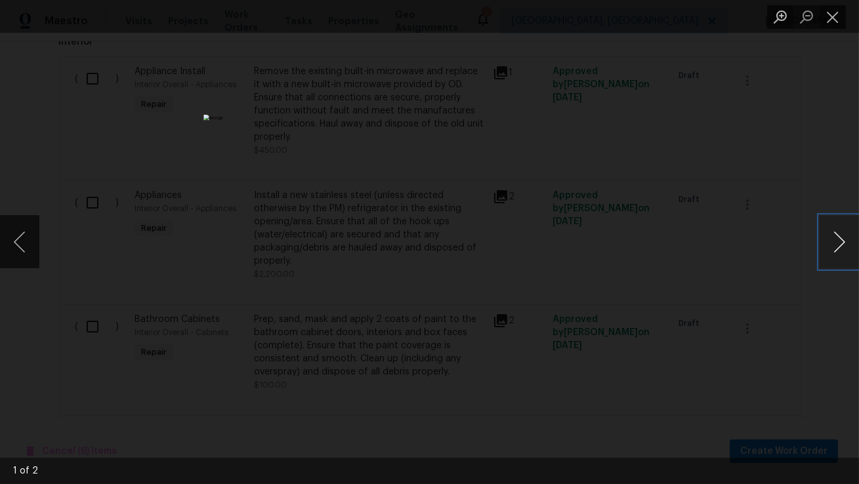
click at [837, 240] on button "Next image" at bounding box center [838, 242] width 39 height 52
click at [837, 241] on button "Next image" at bounding box center [838, 242] width 39 height 52
click at [787, 206] on div "Lightbox" at bounding box center [429, 242] width 859 height 484
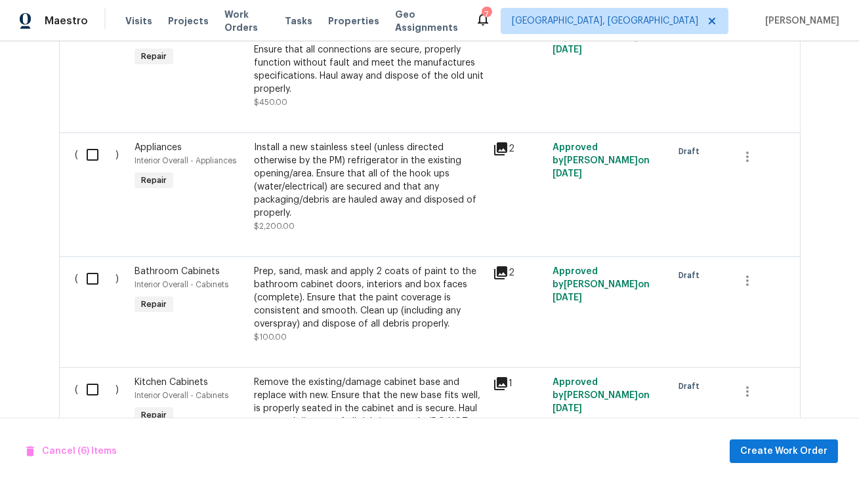
scroll to position [1154, 0]
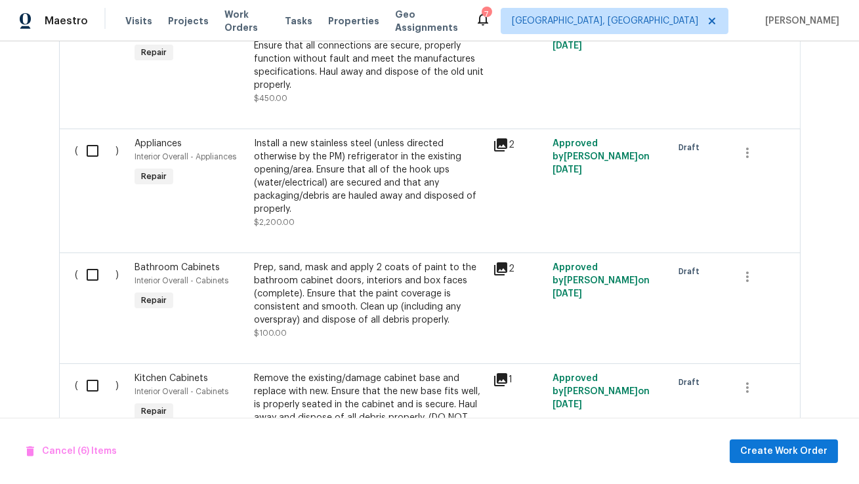
click at [90, 276] on input "checkbox" at bounding box center [97, 275] width 37 height 28
checkbox input "true"
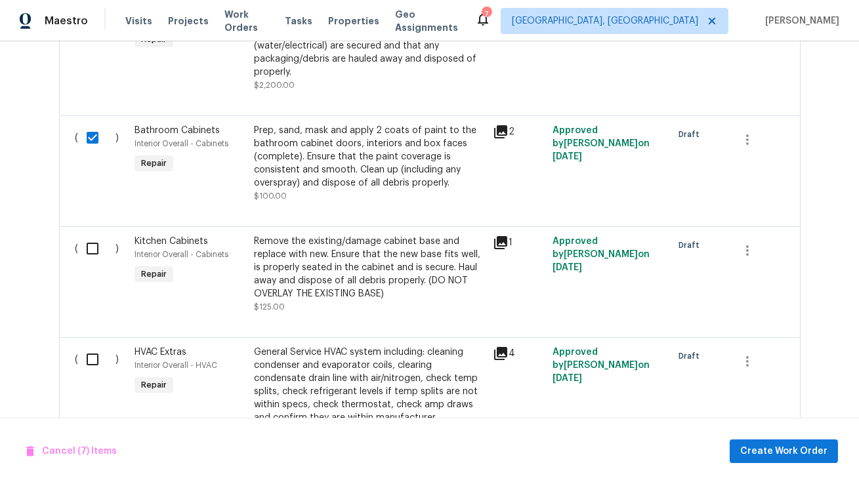
scroll to position [1296, 0]
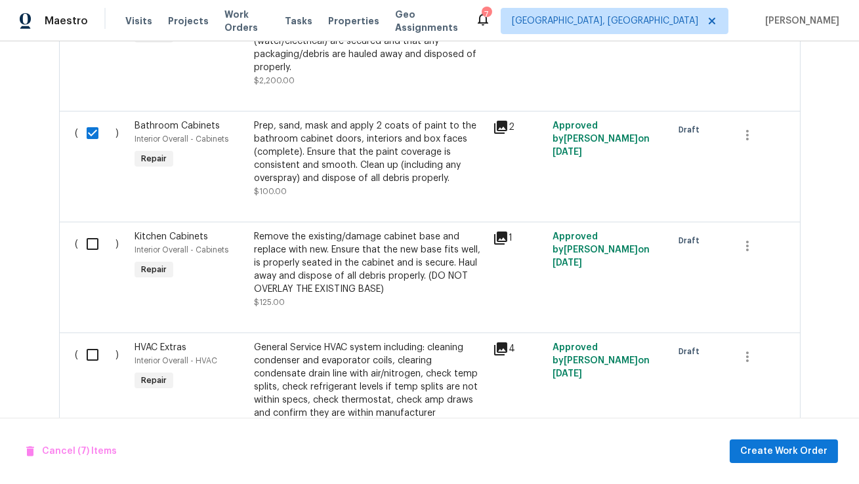
click at [93, 253] on input "checkbox" at bounding box center [97, 244] width 37 height 28
checkbox input "true"
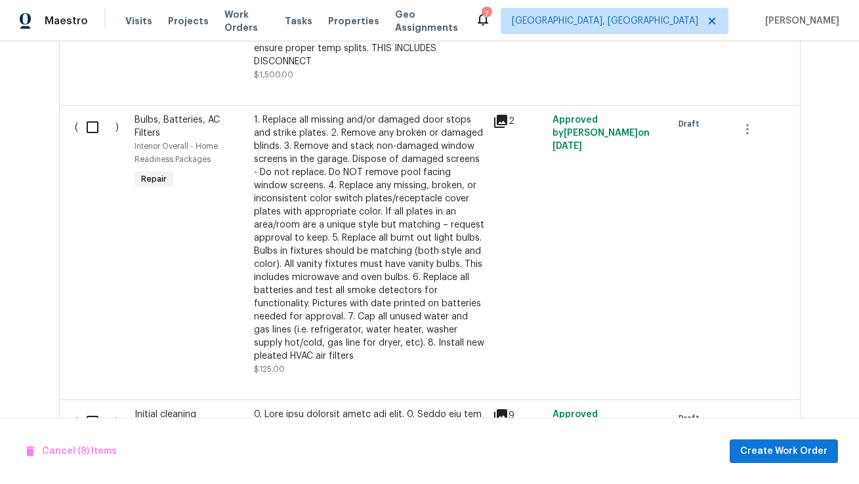
scroll to position [1679, 0]
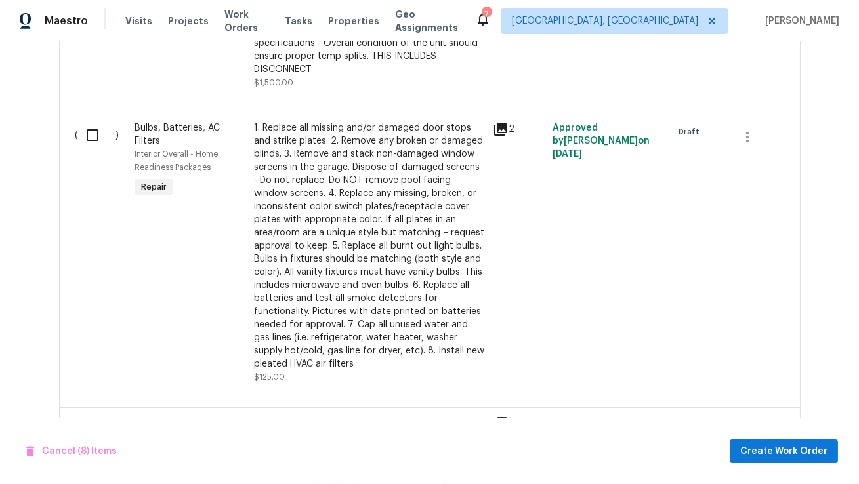
click at [94, 124] on input "checkbox" at bounding box center [97, 135] width 37 height 28
checkbox input "true"
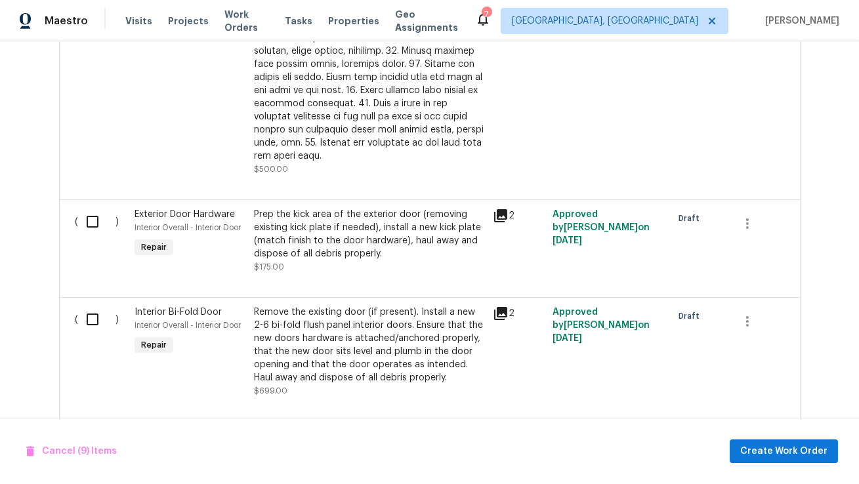
scroll to position [2290, 0]
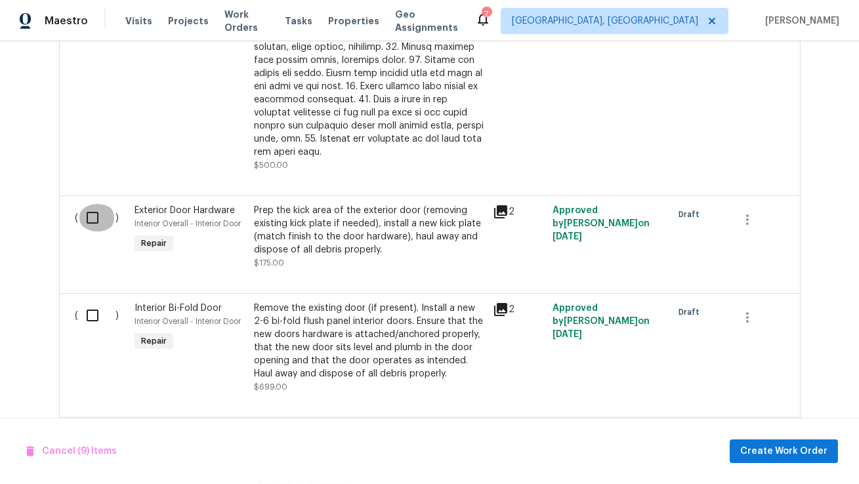
click at [92, 204] on input "checkbox" at bounding box center [97, 218] width 37 height 28
checkbox input "true"
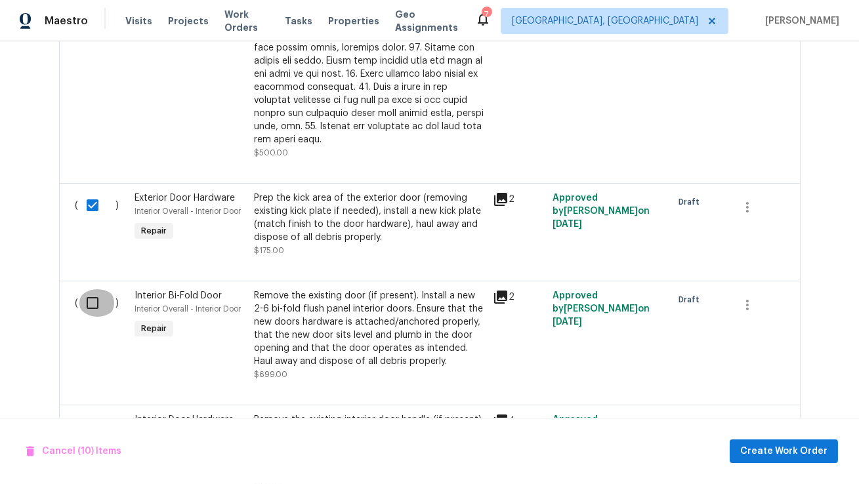
click at [93, 289] on input "checkbox" at bounding box center [97, 303] width 37 height 28
checkbox input "true"
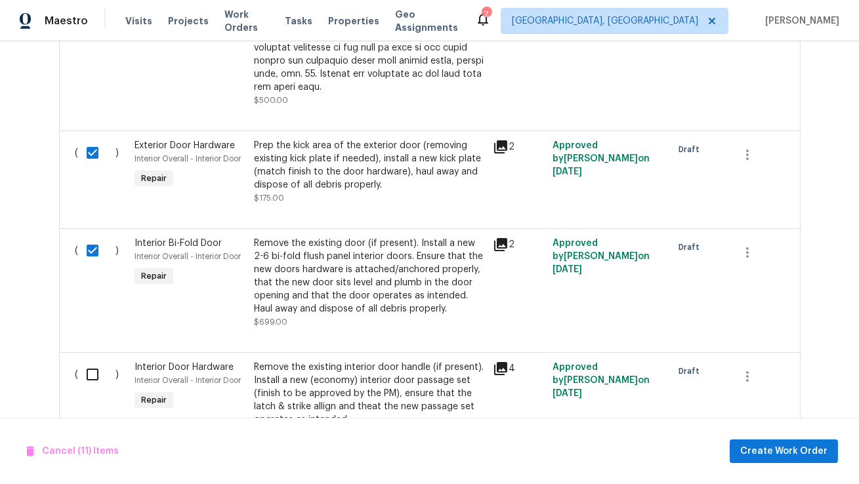
scroll to position [2415, 0]
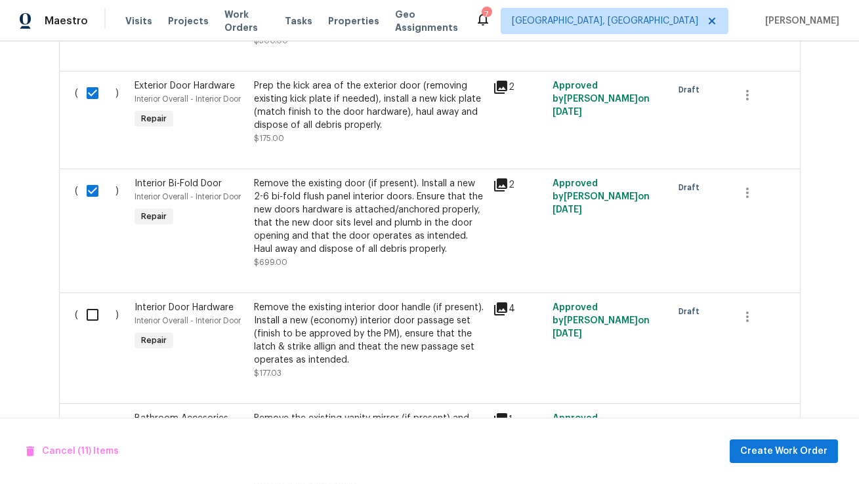
click at [83, 301] on input "checkbox" at bounding box center [97, 315] width 37 height 28
checkbox input "true"
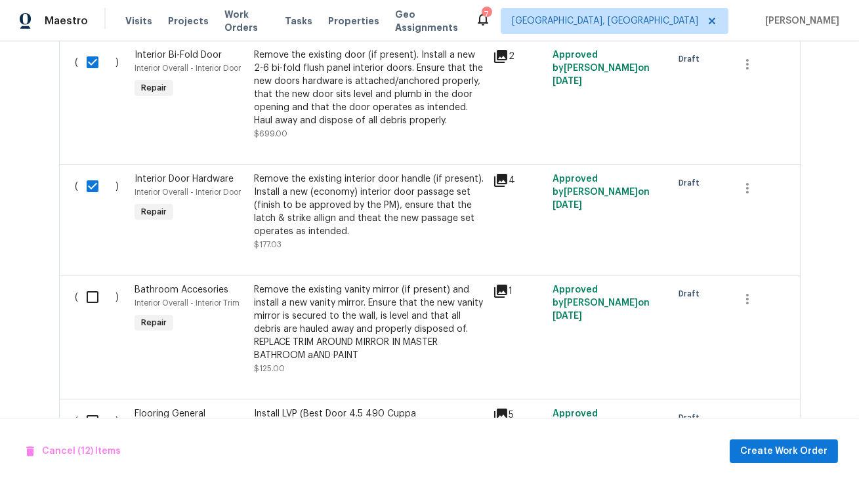
click at [87, 283] on input "checkbox" at bounding box center [97, 297] width 37 height 28
checkbox input "true"
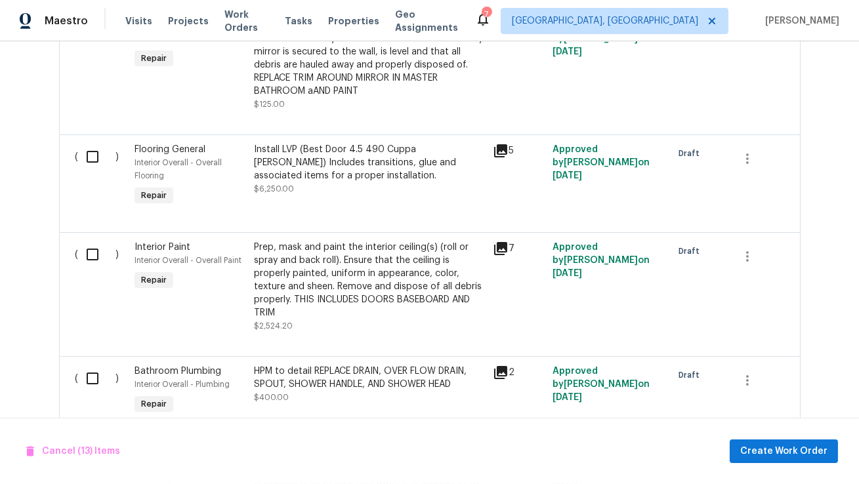
scroll to position [2808, 0]
click at [91, 241] on input "checkbox" at bounding box center [97, 255] width 37 height 28
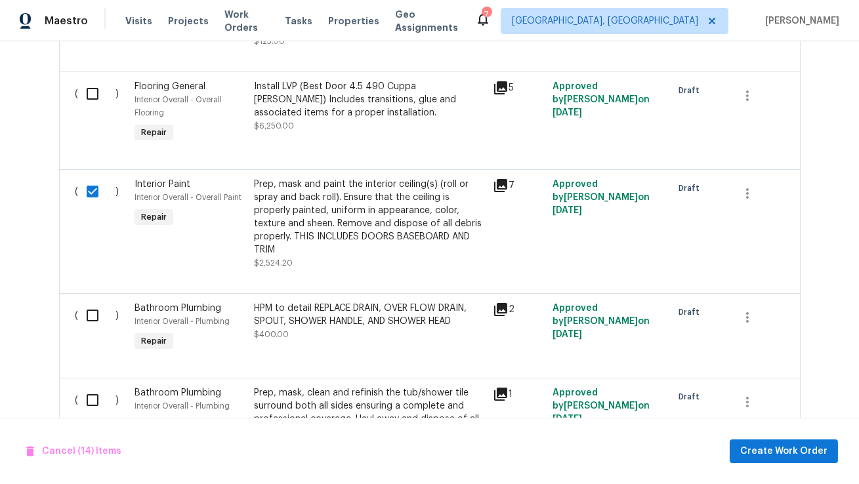
scroll to position [2886, 0]
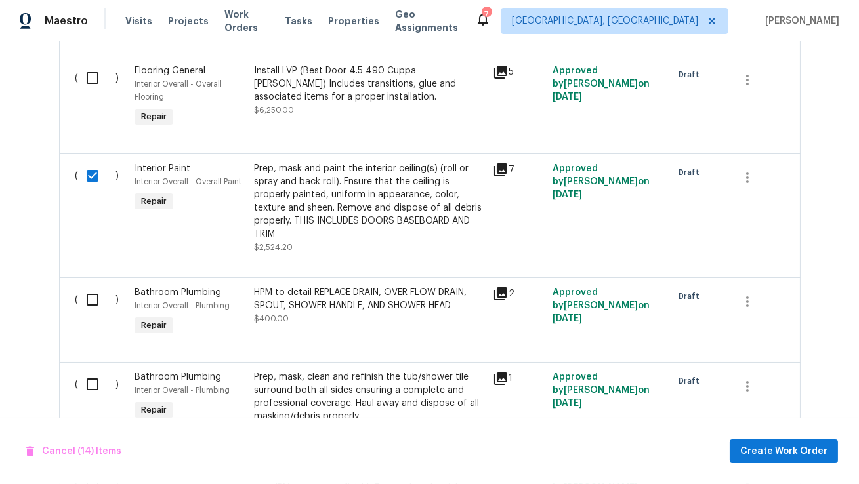
click at [93, 162] on input "checkbox" at bounding box center [97, 176] width 37 height 28
checkbox input "false"
click at [83, 286] on input "checkbox" at bounding box center [97, 300] width 37 height 28
checkbox input "true"
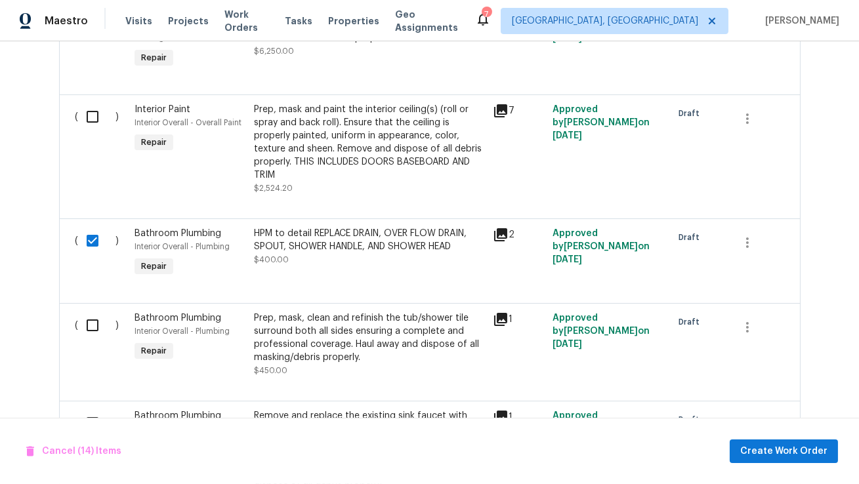
scroll to position [2951, 0]
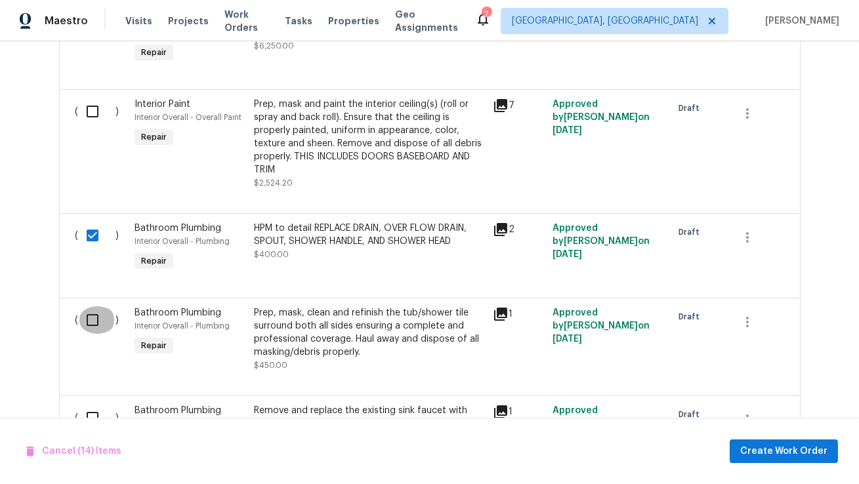
click at [80, 306] on input "checkbox" at bounding box center [97, 320] width 37 height 28
checkbox input "true"
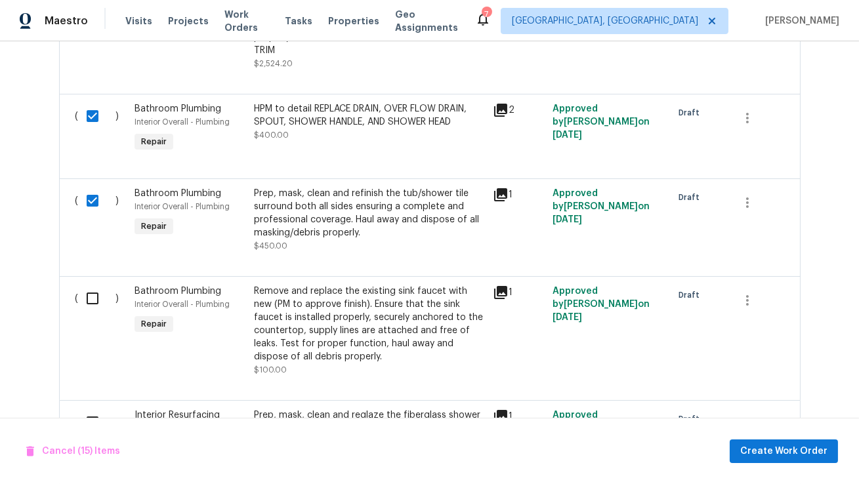
scroll to position [3071, 0]
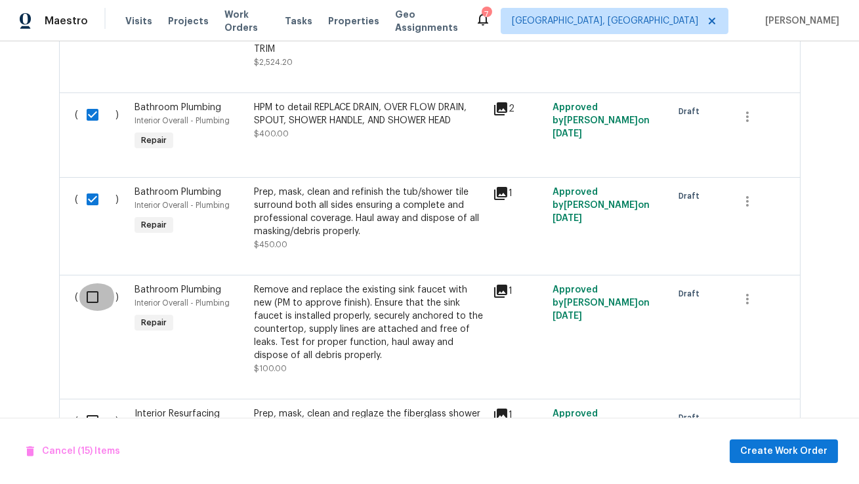
click at [87, 283] on input "checkbox" at bounding box center [97, 297] width 37 height 28
checkbox input "true"
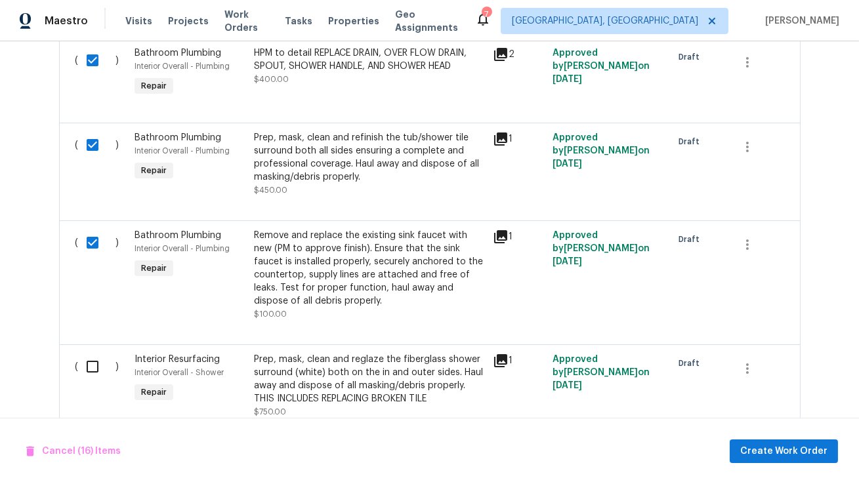
scroll to position [3152, 0]
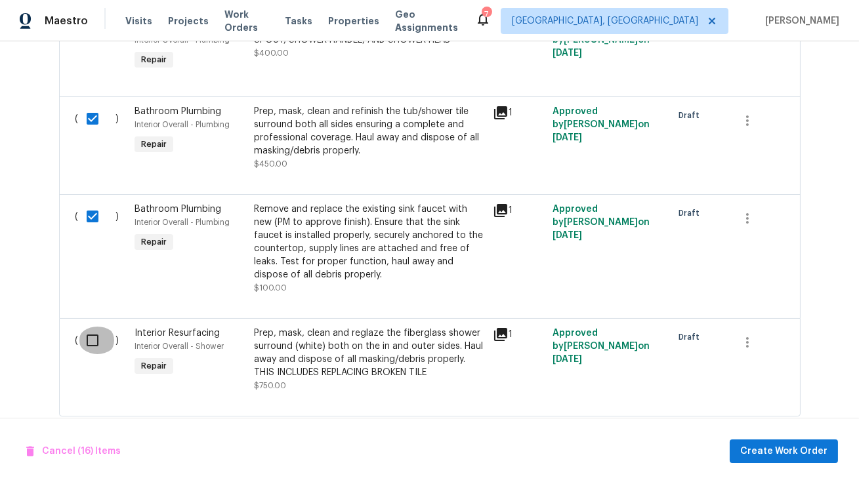
click at [79, 327] on input "checkbox" at bounding box center [97, 341] width 37 height 28
checkbox input "true"
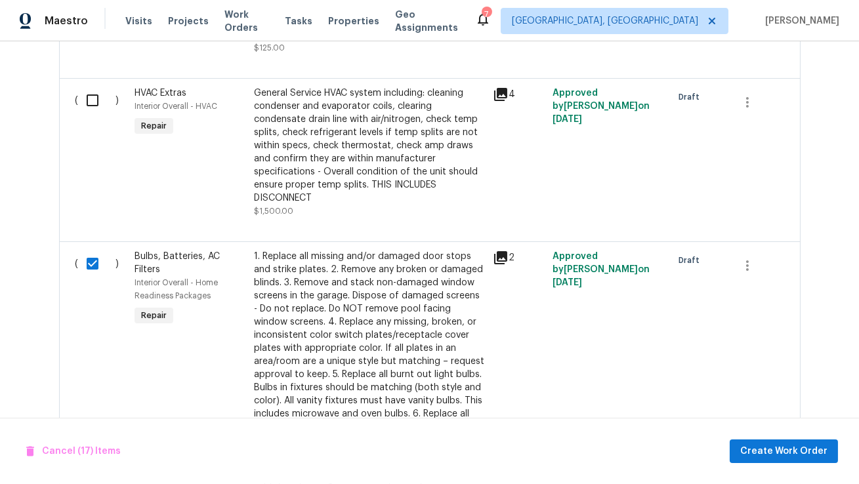
scroll to position [1548, 0]
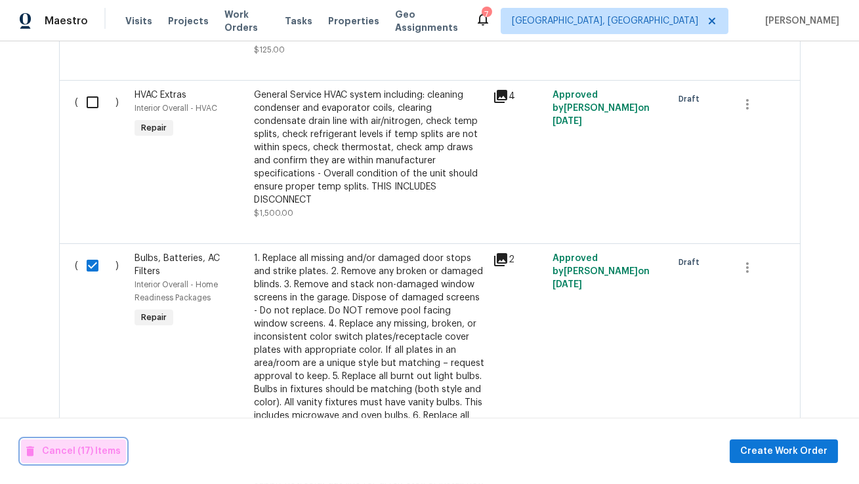
click at [73, 448] on span "Cancel (17) Items" at bounding box center [73, 451] width 94 height 16
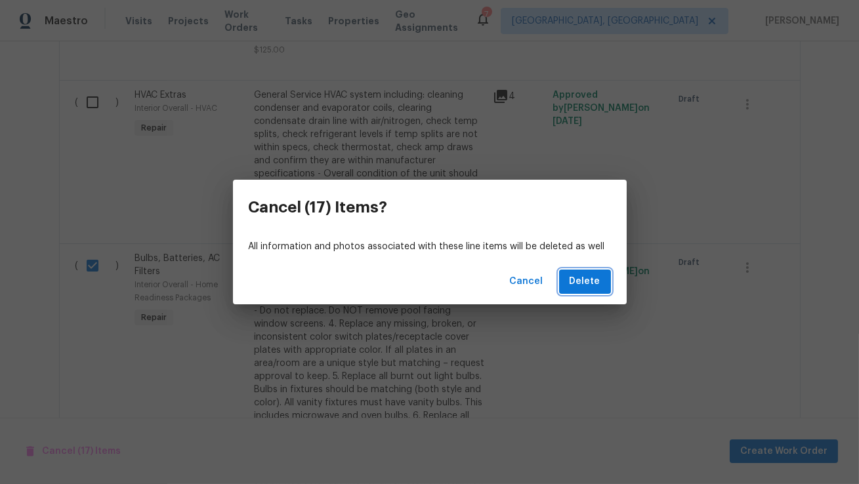
click at [595, 277] on span "Delete" at bounding box center [584, 282] width 31 height 16
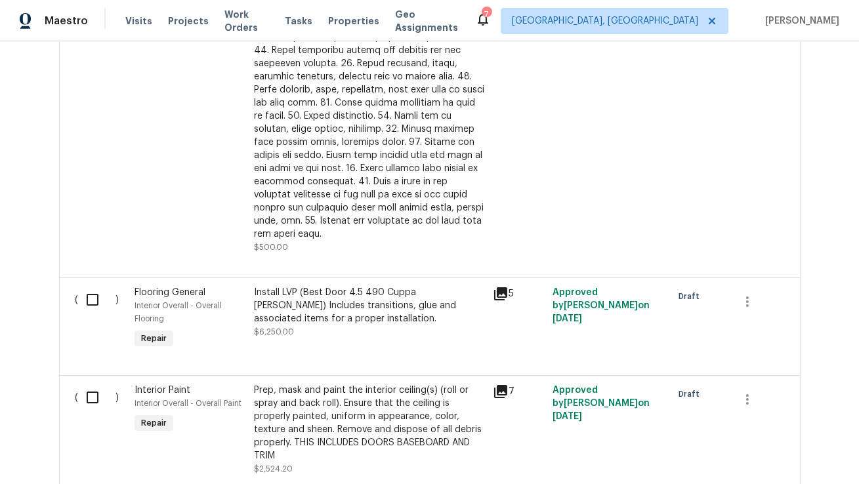
scroll to position [1050, 0]
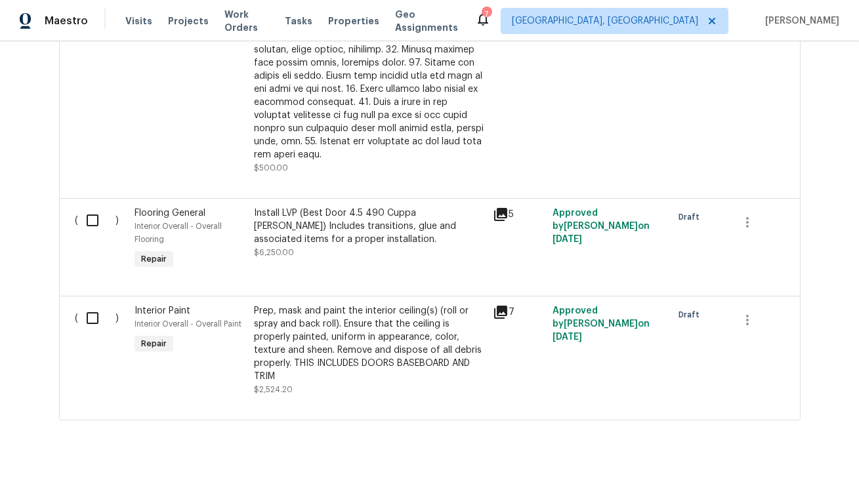
click at [368, 309] on div "Prep, mask and paint the interior ceiling(s) (roll or spray and back roll). Ens…" at bounding box center [369, 343] width 231 height 79
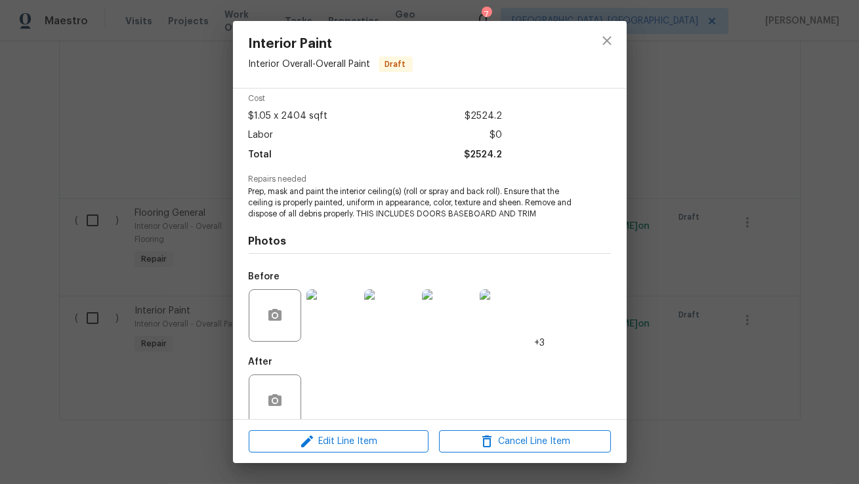
scroll to position [0, 0]
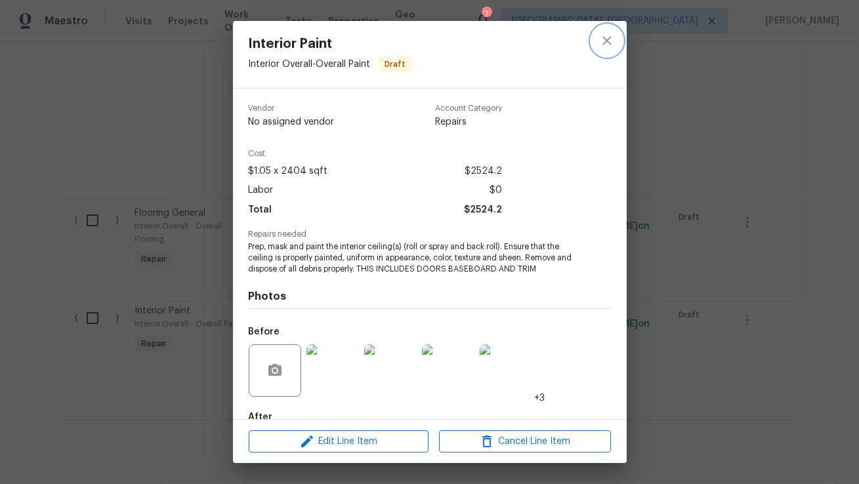
click at [607, 40] on icon "close" at bounding box center [606, 40] width 9 height 9
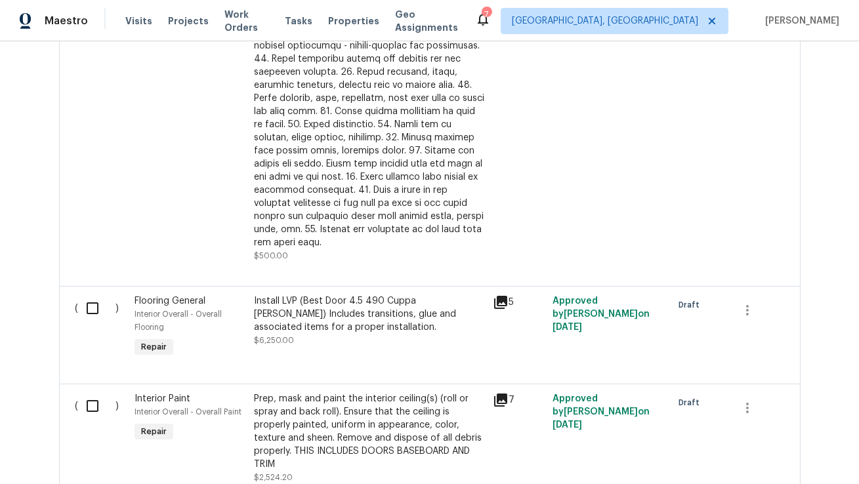
scroll to position [964, 0]
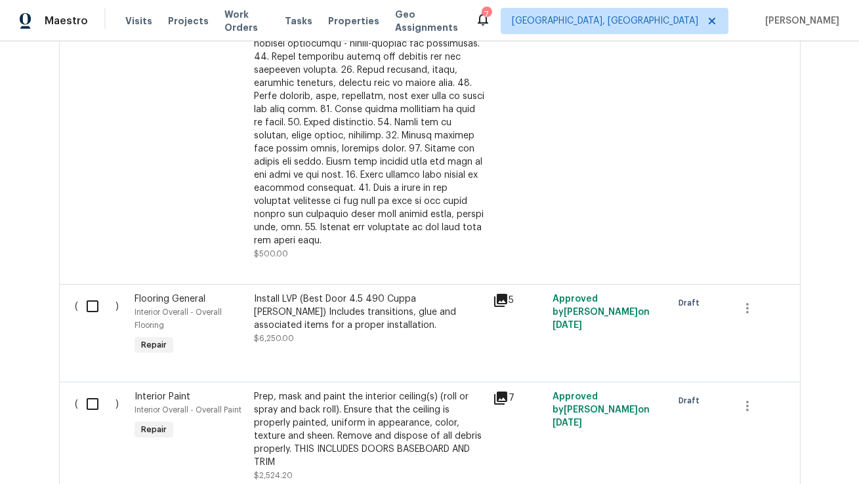
click at [510, 293] on div "5" at bounding box center [519, 301] width 52 height 16
click at [504, 294] on icon at bounding box center [500, 300] width 13 height 13
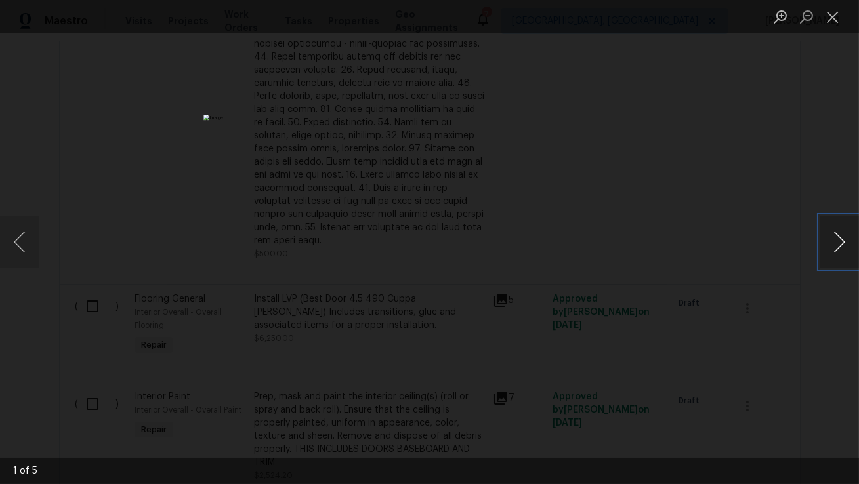
click at [836, 247] on button "Next image" at bounding box center [838, 242] width 39 height 52
click at [823, 246] on button "Next image" at bounding box center [838, 242] width 39 height 52
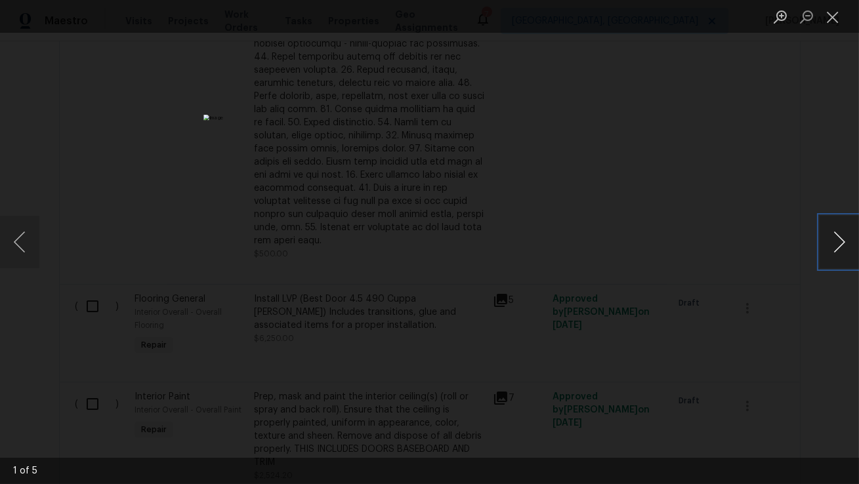
click at [823, 246] on button "Next image" at bounding box center [838, 242] width 39 height 52
click at [839, 20] on button "Close lightbox" at bounding box center [832, 16] width 26 height 23
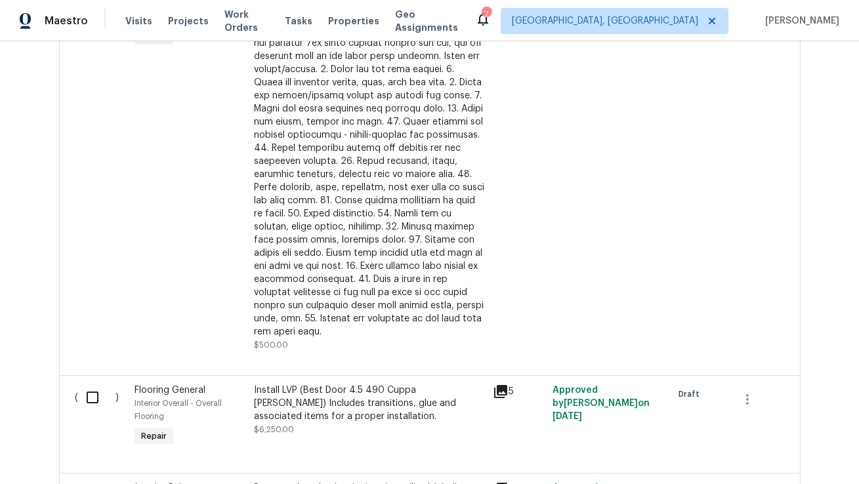
scroll to position [1050, 0]
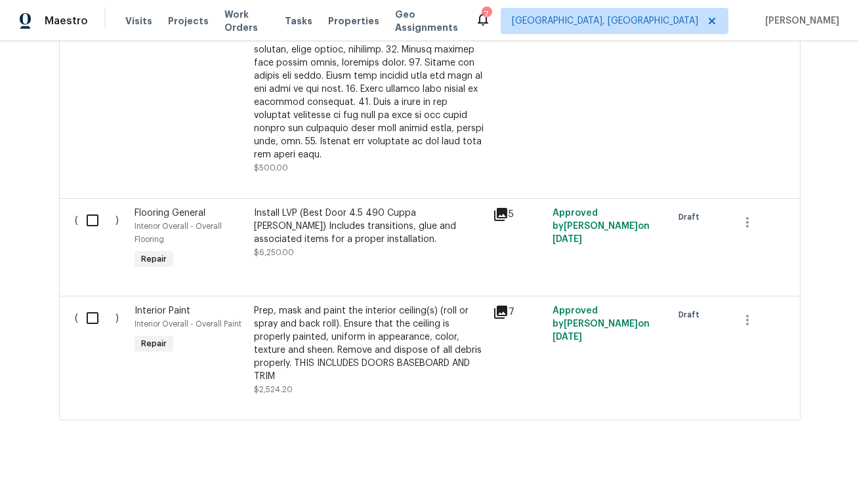
click at [394, 318] on div "Prep, mask and paint the interior ceiling(s) (roll or spray and back roll). Ens…" at bounding box center [369, 343] width 231 height 79
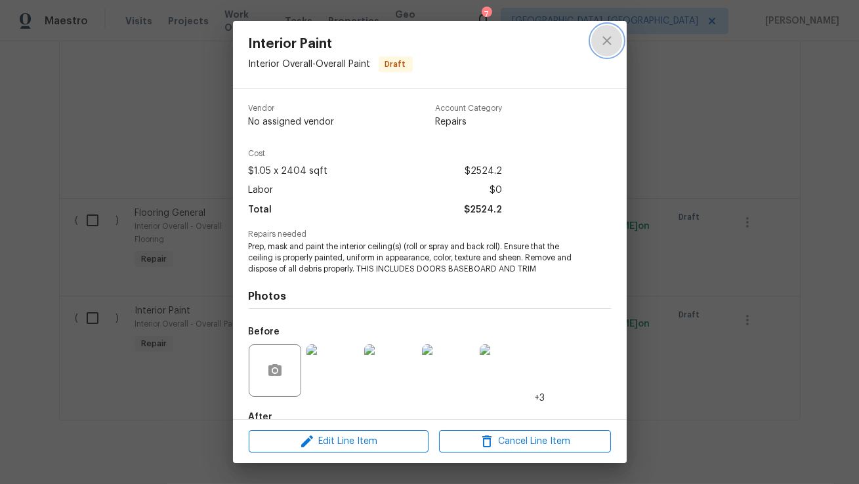
click at [613, 42] on icon "close" at bounding box center [607, 41] width 16 height 16
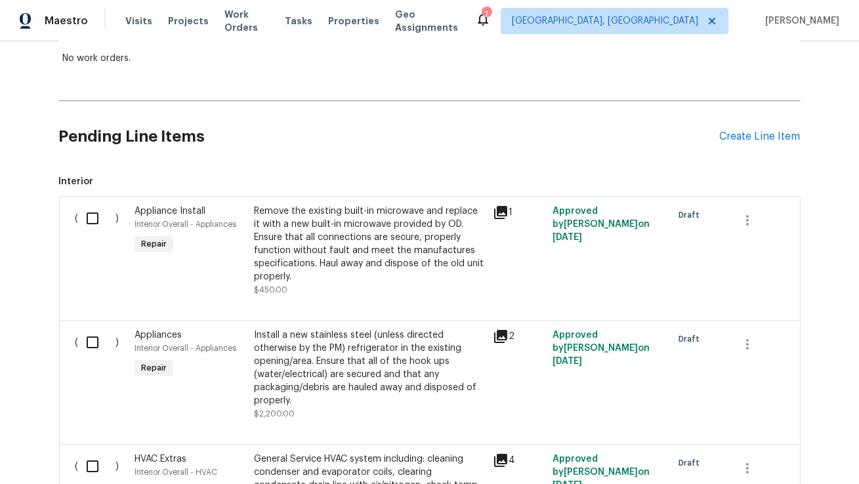
scroll to position [0, 0]
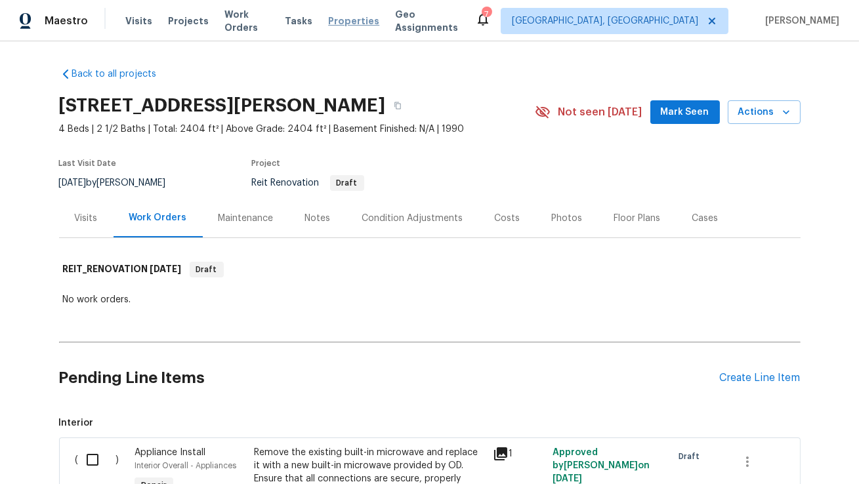
click at [363, 22] on span "Properties" at bounding box center [353, 20] width 51 height 13
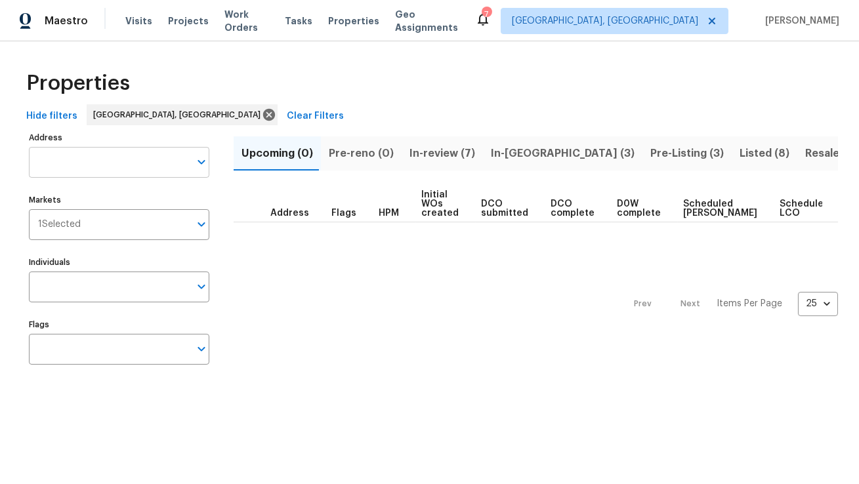
click at [120, 165] on input "Address" at bounding box center [109, 162] width 161 height 31
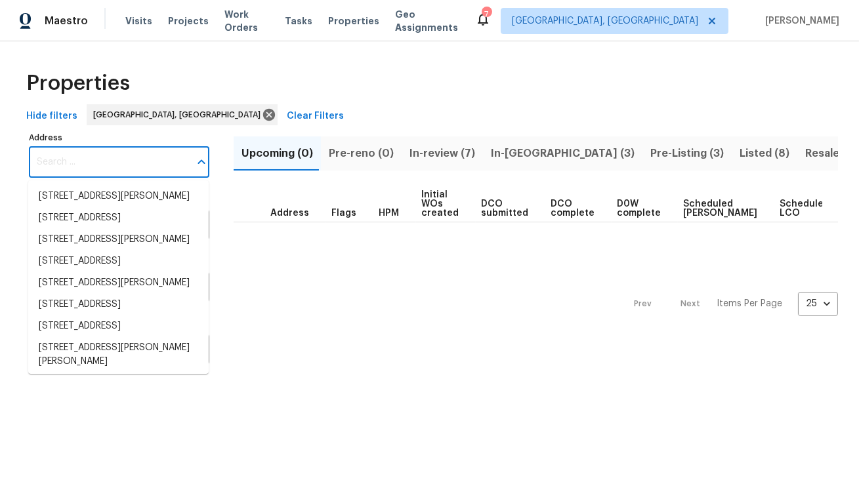
paste input "21827 Silverbrook Ln, Katy, TX 77449."
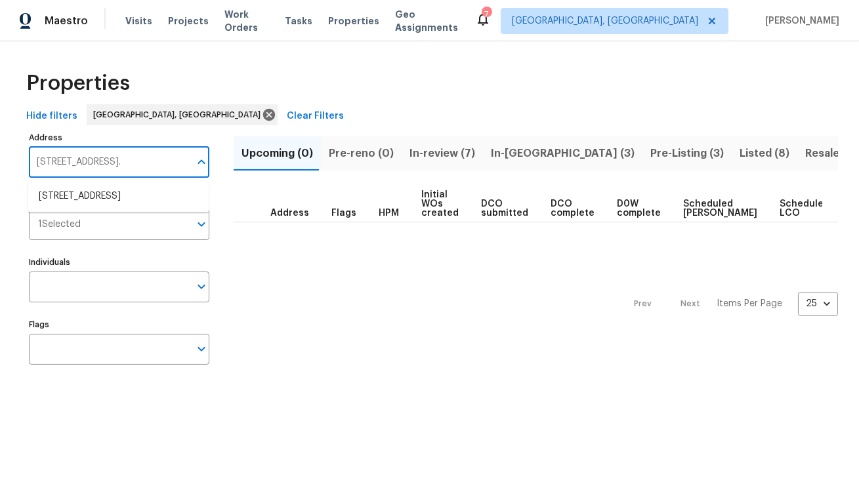
type input "21827 Silverbrook Ln, Katy, TX 77449"
click at [117, 197] on li "21827 Silverbrook Ln Katy TX 77449" at bounding box center [118, 197] width 180 height 22
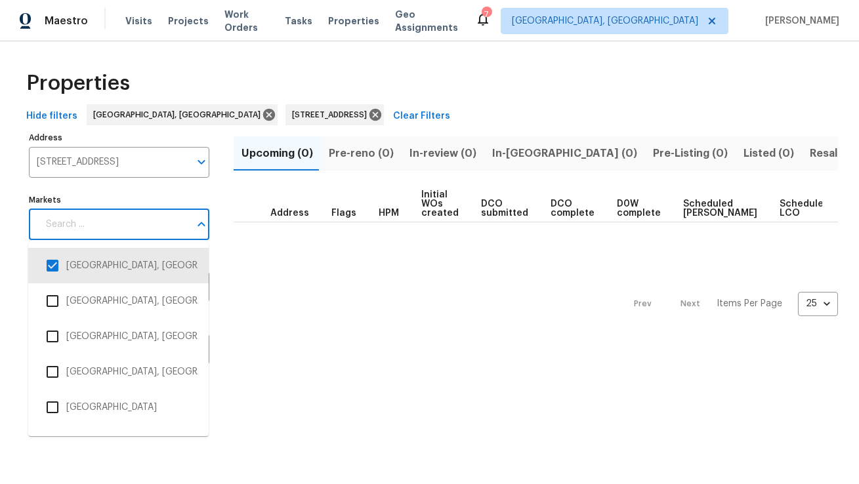
click at [124, 226] on input "Markets" at bounding box center [114, 224] width 152 height 31
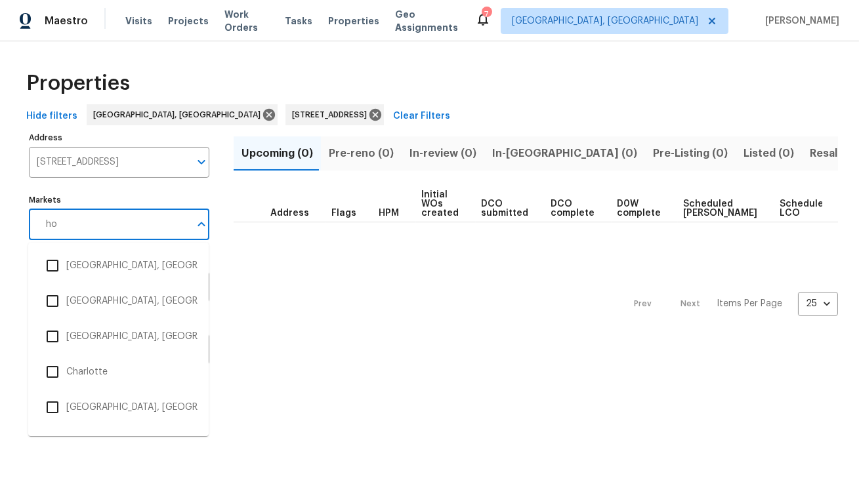
type input "hou"
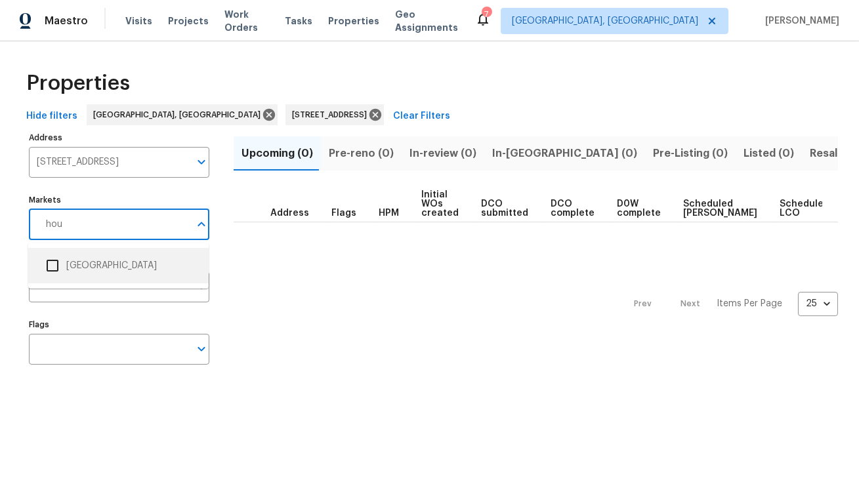
click at [89, 267] on li "[GEOGRAPHIC_DATA]" at bounding box center [118, 266] width 159 height 28
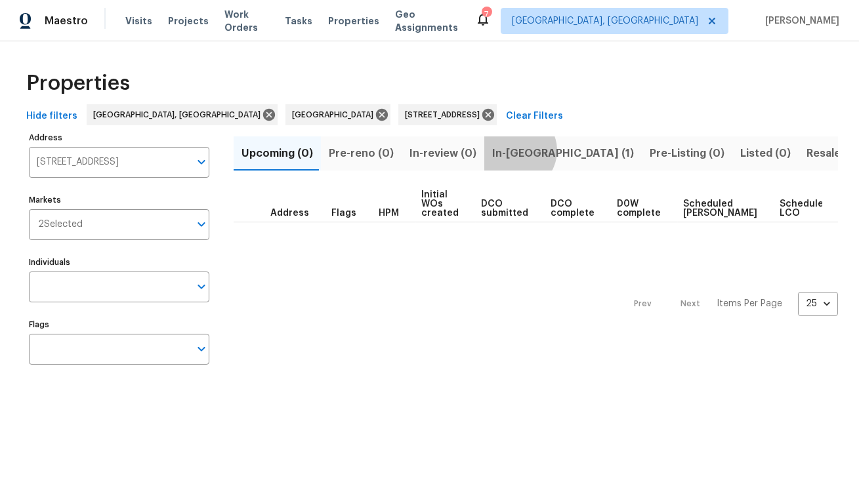
click at [506, 150] on span "In-reno (1)" at bounding box center [563, 153] width 142 height 18
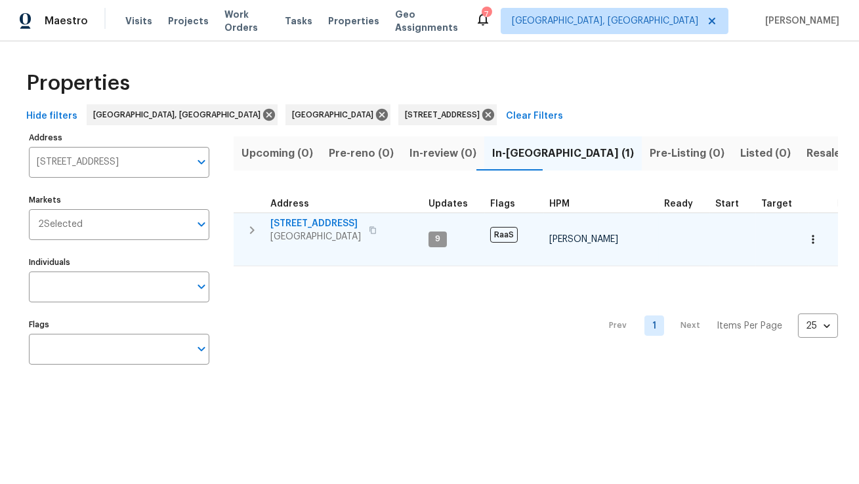
click at [332, 226] on span "21827 Silverbrook Ln" at bounding box center [315, 223] width 91 height 13
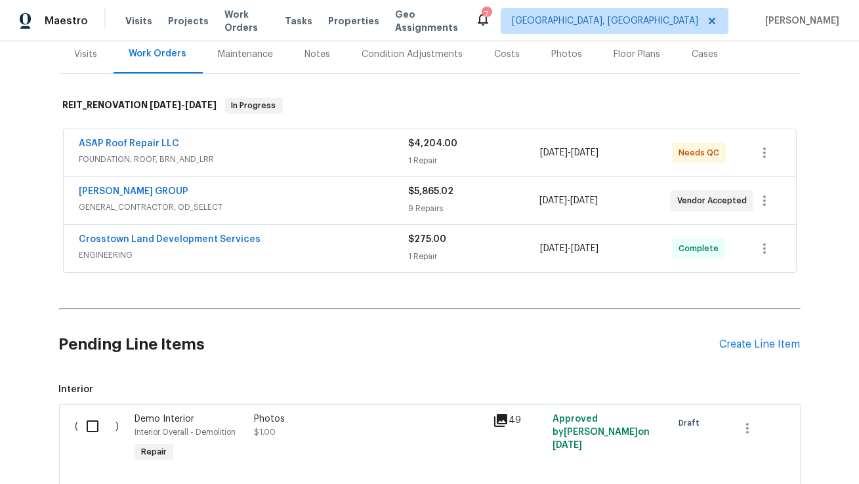
scroll to position [165, 0]
click at [153, 191] on link "[PERSON_NAME] GROUP" at bounding box center [134, 190] width 110 height 9
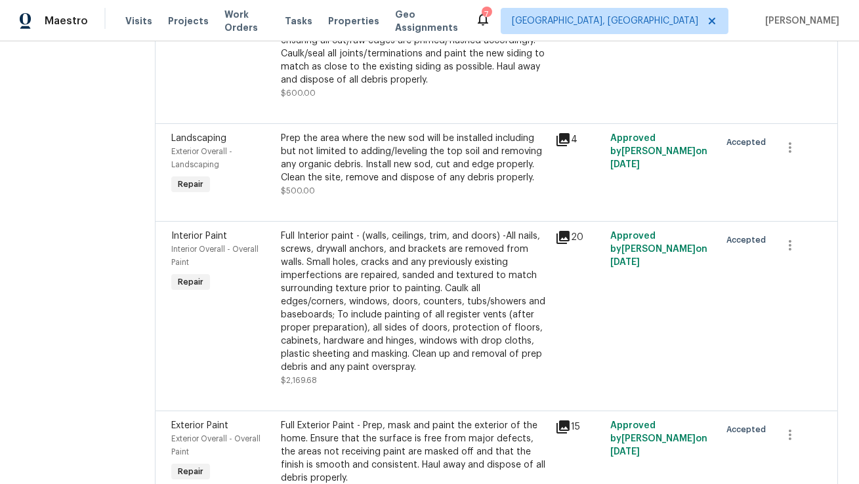
scroll to position [1252, 0]
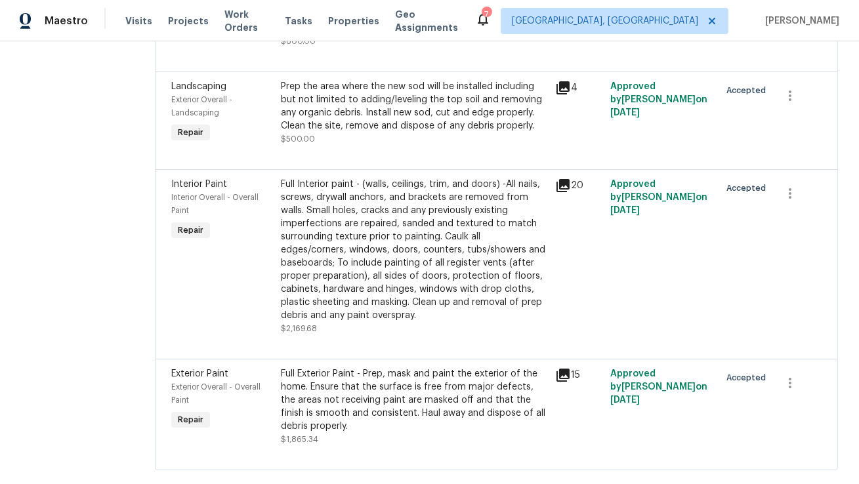
click at [367, 367] on div "Full Exterior Paint - Prep, mask and paint the exterior of the home. Ensure tha…" at bounding box center [414, 400] width 266 height 66
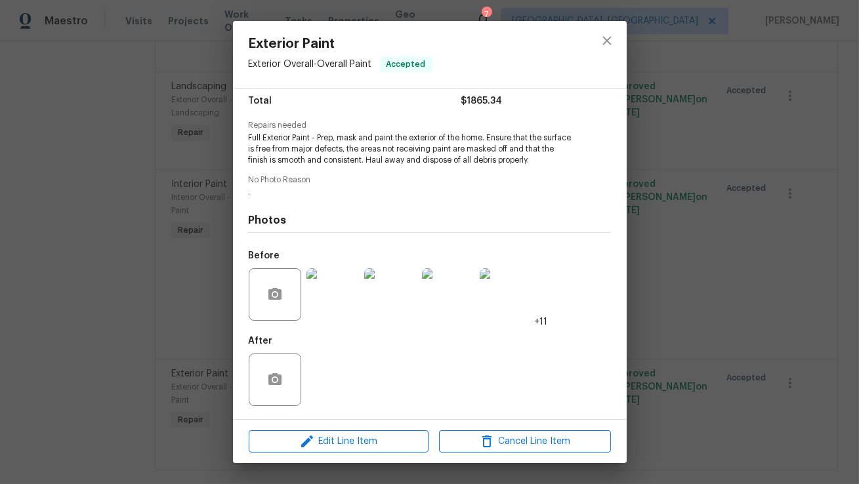
scroll to position [110, 0]
click at [611, 41] on icon "close" at bounding box center [607, 41] width 16 height 16
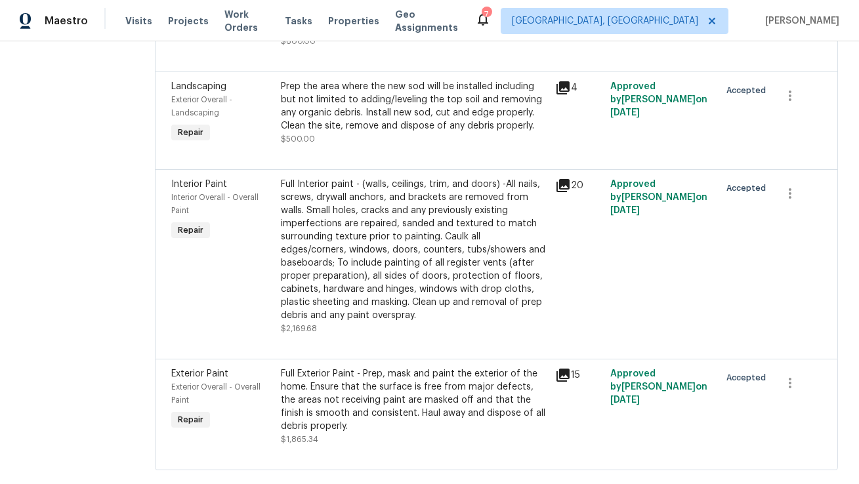
click at [556, 369] on icon at bounding box center [562, 375] width 13 height 13
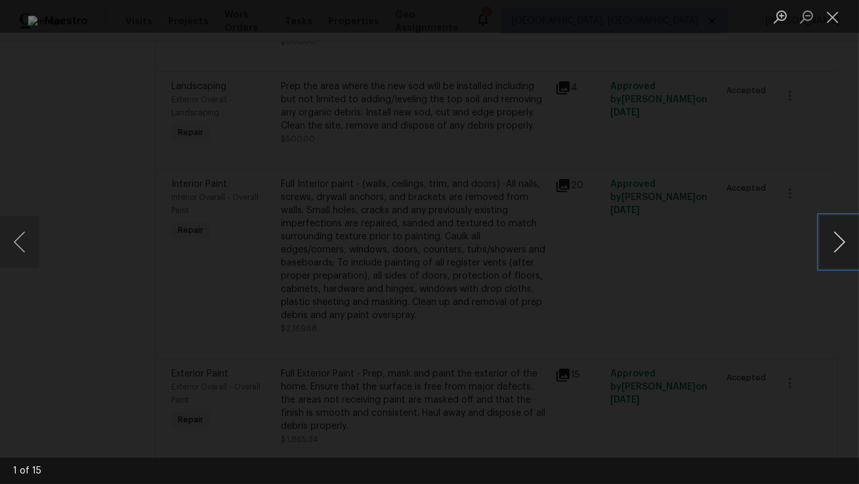
click at [844, 247] on button "Next image" at bounding box center [838, 242] width 39 height 52
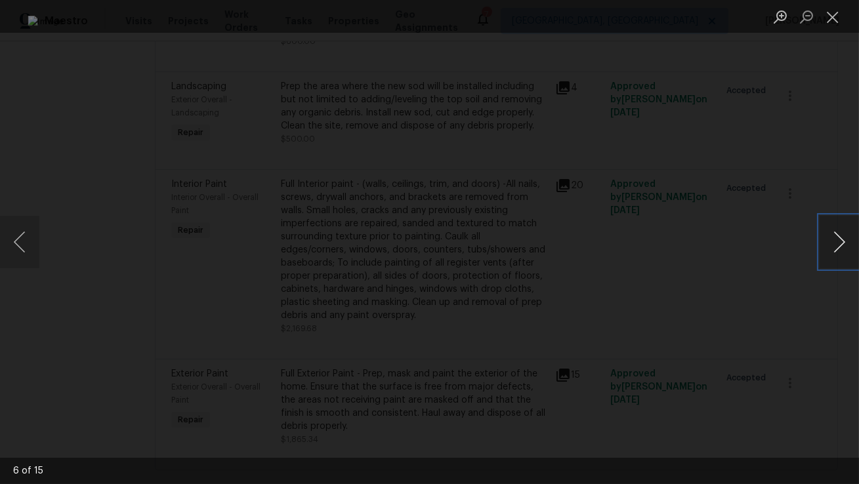
click at [844, 247] on button "Next image" at bounding box center [838, 242] width 39 height 52
click at [823, 323] on div "Lightbox" at bounding box center [429, 242] width 859 height 484
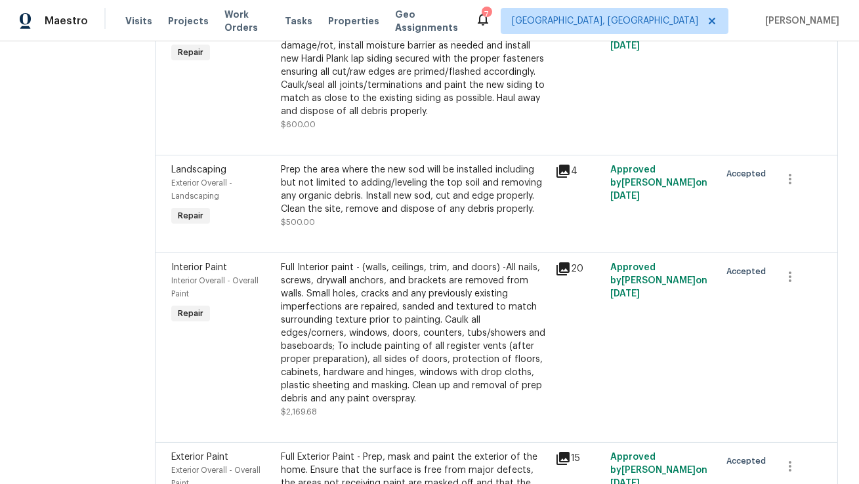
scroll to position [1170, 0]
click at [404, 307] on div "Full Interior paint - (walls, ceilings, trim, and doors) -All nails, screws, dr…" at bounding box center [414, 332] width 266 height 144
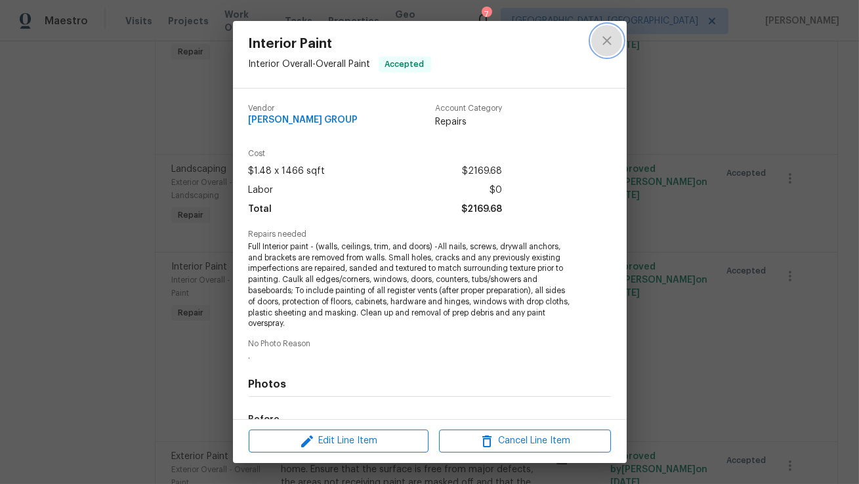
click at [607, 41] on icon "close" at bounding box center [606, 40] width 9 height 9
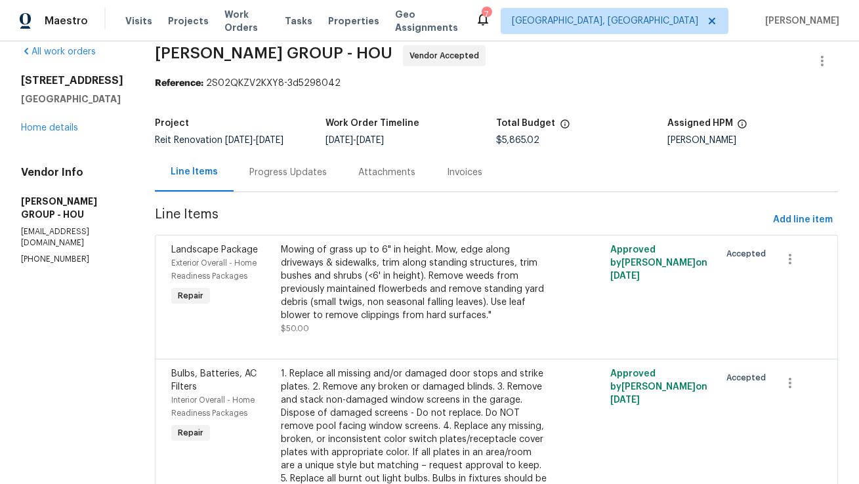
scroll to position [0, 0]
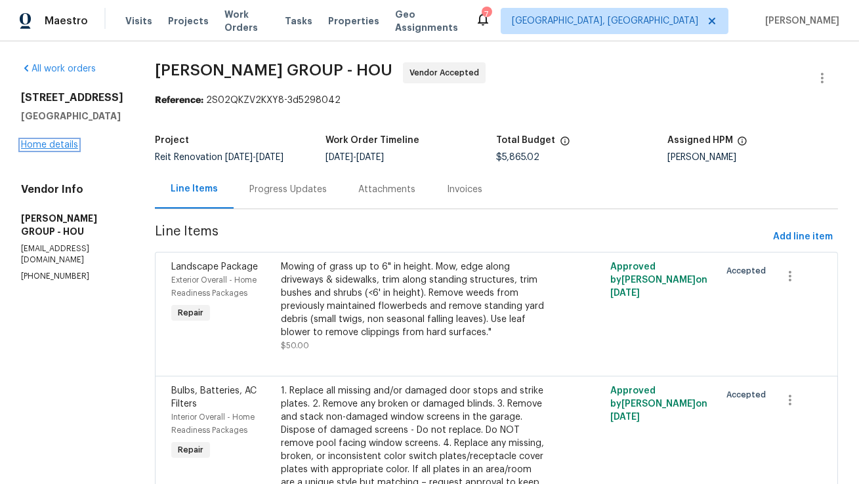
click at [57, 150] on link "Home details" at bounding box center [49, 144] width 57 height 9
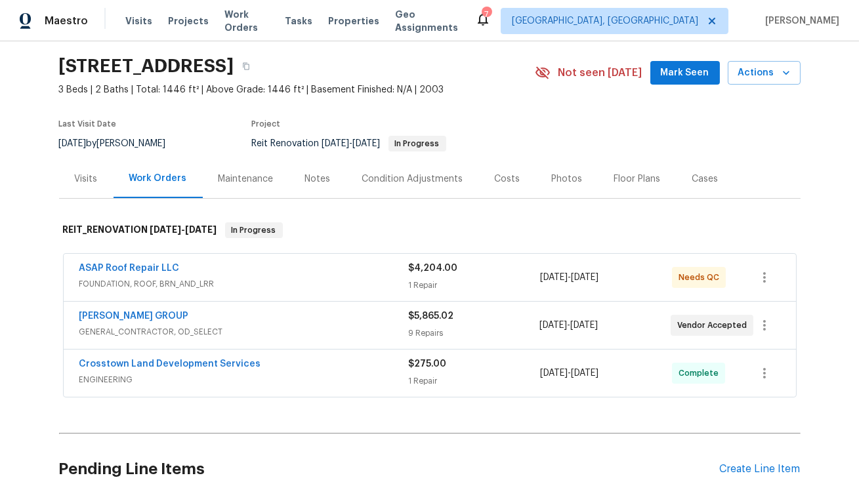
scroll to position [38, 0]
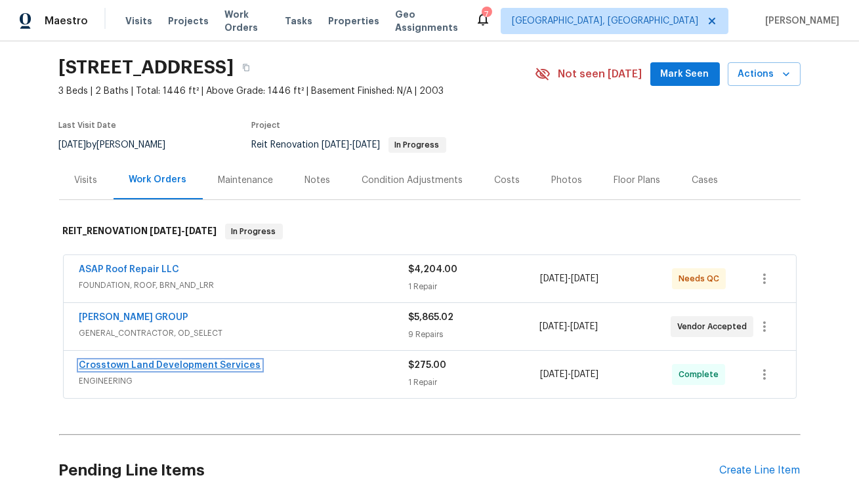
click at [171, 368] on link "Crosstown Land Development Services" at bounding box center [170, 365] width 182 height 9
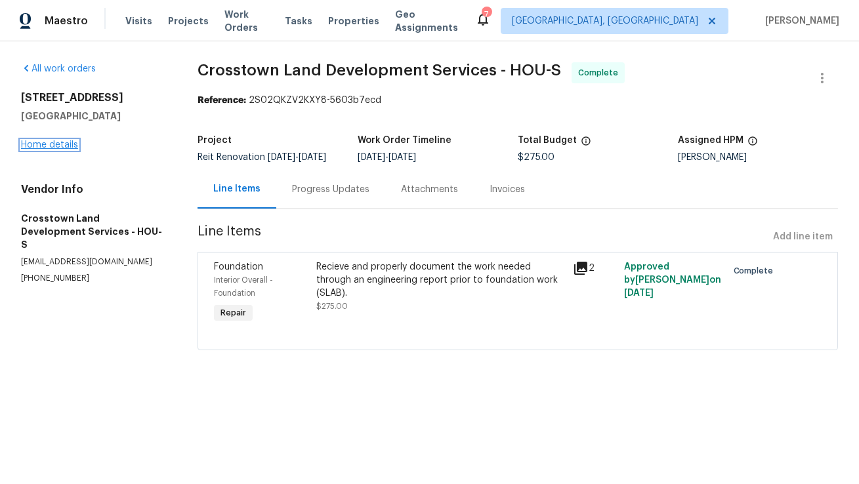
click at [49, 144] on link "Home details" at bounding box center [49, 144] width 57 height 9
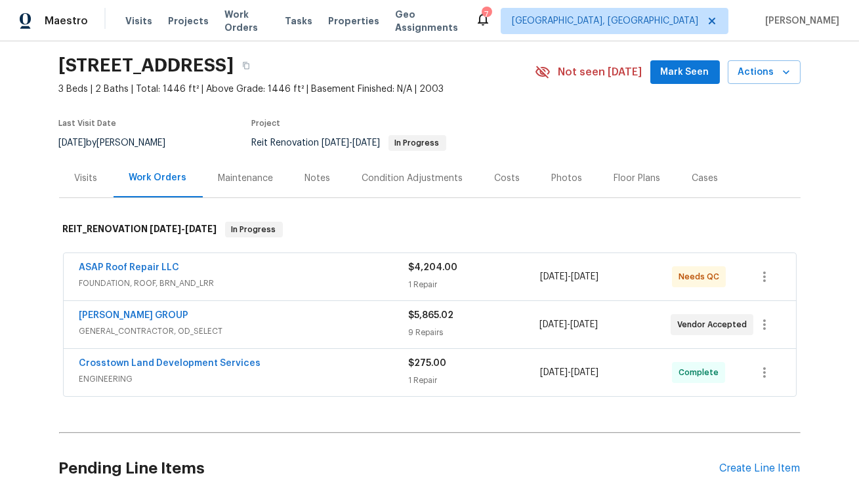
scroll to position [62, 0]
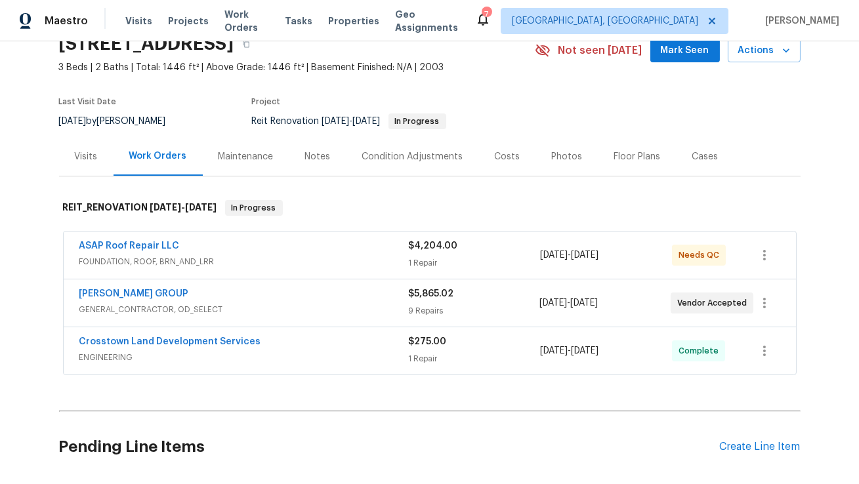
click at [503, 160] on div "Costs" at bounding box center [508, 156] width 26 height 13
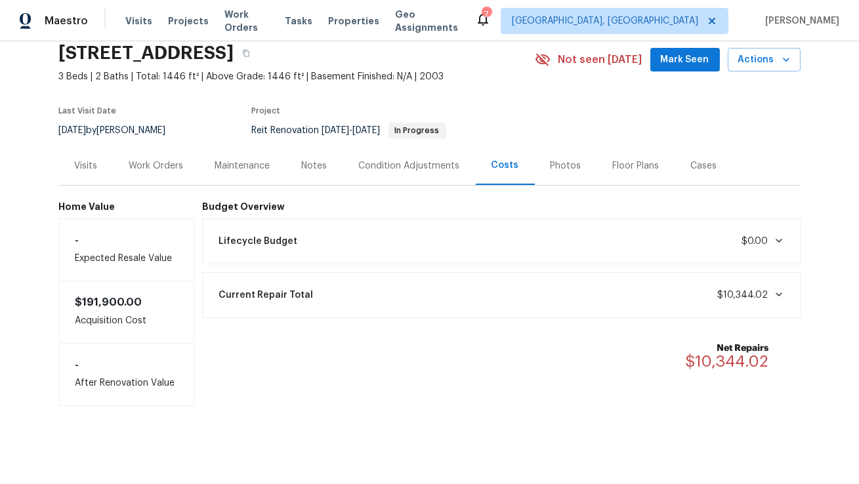
scroll to position [52, 0]
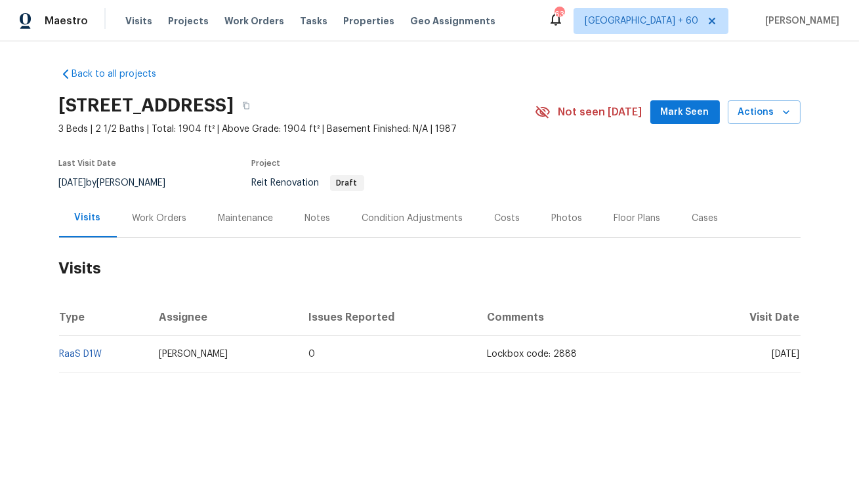
click at [161, 213] on div "Work Orders" at bounding box center [160, 218] width 54 height 13
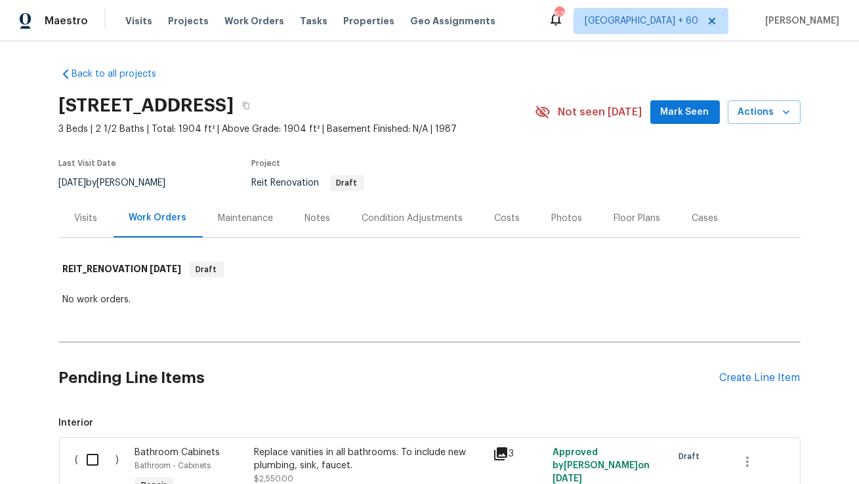
scroll to position [21, 0]
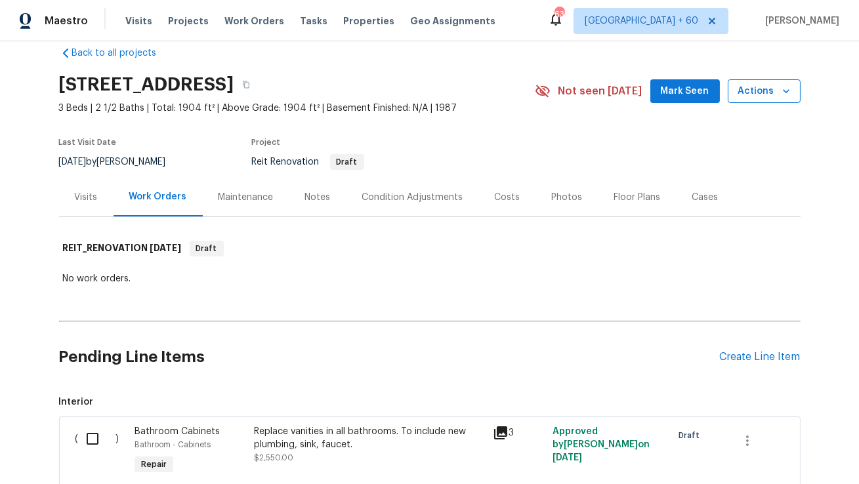
click at [789, 94] on icon "button" at bounding box center [785, 91] width 13 height 13
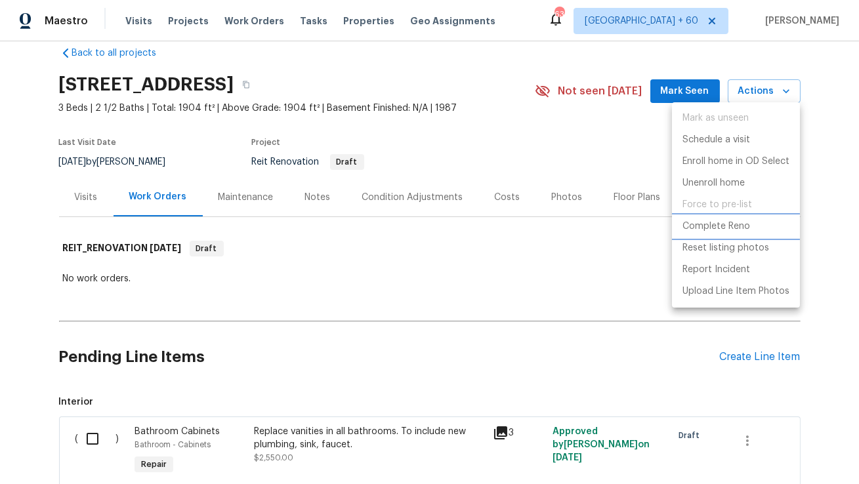
click at [712, 225] on p "Complete Reno" at bounding box center [716, 227] width 68 height 14
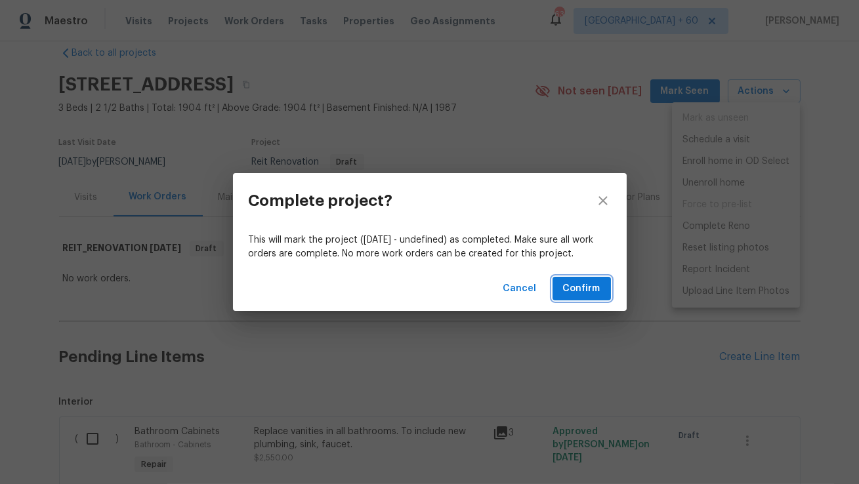
click at [567, 281] on span "Confirm" at bounding box center [581, 289] width 37 height 16
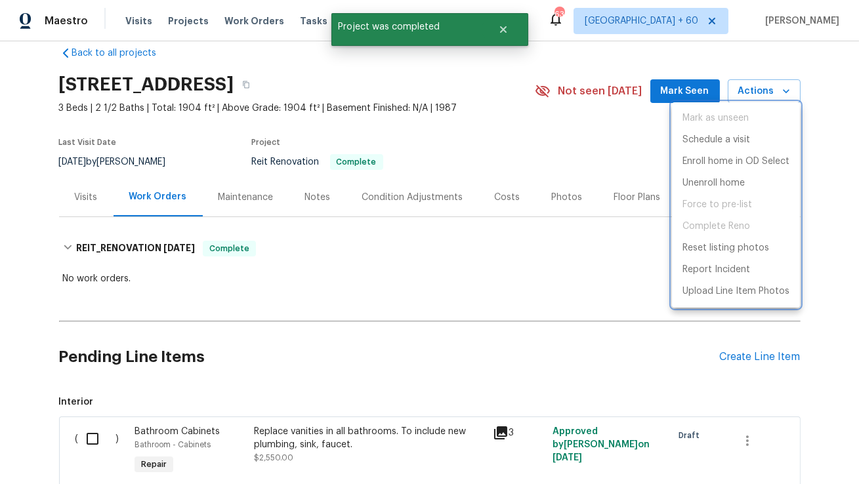
click at [398, 81] on div at bounding box center [429, 242] width 859 height 484
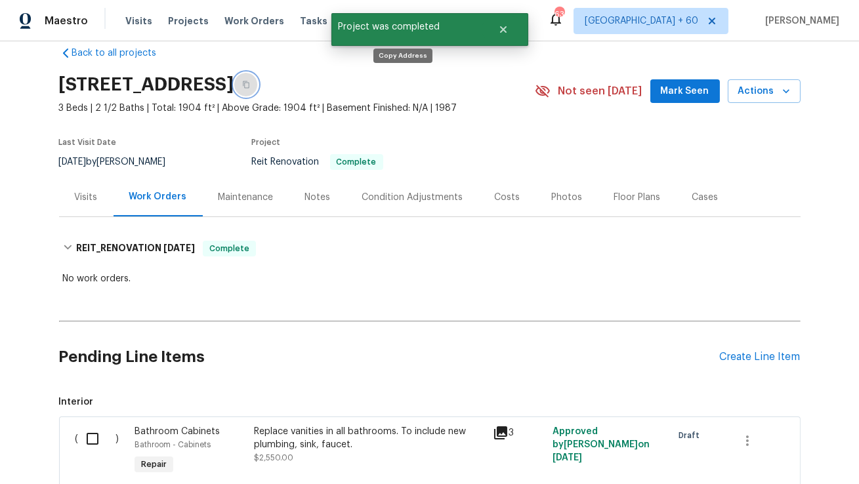
click at [250, 83] on icon "button" at bounding box center [246, 85] width 8 height 8
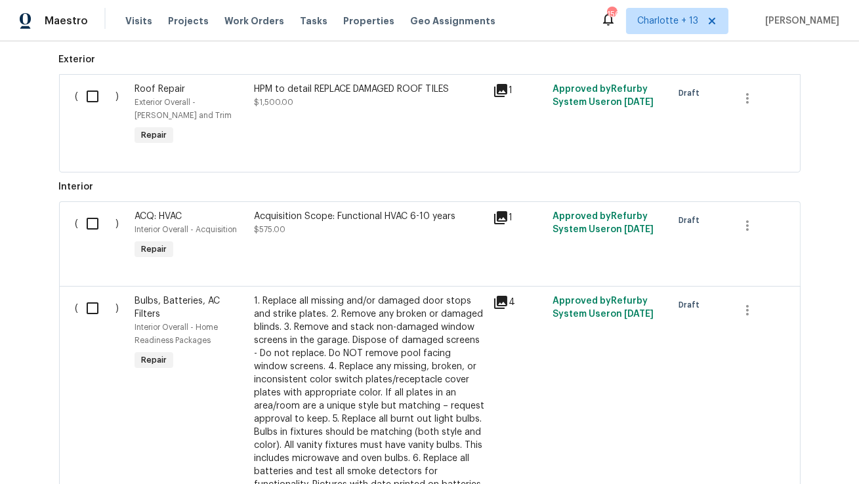
scroll to position [360, 0]
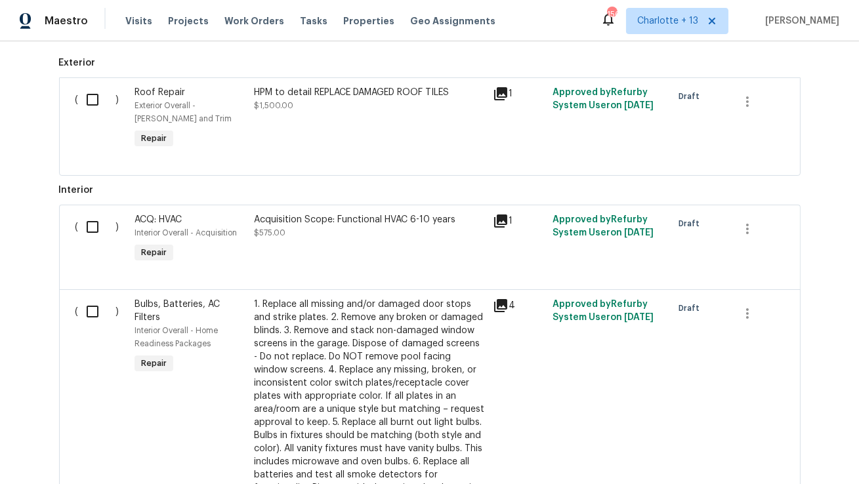
click at [89, 228] on input "checkbox" at bounding box center [97, 227] width 37 height 28
checkbox input "true"
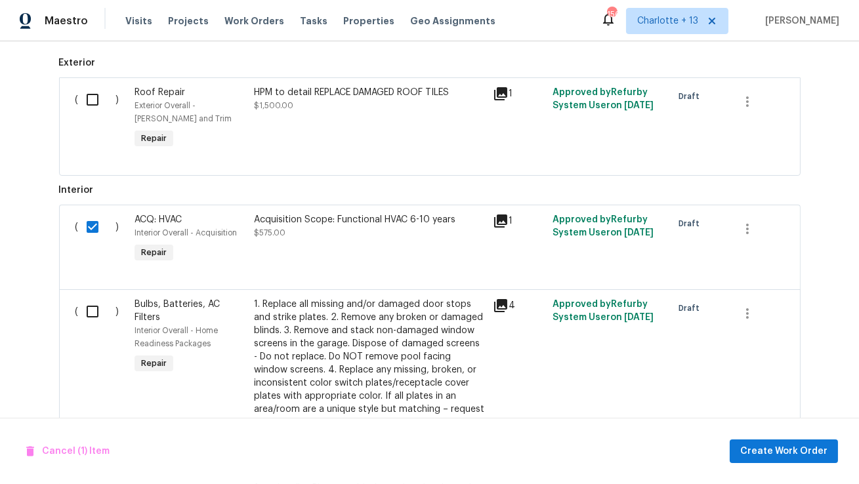
click at [89, 100] on input "checkbox" at bounding box center [97, 100] width 37 height 28
checkbox input "true"
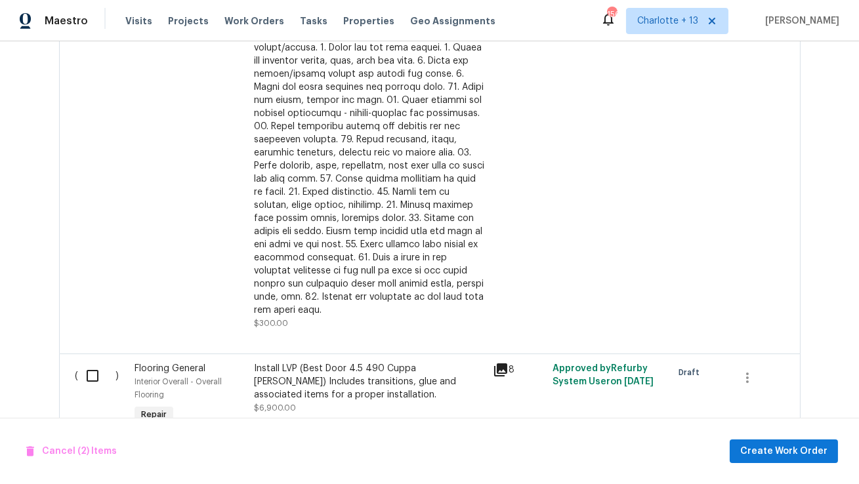
scroll to position [1035, 0]
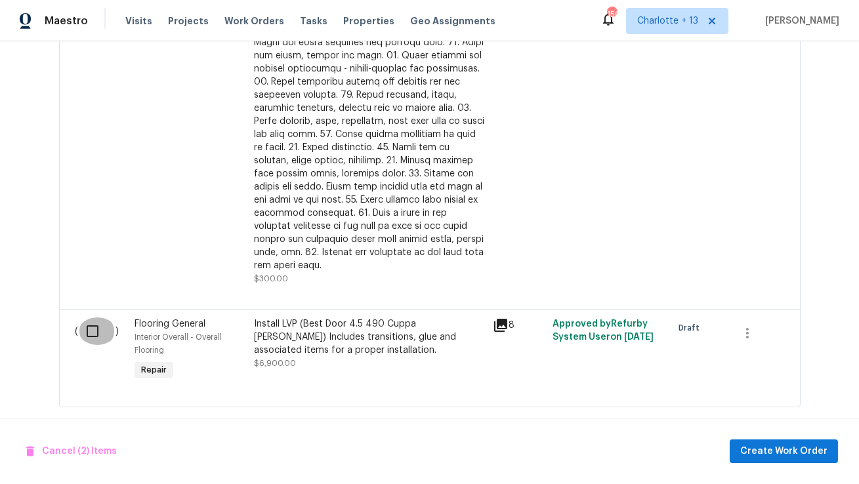
click at [95, 319] on input "checkbox" at bounding box center [97, 332] width 37 height 28
checkbox input "true"
click at [62, 450] on span "Cancel (3) Items" at bounding box center [71, 451] width 90 height 16
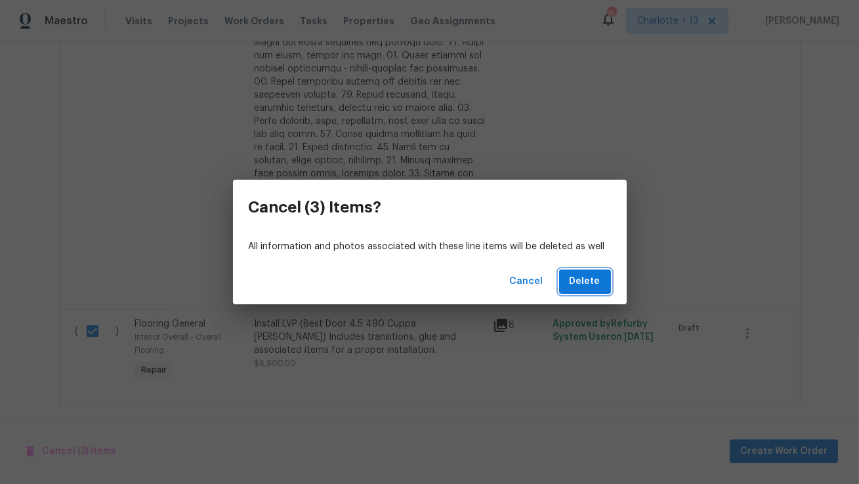
click at [575, 283] on span "Delete" at bounding box center [584, 282] width 31 height 16
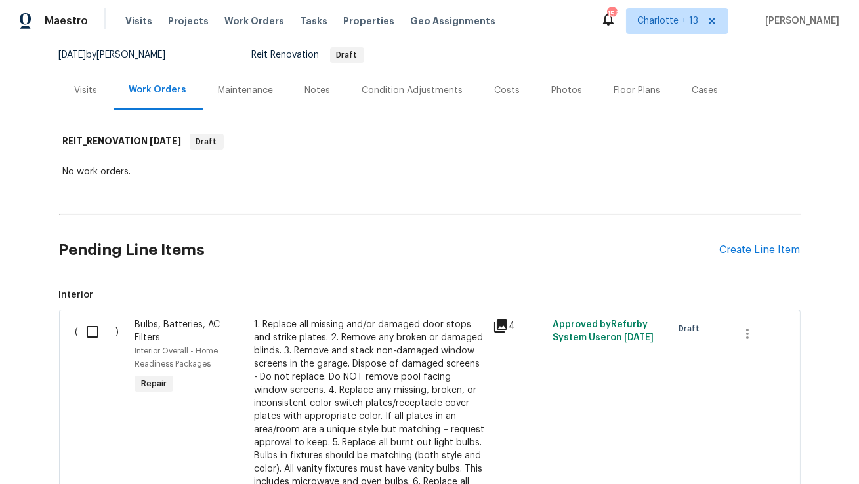
scroll to position [144, 0]
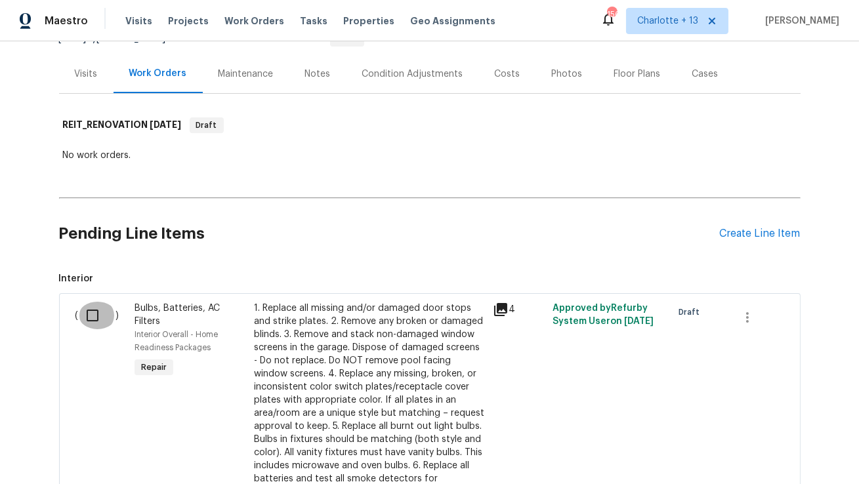
click at [90, 321] on input "checkbox" at bounding box center [97, 316] width 37 height 28
checkbox input "true"
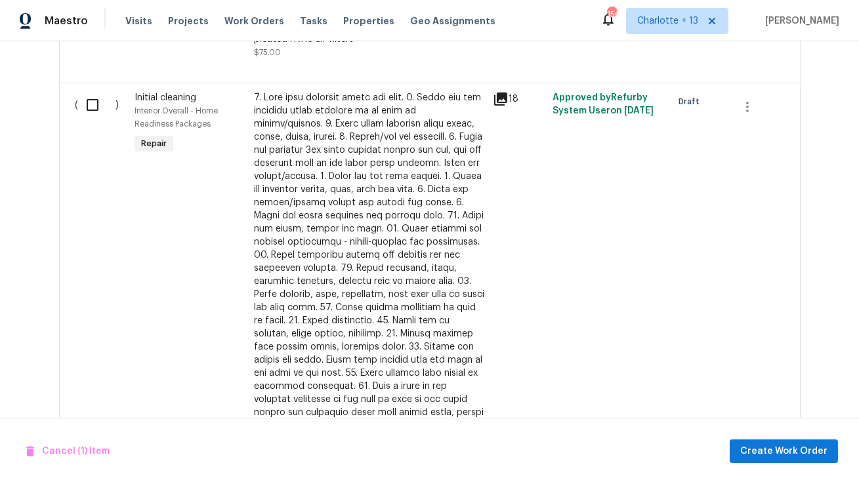
scroll to position [630, 0]
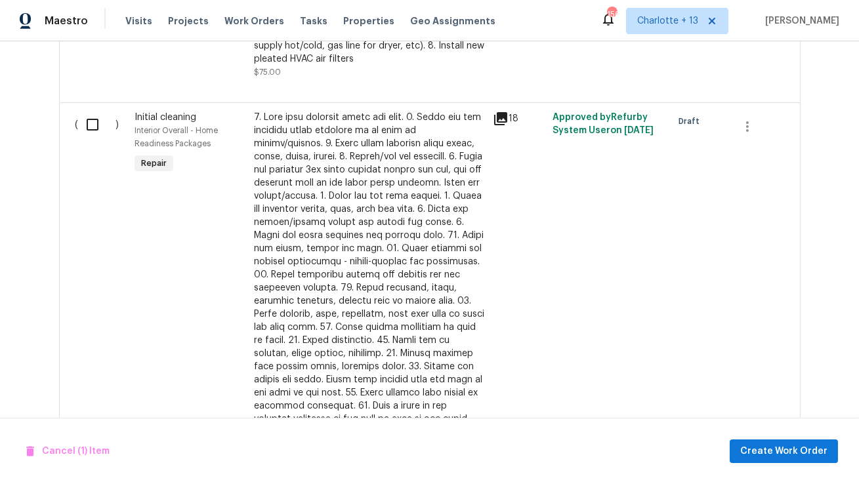
click at [91, 123] on input "checkbox" at bounding box center [97, 125] width 37 height 28
checkbox input "true"
click at [766, 454] on span "Create Work Order" at bounding box center [783, 451] width 87 height 16
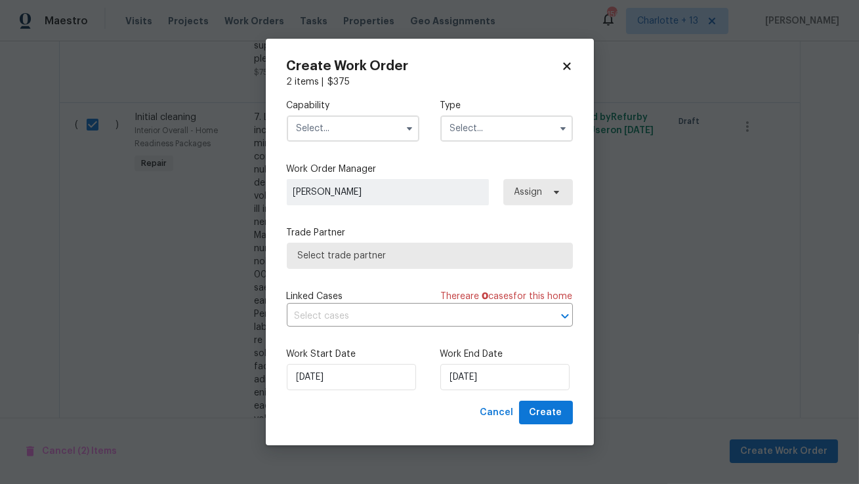
click at [359, 119] on input "text" at bounding box center [353, 128] width 133 height 26
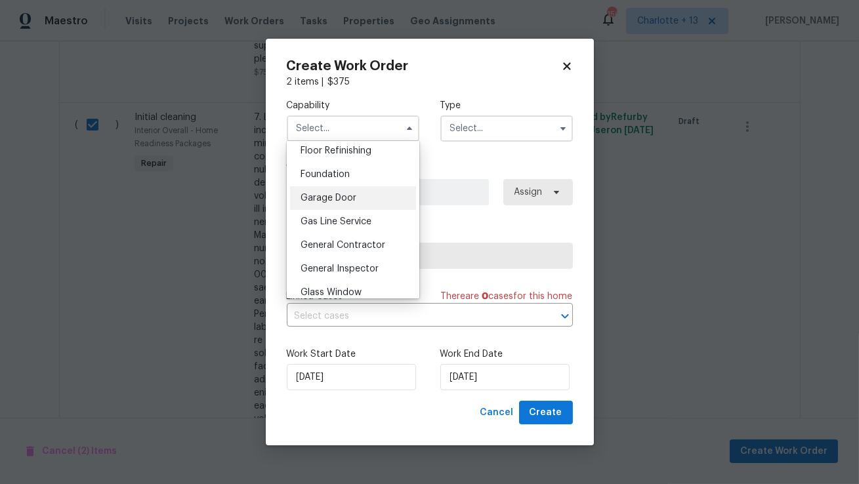
scroll to position [540, 0]
click at [355, 241] on span "General Contractor" at bounding box center [342, 243] width 85 height 9
type input "General Contractor"
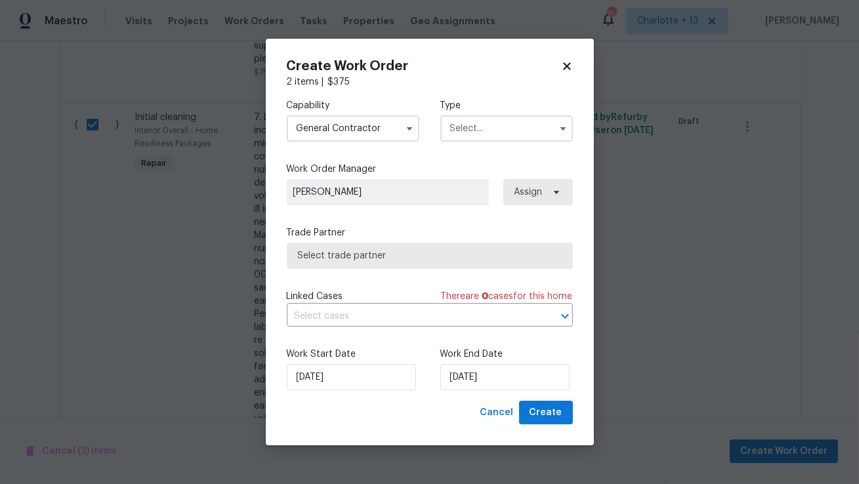
click at [482, 136] on input "text" at bounding box center [506, 128] width 133 height 26
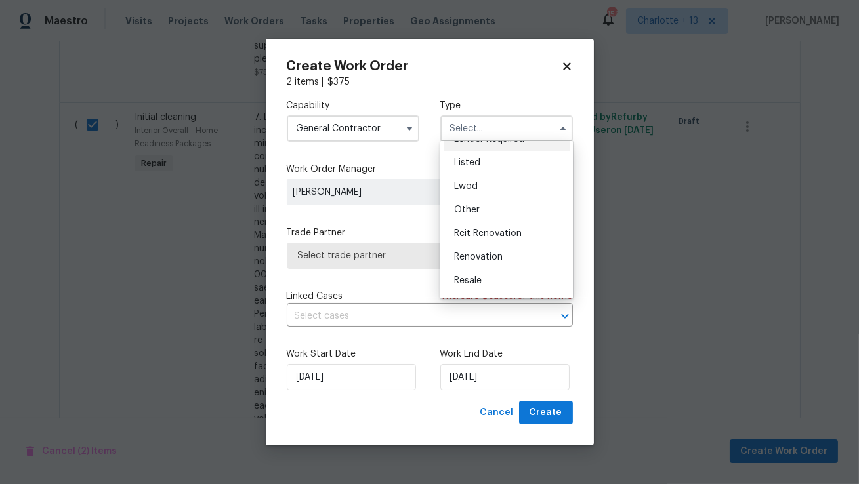
scroll to position [113, 0]
click at [493, 230] on span "Reit Renovation" at bounding box center [488, 231] width 68 height 9
type input "Reit Renovation"
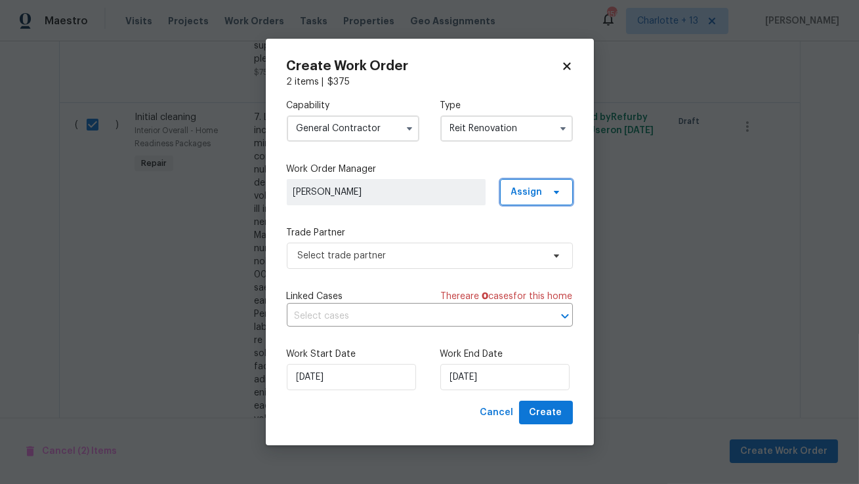
click at [521, 200] on span "Assign" at bounding box center [536, 192] width 73 height 26
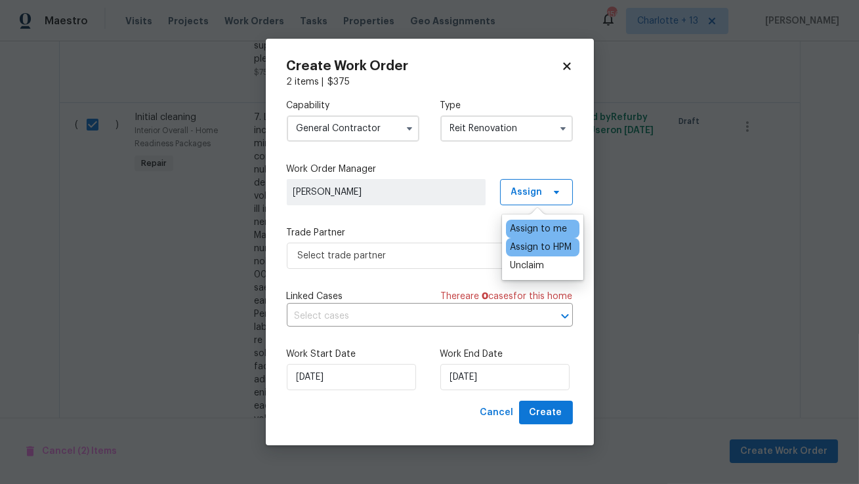
click at [530, 247] on div "Assign to HPM" at bounding box center [541, 247] width 62 height 13
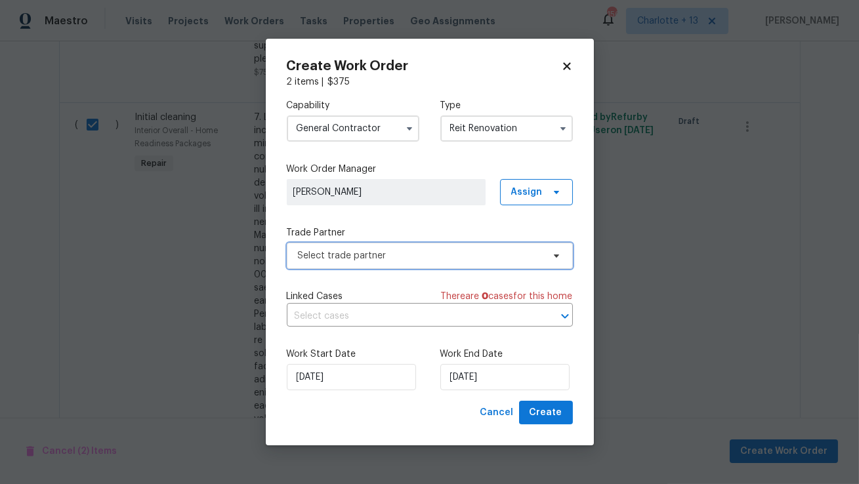
click at [405, 258] on span "Select trade partner" at bounding box center [420, 255] width 245 height 13
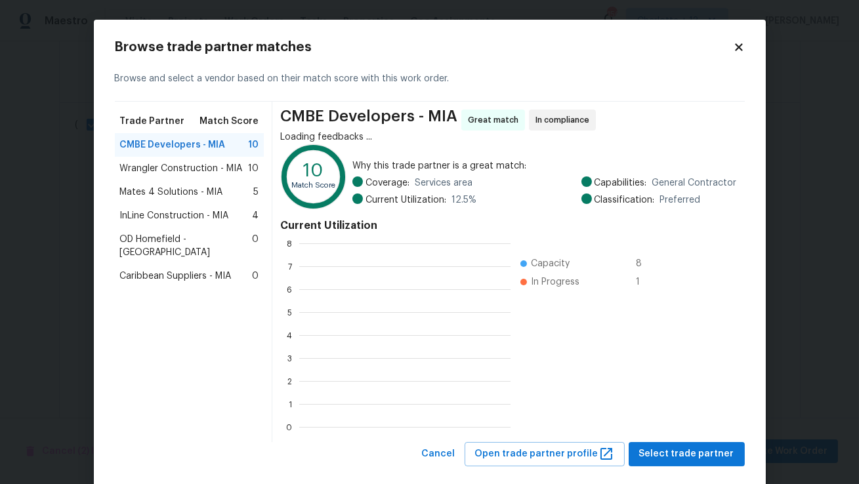
scroll to position [184, 211]
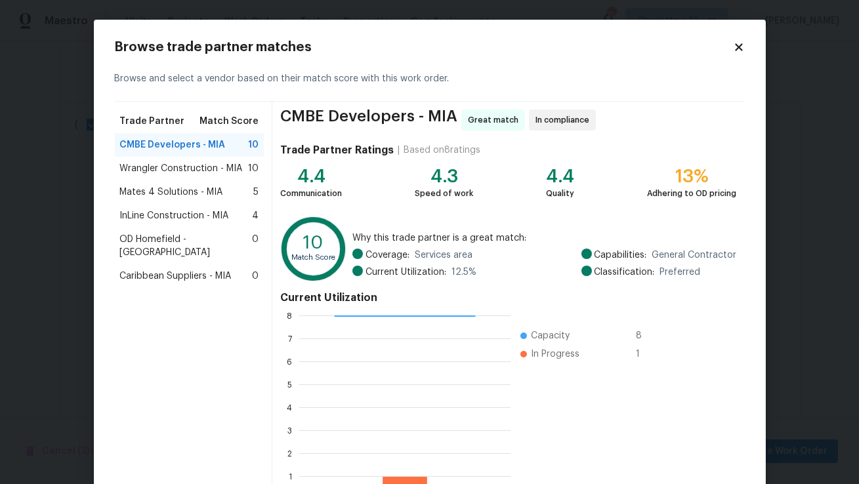
click at [190, 164] on span "Wrangler Construction - MIA" at bounding box center [181, 168] width 123 height 13
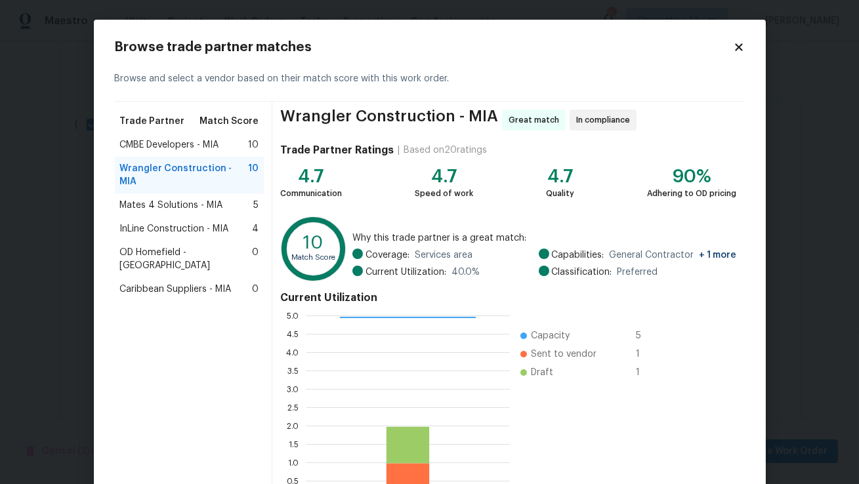
scroll to position [94, 0]
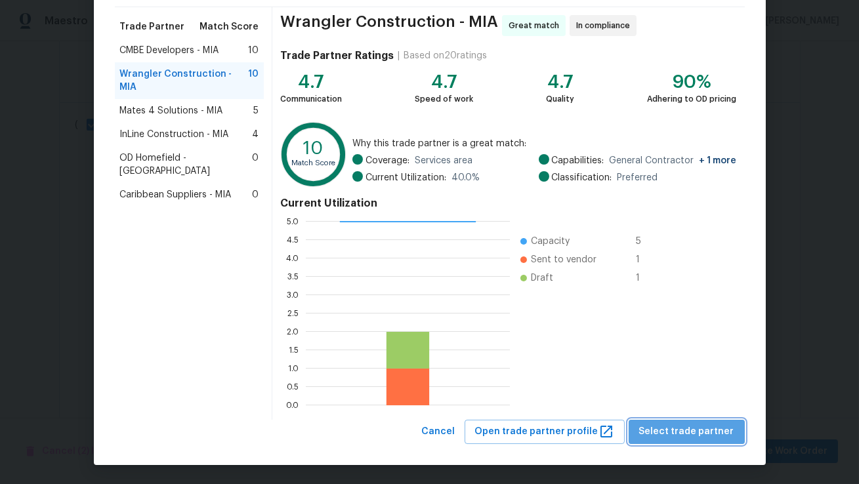
click at [702, 430] on span "Select trade partner" at bounding box center [686, 432] width 95 height 16
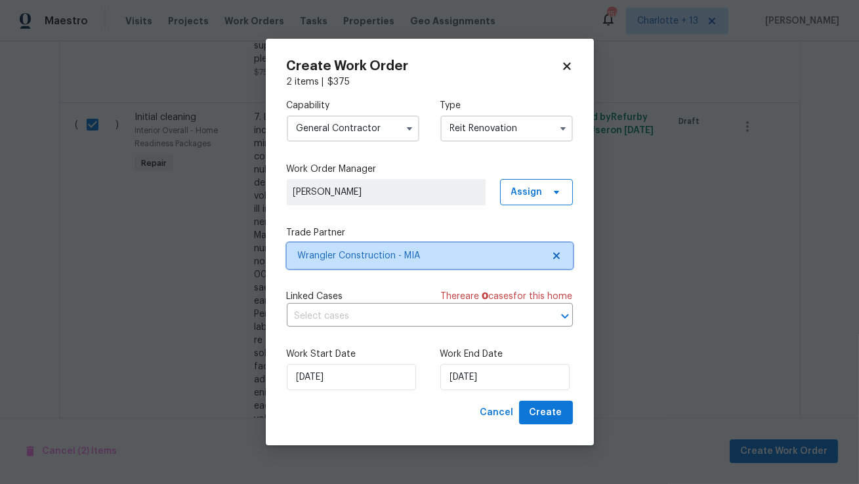
scroll to position [0, 0]
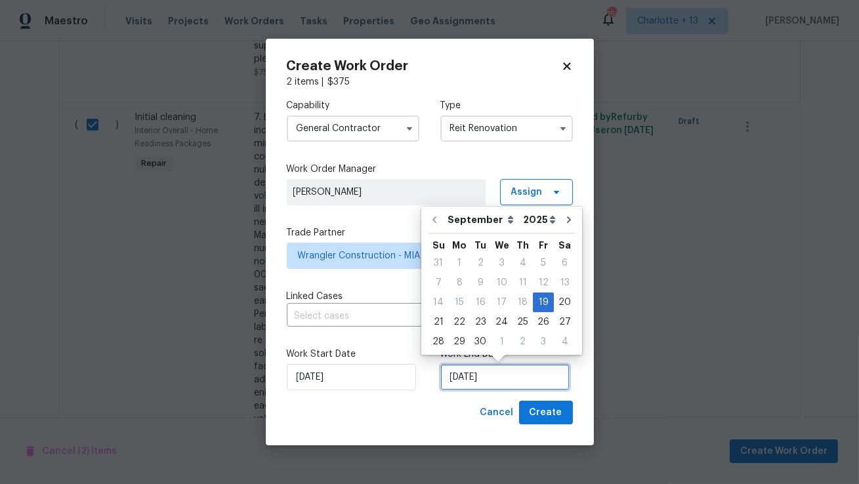
click at [517, 378] on input "[DATE]" at bounding box center [504, 377] width 129 height 26
click at [560, 306] on div "20" at bounding box center [565, 302] width 22 height 18
type input "9/20/2025"
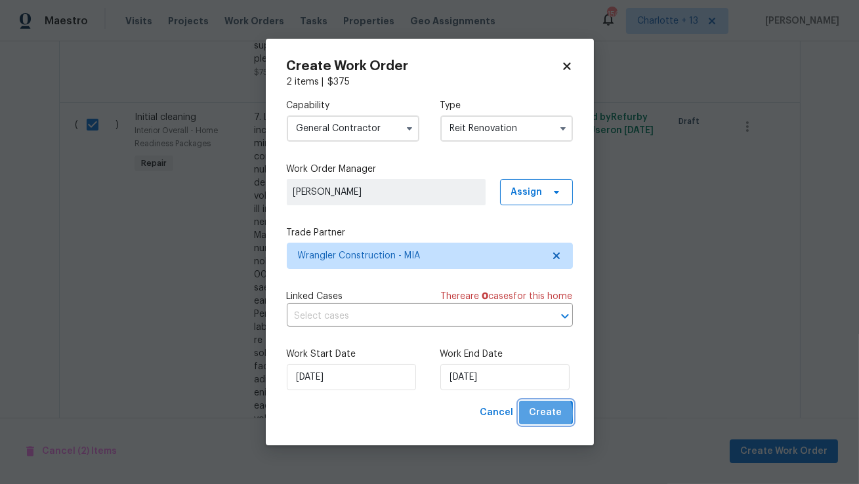
click at [543, 415] on span "Create" at bounding box center [545, 413] width 33 height 16
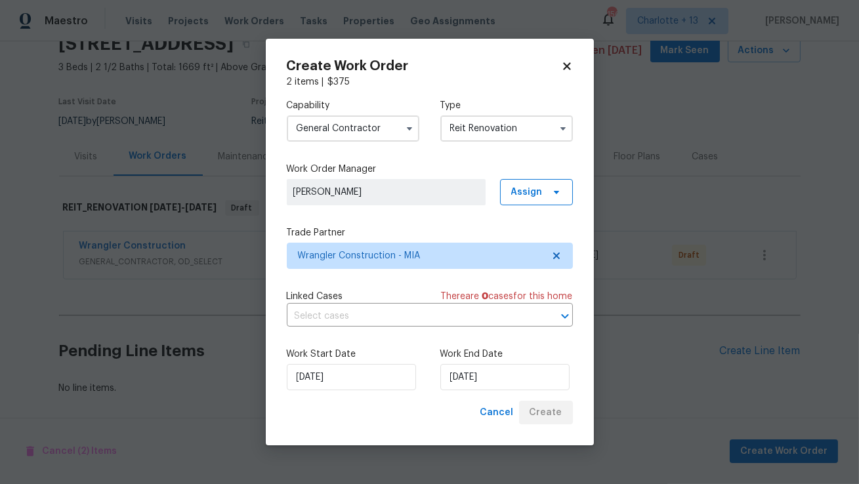
scroll to position [60, 0]
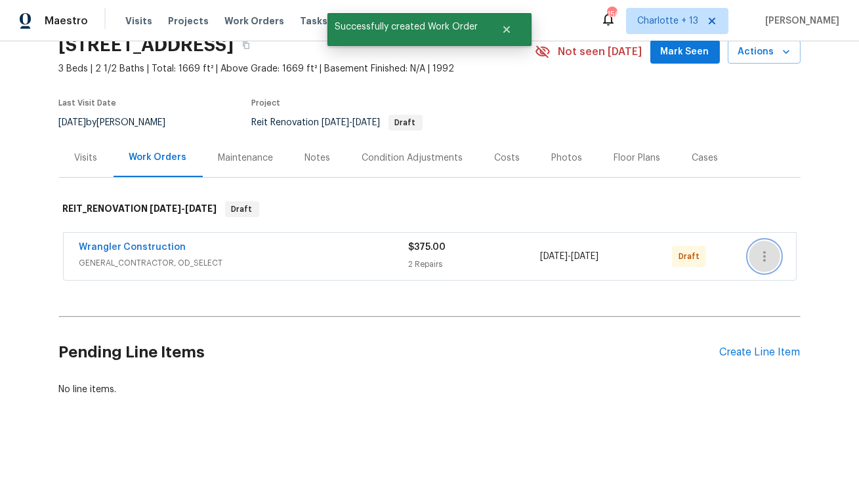
click at [759, 255] on icon "button" at bounding box center [764, 257] width 16 height 16
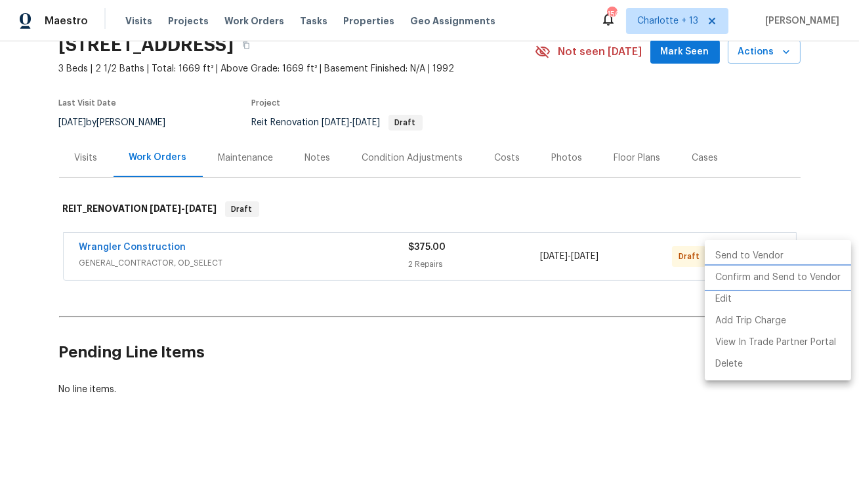
click at [755, 277] on li "Confirm and Send to Vendor" at bounding box center [778, 278] width 146 height 22
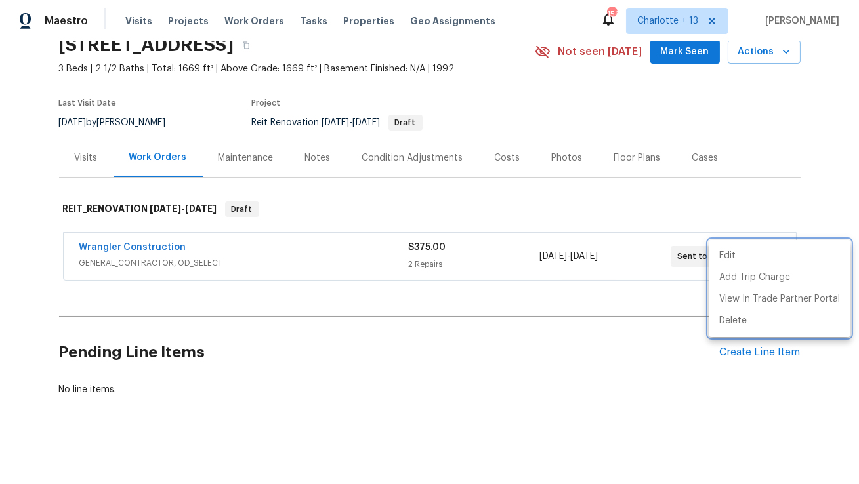
click at [395, 201] on div at bounding box center [429, 242] width 859 height 484
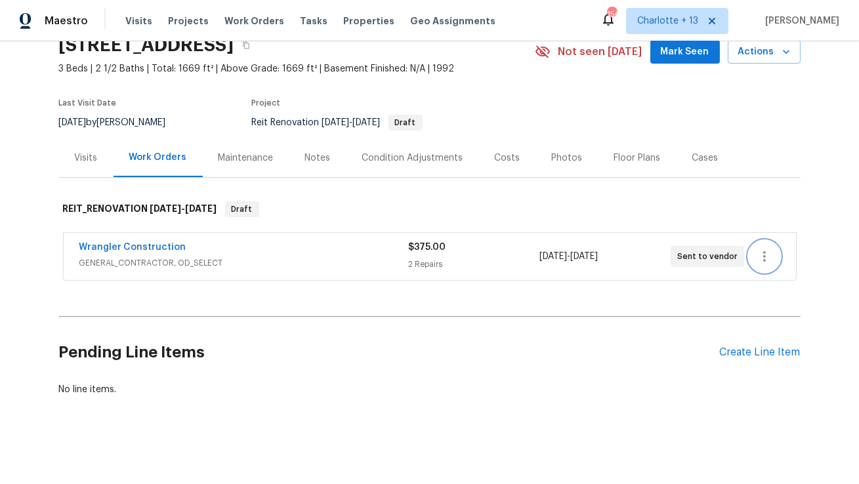
scroll to position [0, 0]
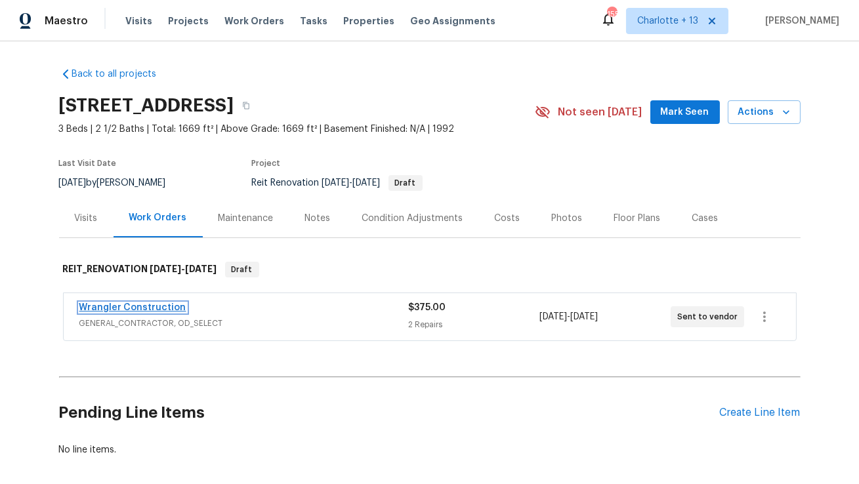
click at [112, 304] on link "Wrangler Construction" at bounding box center [132, 307] width 107 height 9
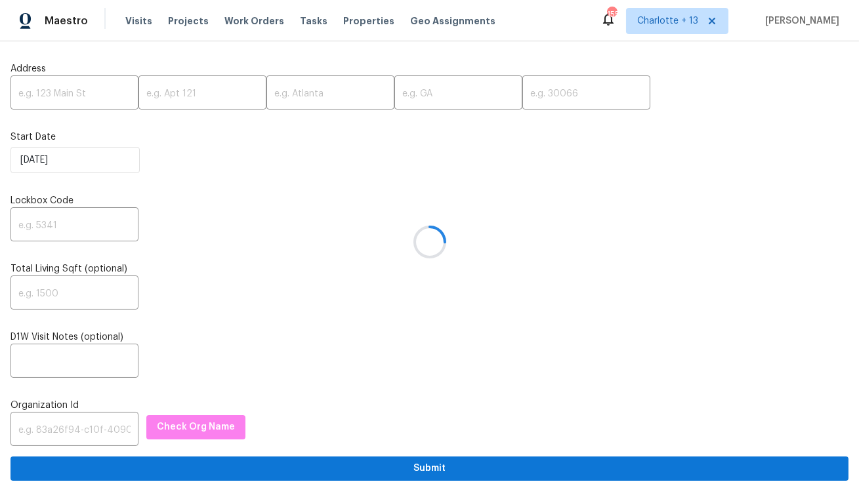
click at [58, 96] on div at bounding box center [429, 242] width 859 height 484
click at [58, 96] on input "text" at bounding box center [74, 94] width 128 height 31
paste input "[STREET_ADDRESS]"
click at [100, 92] on input "[STREET_ADDRESS]" at bounding box center [74, 94] width 128 height 31
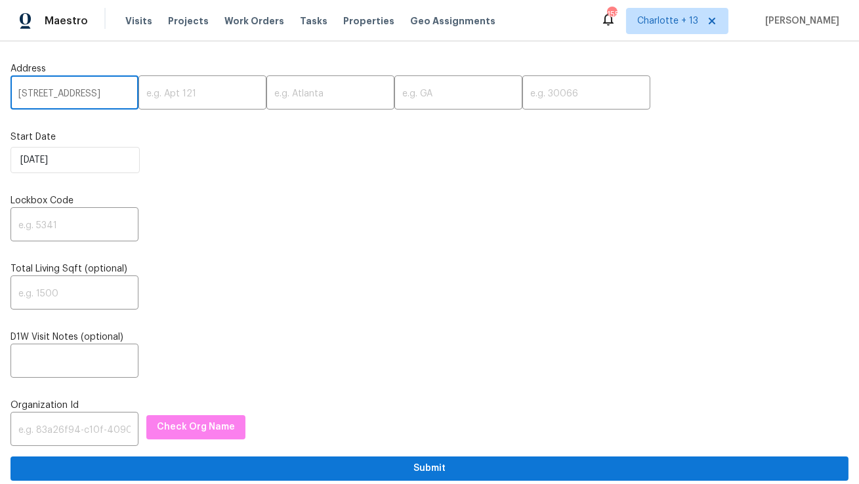
click at [100, 92] on input "[STREET_ADDRESS]" at bounding box center [74, 94] width 128 height 31
type input "[STREET_ADDRESS]"
click at [522, 96] on input "text" at bounding box center [586, 94] width 128 height 31
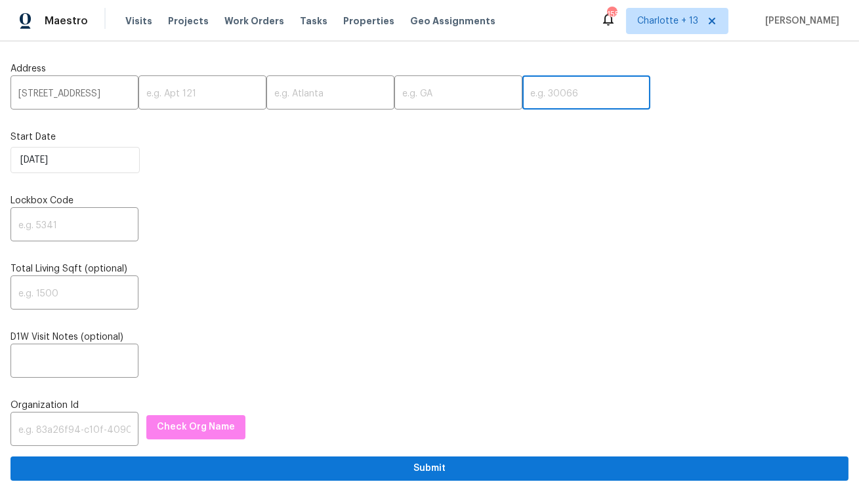
paste input "33033"
type input "33033"
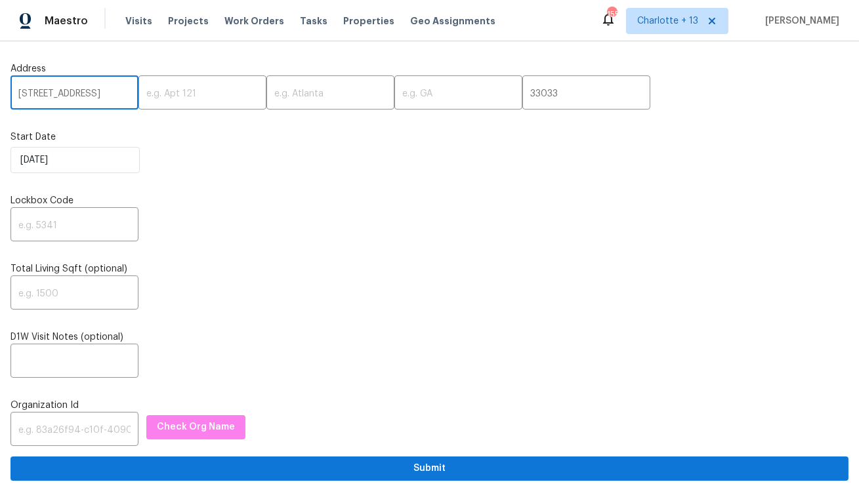
click at [111, 96] on input "[STREET_ADDRESS]" at bounding box center [74, 94] width 128 height 31
type input "[STREET_ADDRESS]"
click at [266, 93] on input "text" at bounding box center [330, 94] width 128 height 31
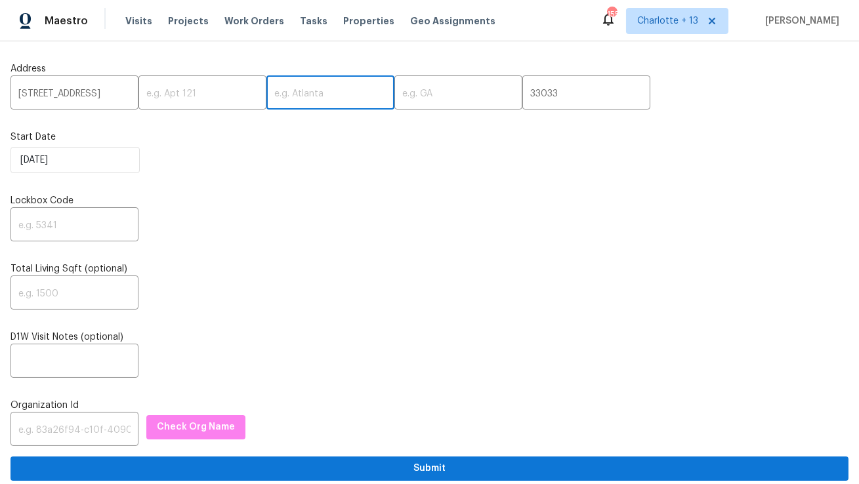
paste input "Homestead"
type input "Homestead"
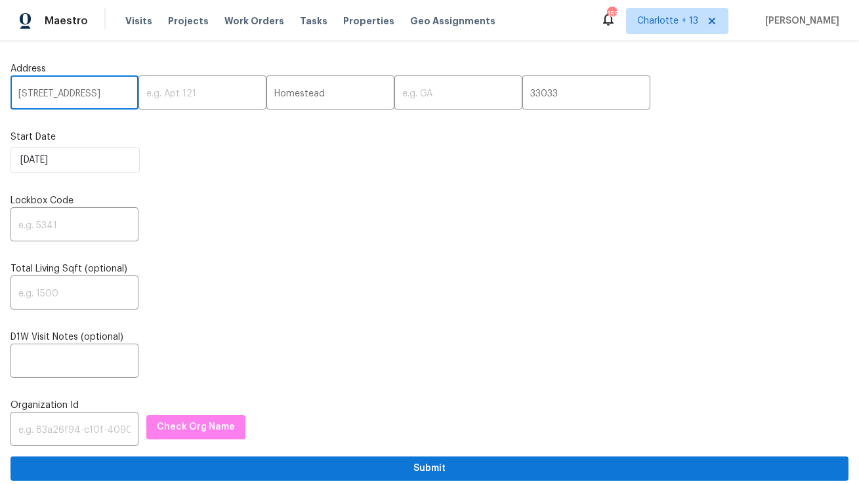
click at [117, 95] on input "[STREET_ADDRESS]" at bounding box center [74, 94] width 128 height 31
type input "[STREET_ADDRESS],,"
click at [394, 90] on input "text" at bounding box center [458, 94] width 128 height 31
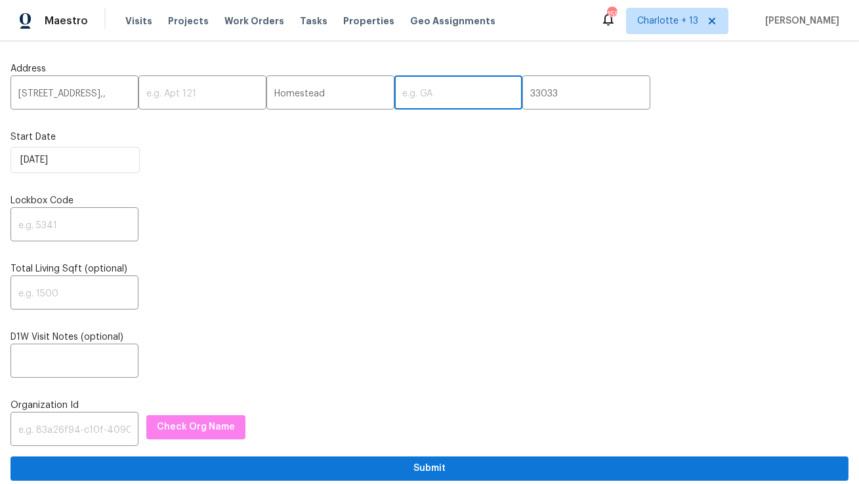
paste input "FL"
type input "FL"
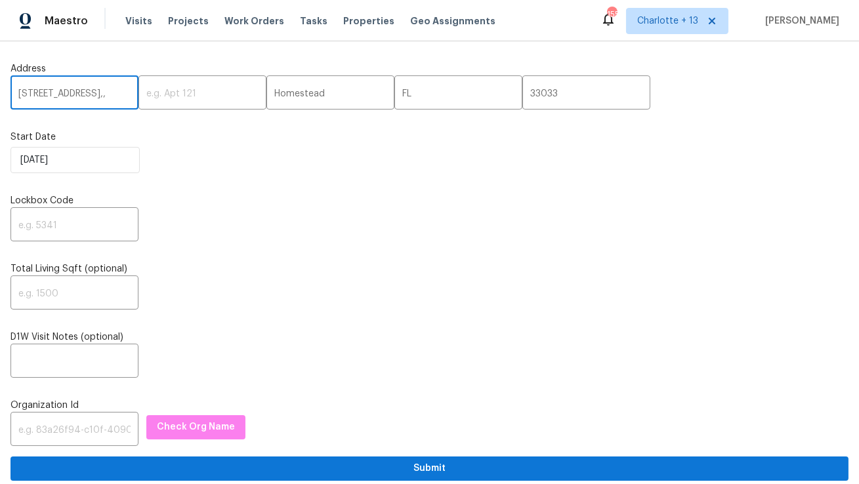
click at [112, 91] on input "[STREET_ADDRESS],," at bounding box center [74, 94] width 128 height 31
type input "[STREET_ADDRESS]"
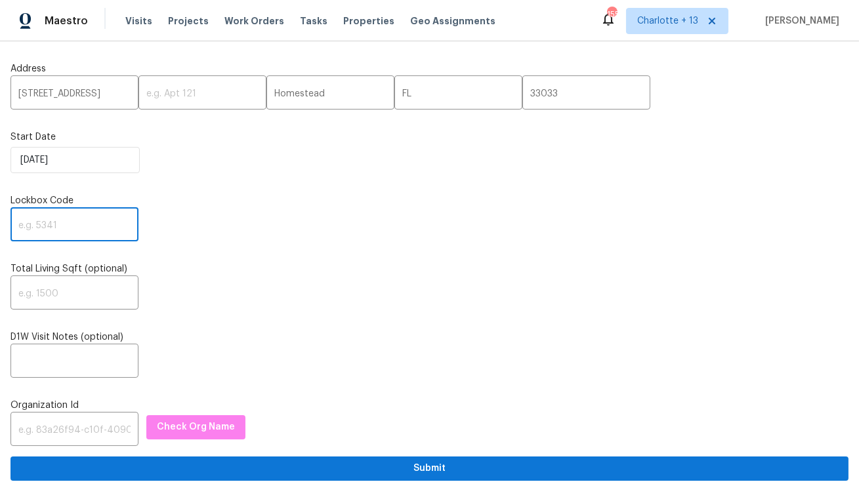
click at [53, 232] on input "text" at bounding box center [74, 226] width 128 height 31
paste input "3568"
type input "3568"
click at [41, 435] on input "text" at bounding box center [74, 430] width 128 height 31
paste input "1349d153-b359-4f9b-b4dd-758ff939cc37"
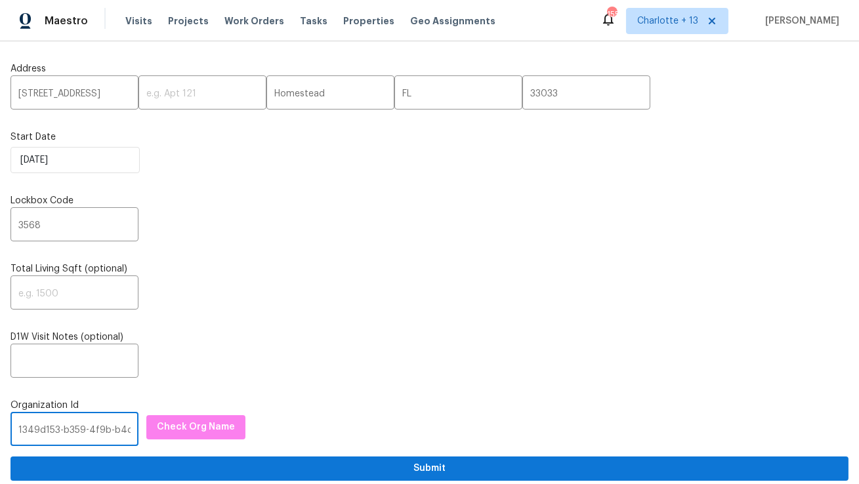
scroll to position [0, 77]
type input "1349d153-b359-4f9b-b4dd-758ff939cc37"
click at [203, 426] on span "Check Org Name" at bounding box center [196, 427] width 78 height 16
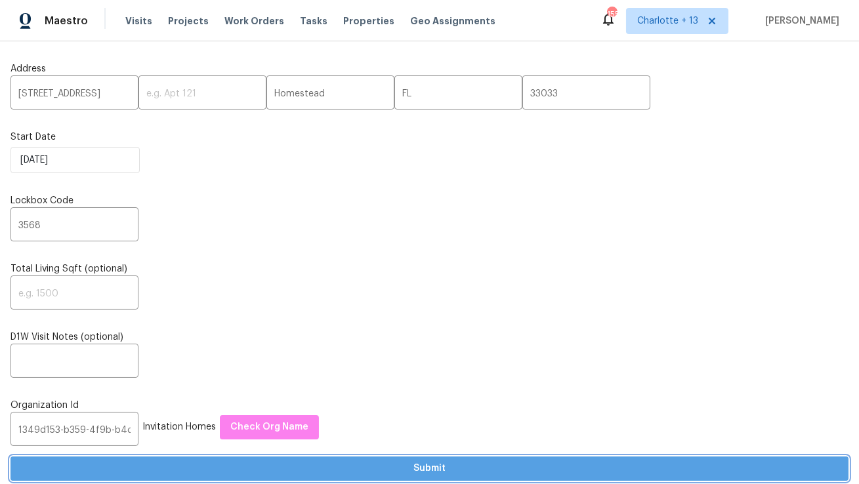
click at [358, 468] on span "Submit" at bounding box center [429, 469] width 817 height 16
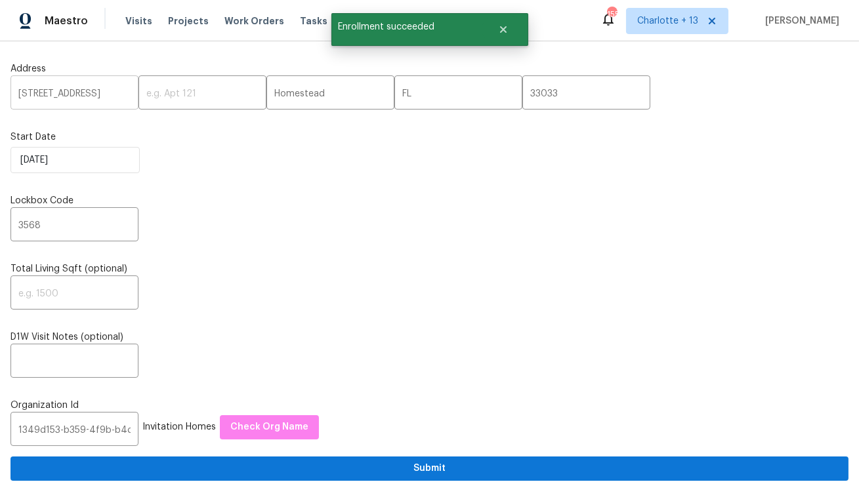
click at [81, 95] on input "[STREET_ADDRESS]" at bounding box center [74, 94] width 128 height 31
click at [80, 95] on input "[STREET_ADDRESS]" at bounding box center [74, 94] width 128 height 31
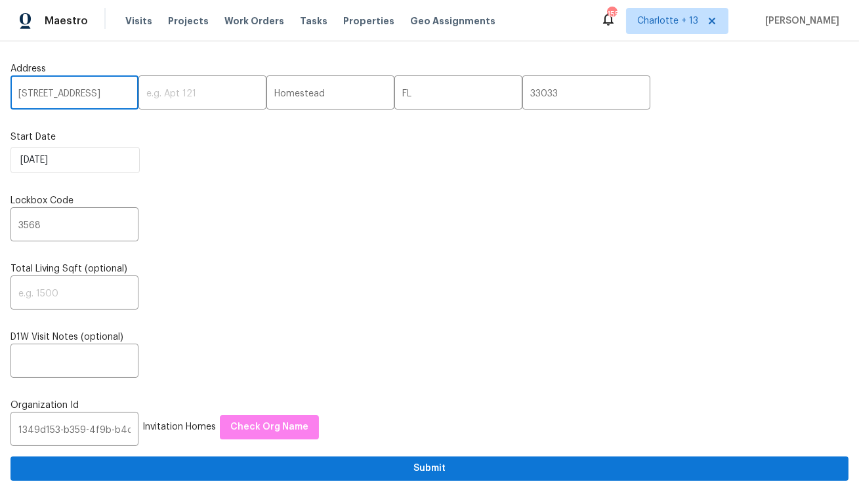
paste input "[STREET_ADDRESS]"
click at [96, 96] on input "[STREET_ADDRESS]" at bounding box center [74, 94] width 128 height 31
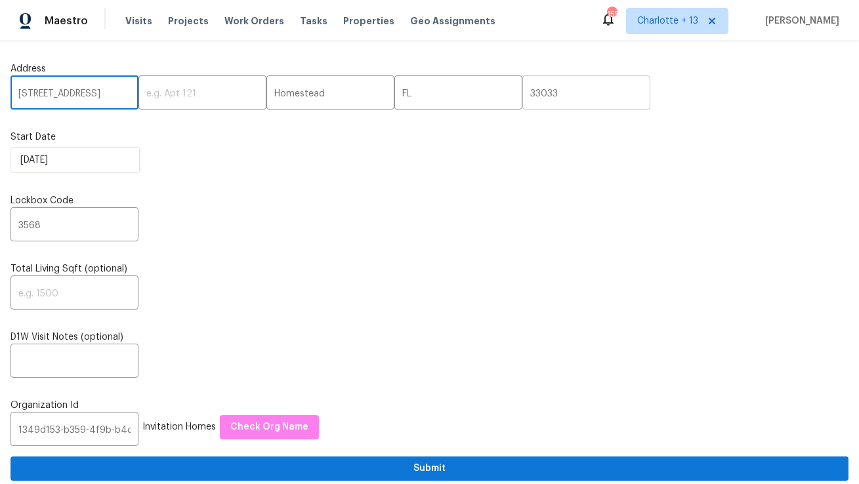
type input "[STREET_ADDRESS]"
click at [522, 89] on input "33033" at bounding box center [586, 94] width 128 height 31
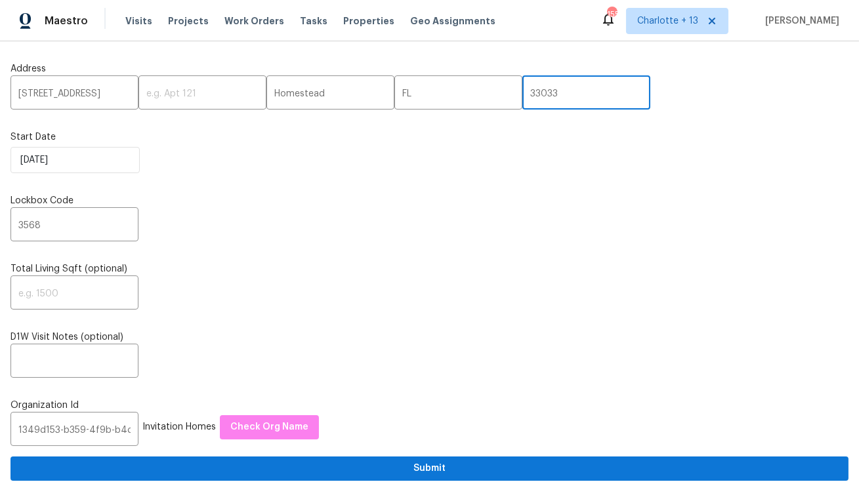
click at [522, 89] on input "33033" at bounding box center [586, 94] width 128 height 31
paste input "556"
type input "33556"
click at [116, 95] on input "8443 Ridgebrook Cir, Odessa, FL" at bounding box center [74, 94] width 128 height 31
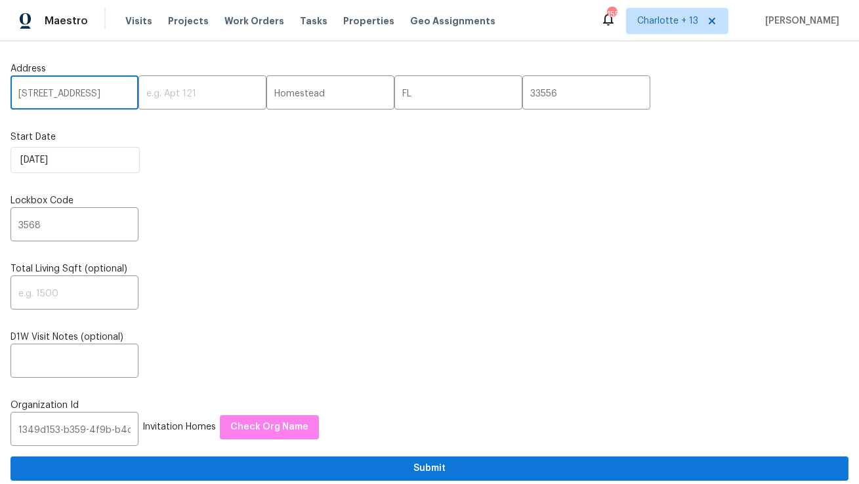
click at [116, 95] on input "8443 Ridgebrook Cir, Odessa, FL" at bounding box center [74, 94] width 128 height 31
type input "8443 Ridgebrook Cir,, FL"
click at [270, 94] on input "Homestead" at bounding box center [330, 94] width 128 height 31
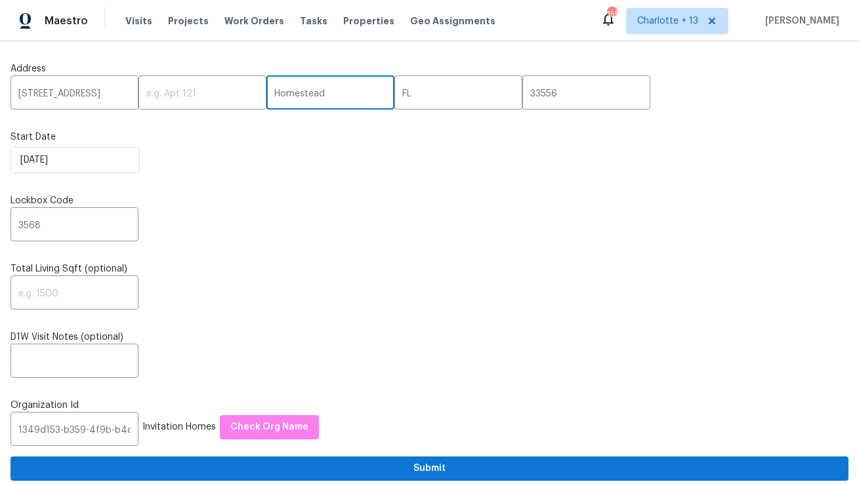
click at [270, 94] on input "Homestead" at bounding box center [330, 94] width 128 height 31
paste input "Odessa"
type input "Odessa"
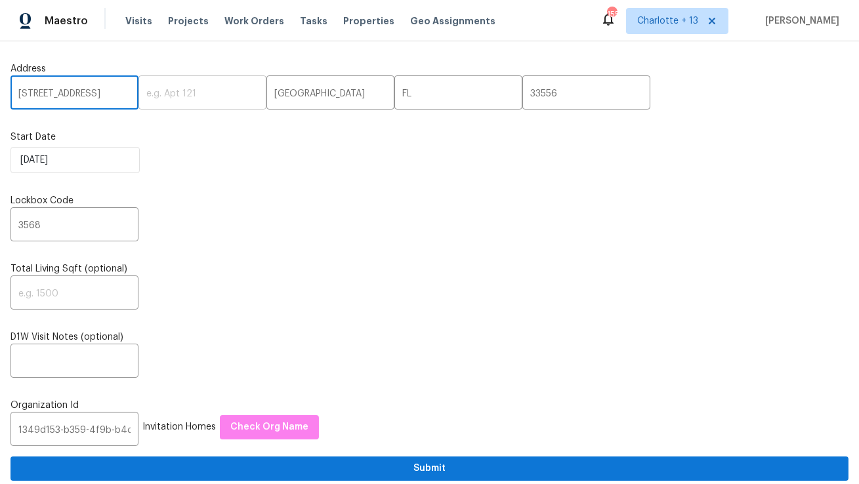
scroll to position [0, 7]
drag, startPoint x: 106, startPoint y: 96, endPoint x: 225, endPoint y: 99, distance: 119.4
click at [225, 99] on div "8443 Ridgebrook Cir,, FL ​ ​ Odessa ​ FL ​ 33556 ​" at bounding box center [429, 94] width 838 height 31
type input "8443 Ridgebrook Cir"
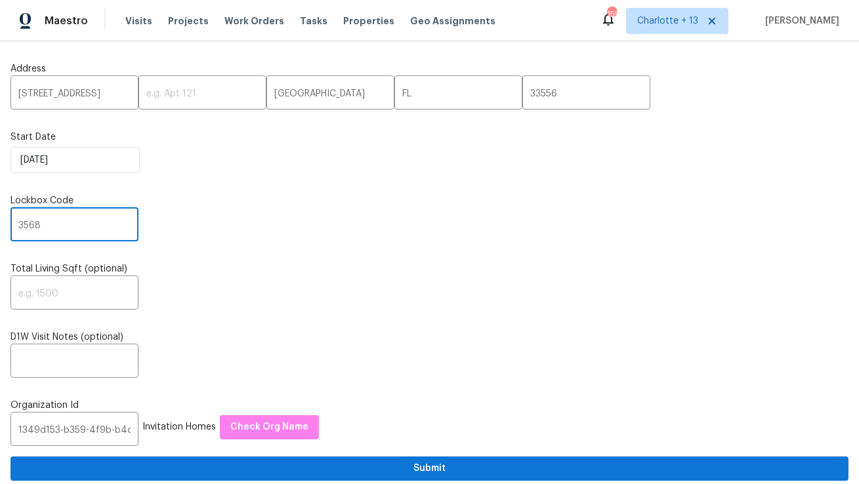
click at [24, 222] on input "3568" at bounding box center [74, 226] width 128 height 31
paste input "7754"
type input "7754"
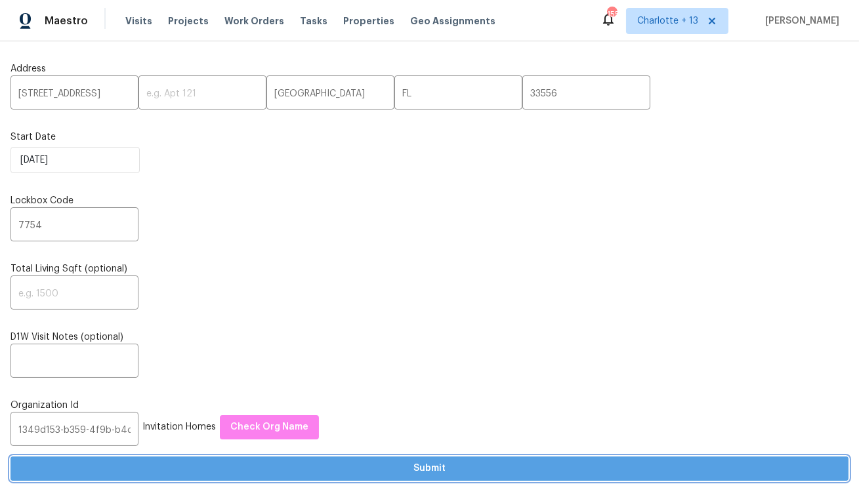
click at [286, 474] on span "Submit" at bounding box center [429, 469] width 817 height 16
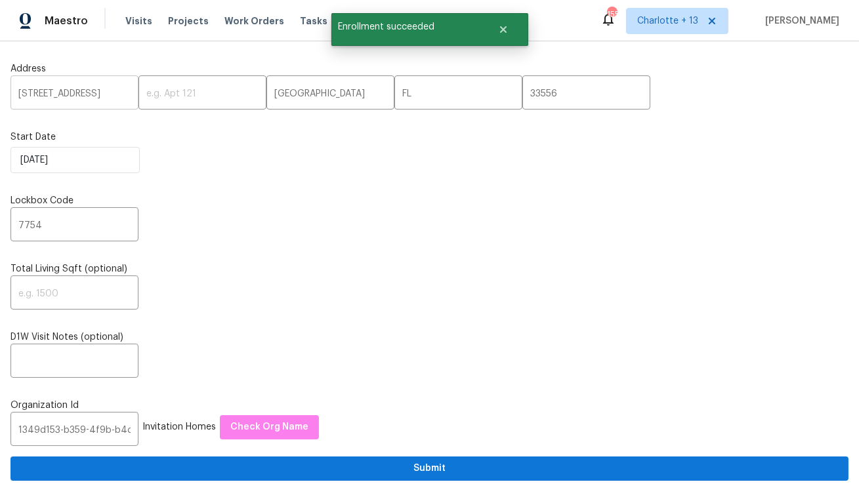
click at [52, 87] on input "8443 Ridgebrook Cir" at bounding box center [74, 94] width 128 height 31
click at [176, 22] on span "Projects" at bounding box center [188, 20] width 41 height 13
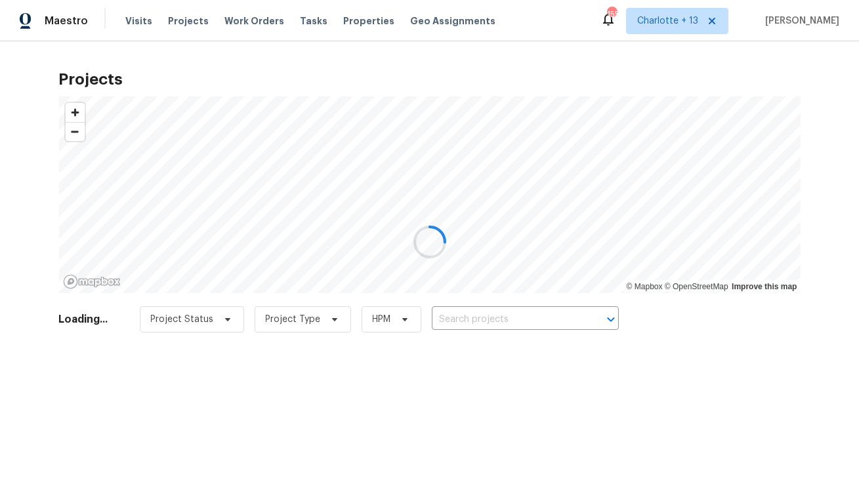
click at [493, 324] on div at bounding box center [429, 242] width 859 height 484
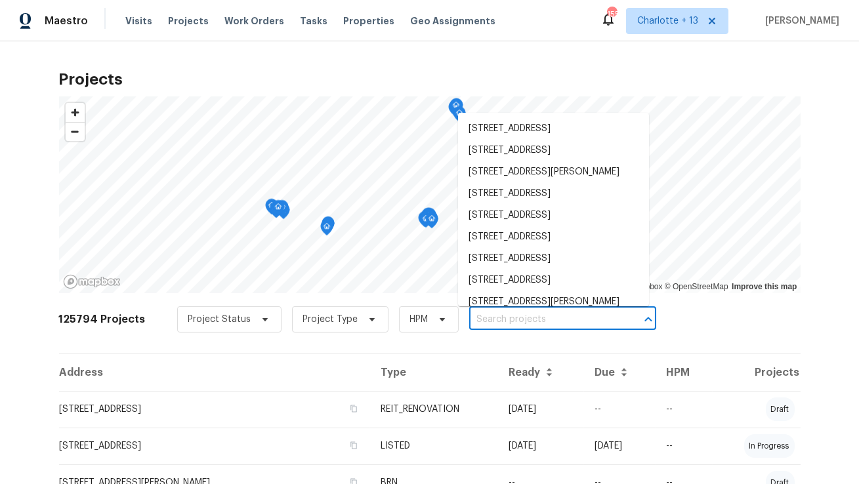
click at [493, 324] on input "text" at bounding box center [544, 320] width 150 height 20
paste input "8443 Ridgebrook Cir"
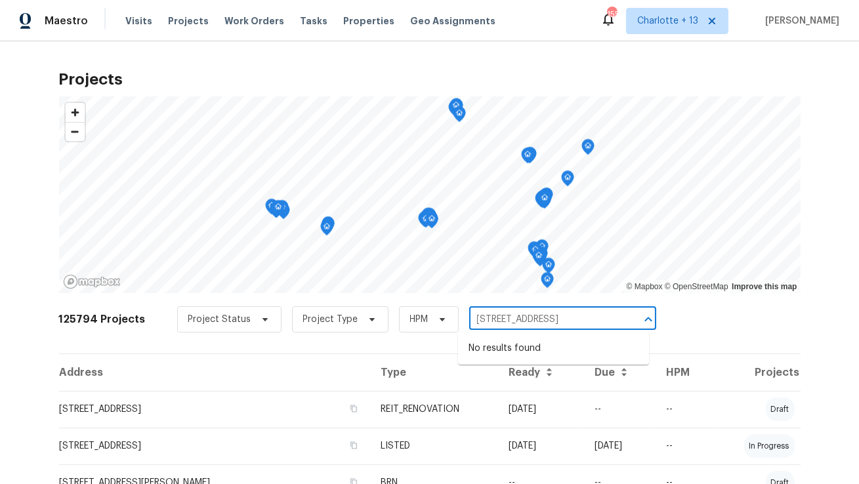
type input "8443 Ridgebrook Cir"
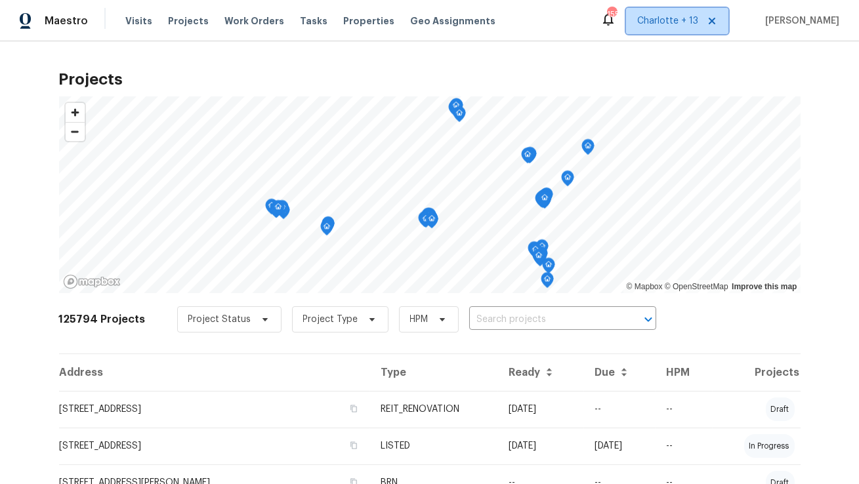
click at [691, 15] on span "Charlotte + 13" at bounding box center [667, 20] width 61 height 13
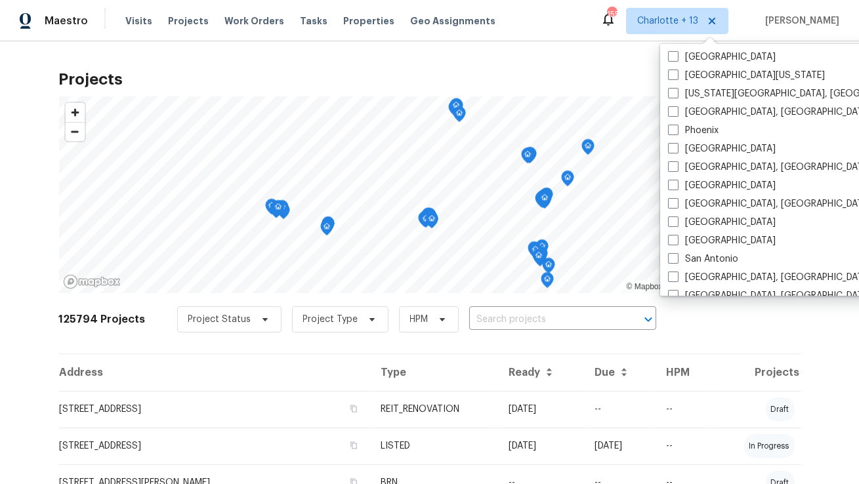
scroll to position [878, 0]
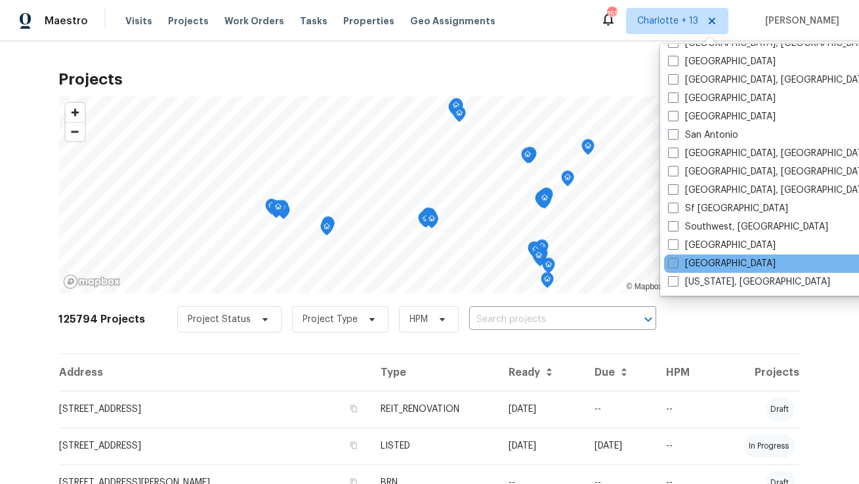
click at [694, 262] on label "Tampa" at bounding box center [722, 263] width 108 height 13
click at [676, 262] on input "Tampa" at bounding box center [672, 261] width 9 height 9
checkbox input "true"
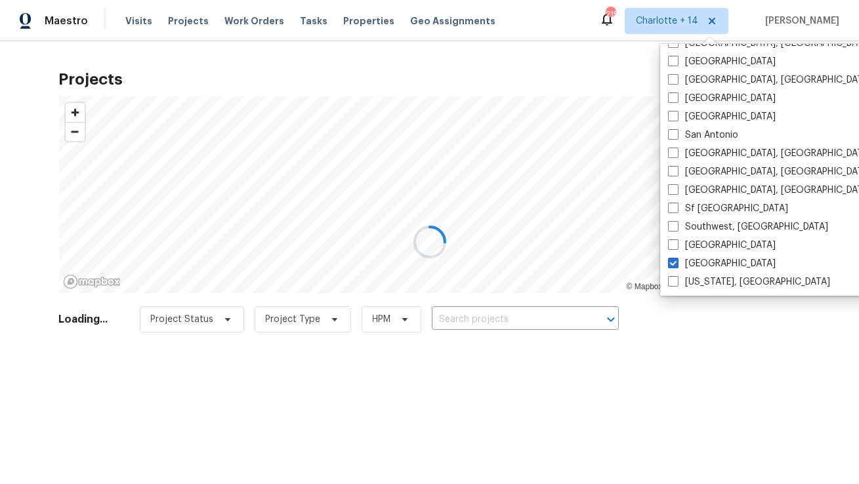
click at [541, 308] on div at bounding box center [429, 242] width 859 height 484
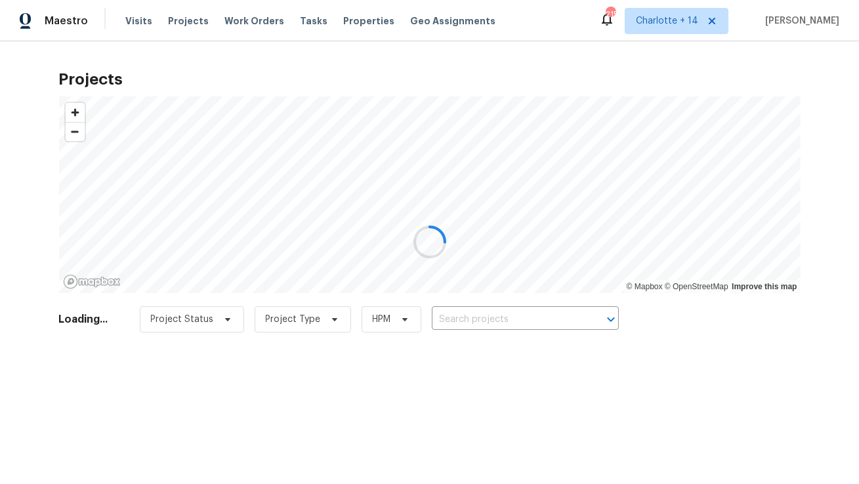
click at [541, 319] on div at bounding box center [429, 242] width 859 height 484
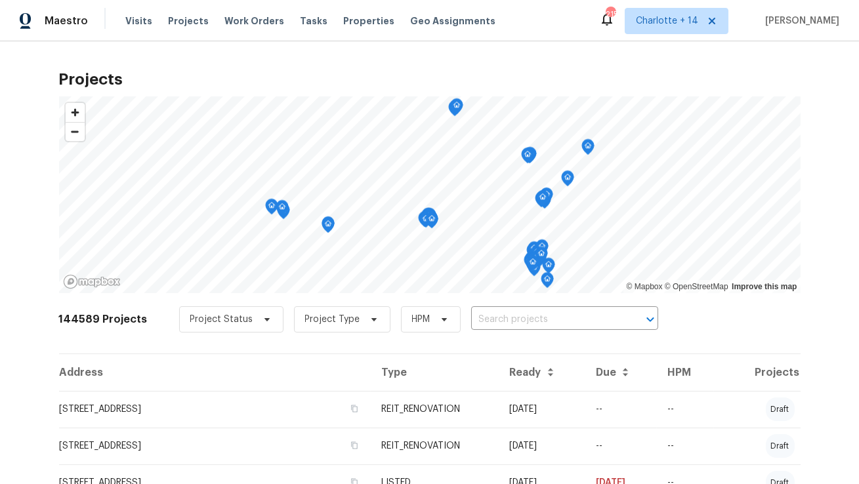
click at [515, 319] on input "text" at bounding box center [546, 320] width 150 height 20
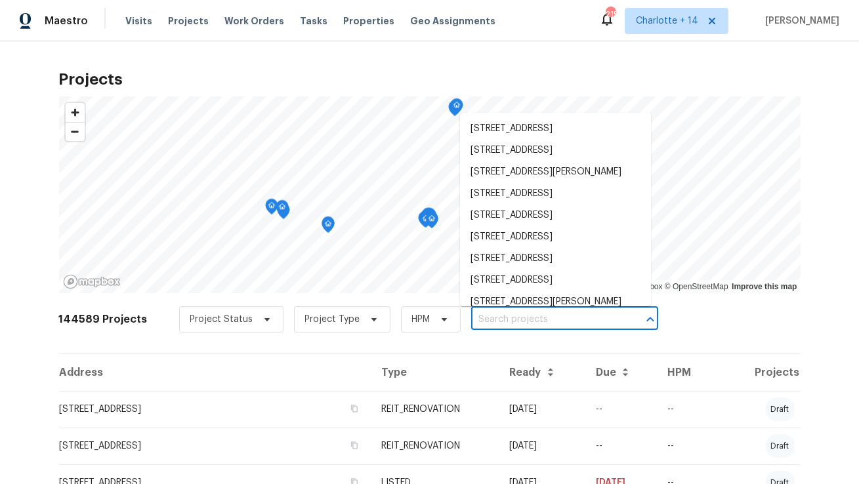
paste input "8443 Ridgebrook Cir"
type input "8443 Ridgebrook Cir"
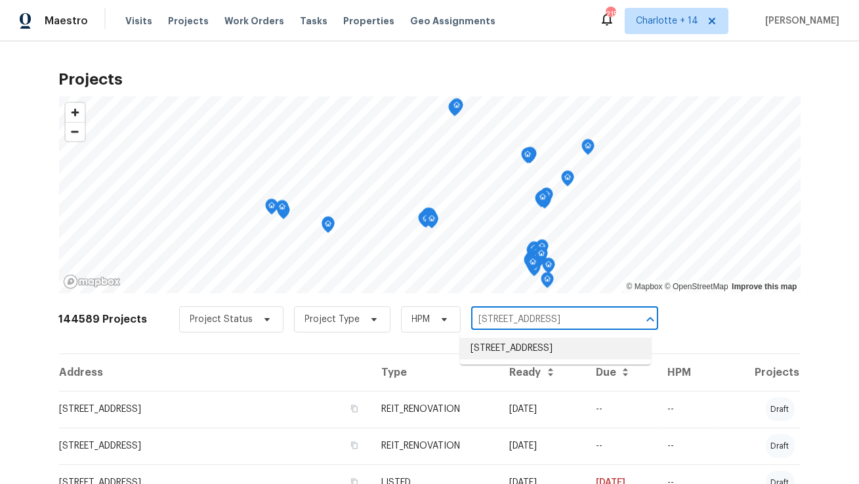
click at [503, 351] on li "8443 Ridgebrook Cir, Odessa, FL 33556" at bounding box center [555, 349] width 191 height 22
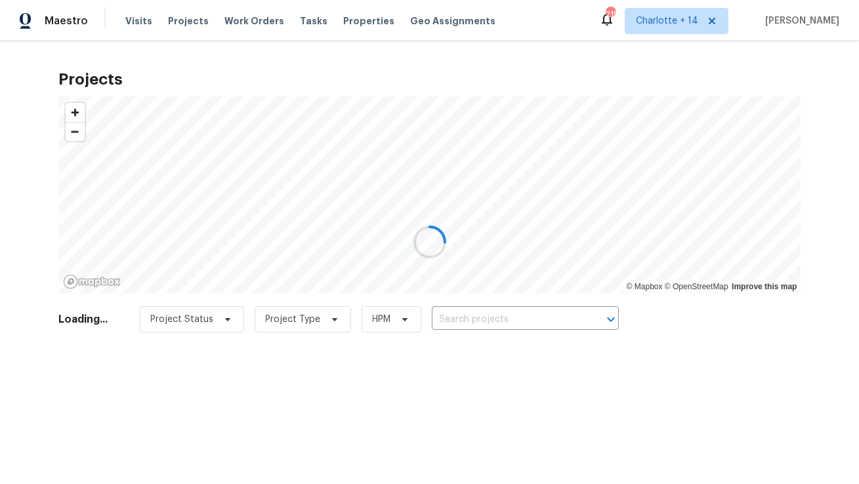
type input "8443 Ridgebrook Cir, Odessa, FL 33556"
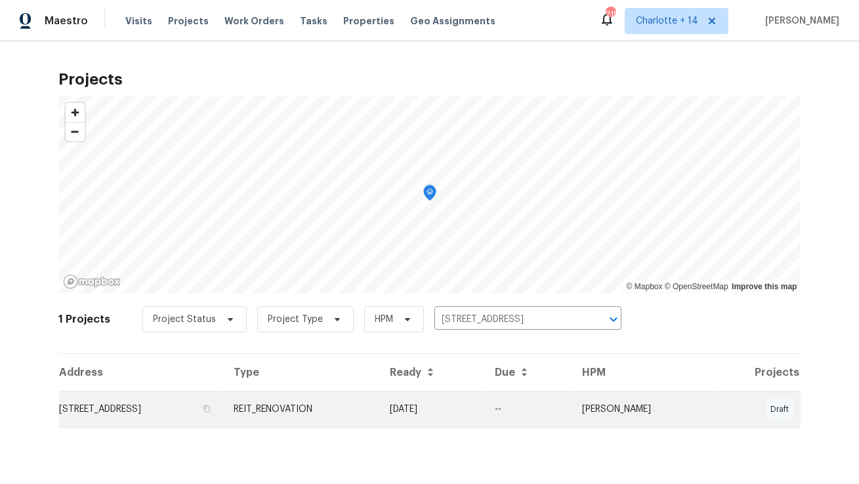
click at [200, 413] on td "8443 Ridgebrook Cir, Odessa, FL 33556" at bounding box center [141, 409] width 165 height 37
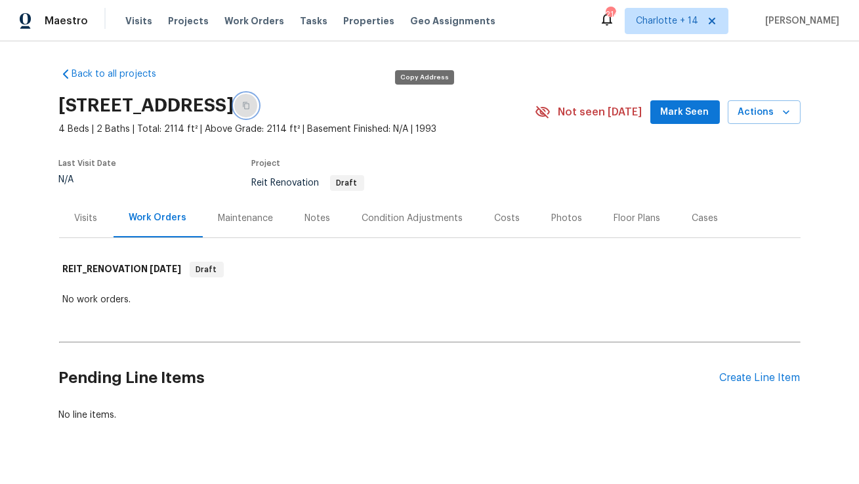
click at [250, 105] on icon "button" at bounding box center [246, 106] width 8 height 8
click at [335, 13] on div "Visits Projects Work Orders Tasks Properties Geo Assignments" at bounding box center [318, 21] width 386 height 26
click at [344, 25] on span "Properties" at bounding box center [368, 20] width 51 height 13
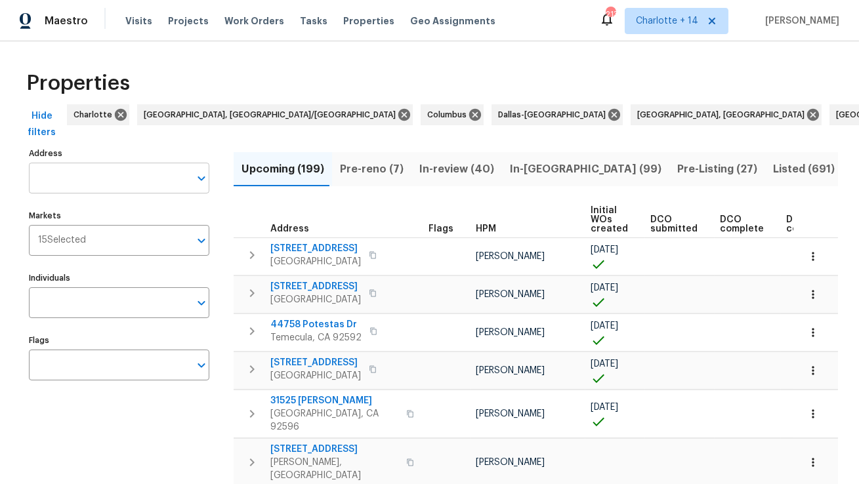
click at [132, 188] on input "Address" at bounding box center [109, 178] width 161 height 31
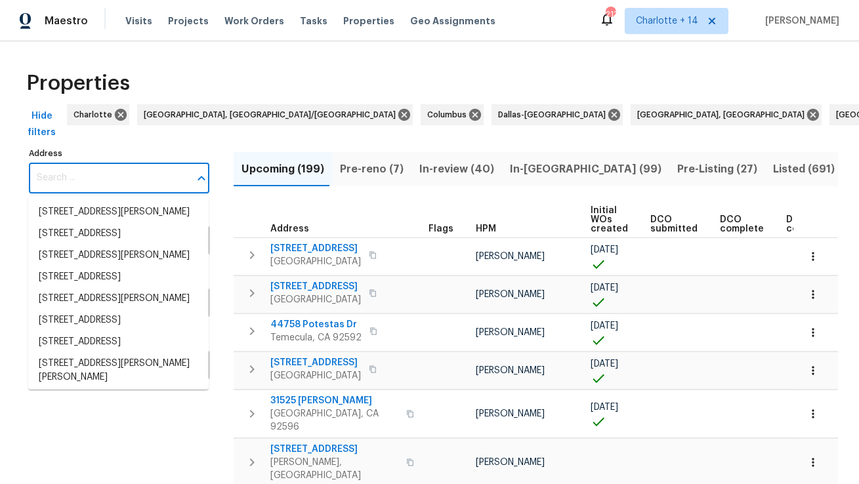
paste input "16611 SW 292nd Ter, Homestead, FL 33033"
type input "16611 SW 292nd Ter, Homestead, FL 33033"
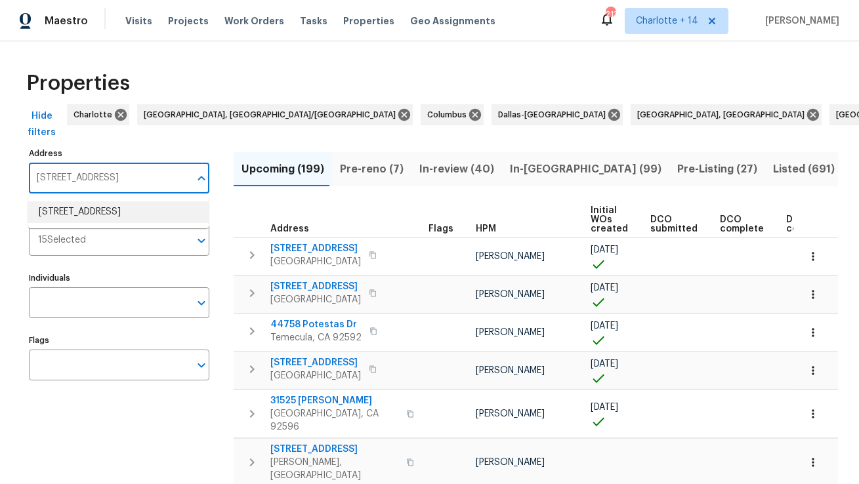
click at [126, 213] on li "16611 SW 292nd Ter Homestead FL 33033" at bounding box center [118, 212] width 180 height 22
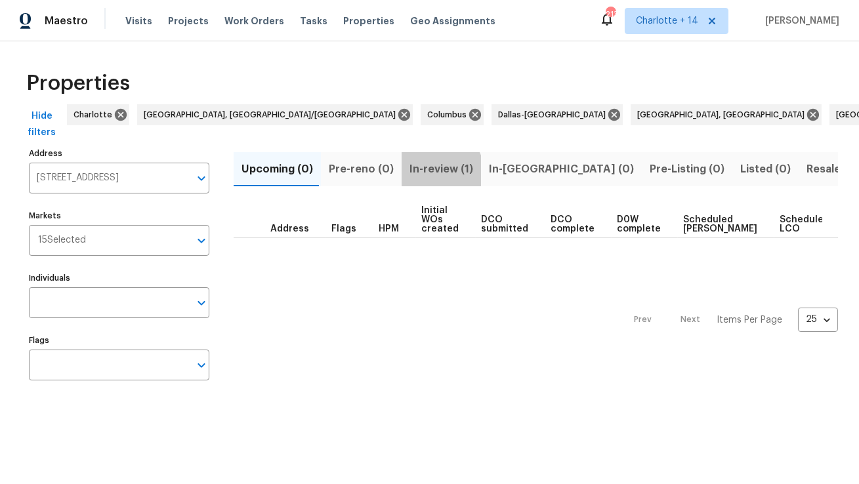
click at [431, 173] on span "In-review (1)" at bounding box center [441, 169] width 64 height 18
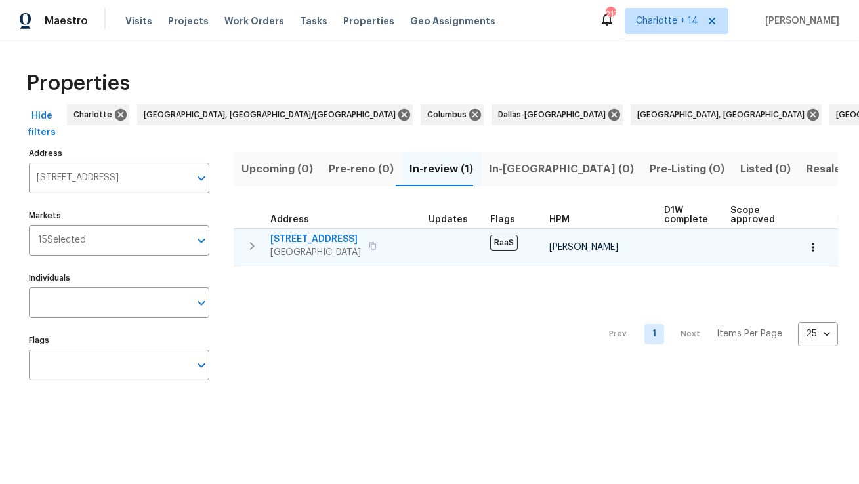
click at [315, 234] on span "16611 SW 292nd Ter" at bounding box center [315, 239] width 91 height 13
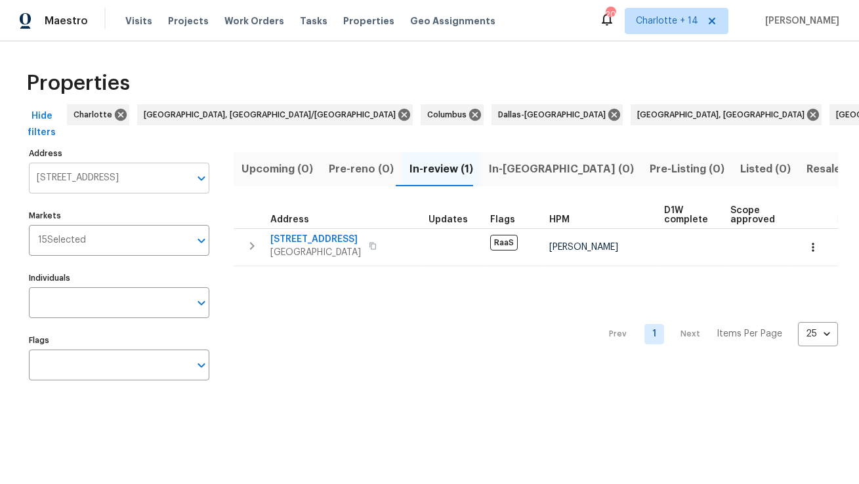
click at [136, 175] on input "16611 SW 292nd Ter Homestead FL 33033" at bounding box center [109, 178] width 161 height 31
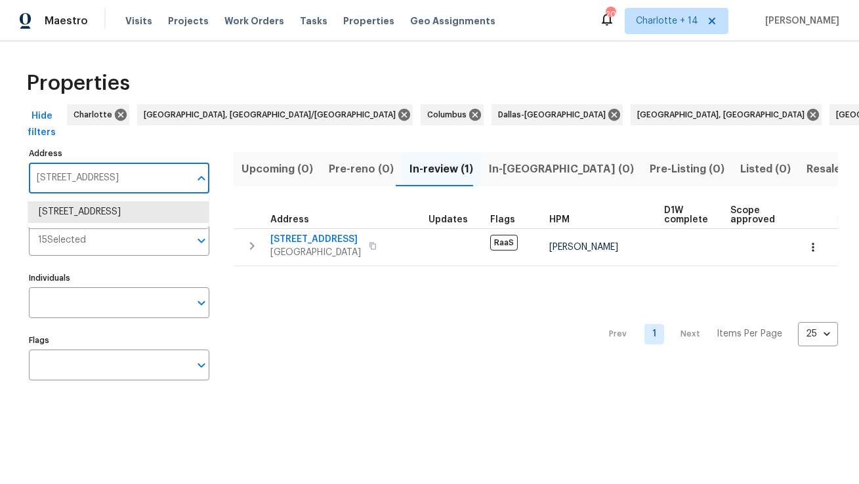
paste input "748 Douglas Ave"
type input "748 Douglas Ave"
click at [133, 215] on li "748 Douglas Ave Oxnard CA 93030" at bounding box center [118, 212] width 180 height 22
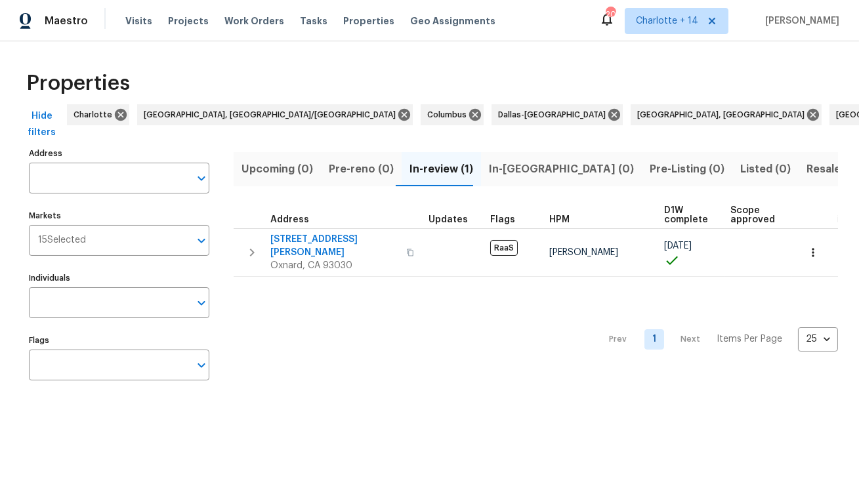
type input "748 Douglas Ave Oxnard CA 93030"
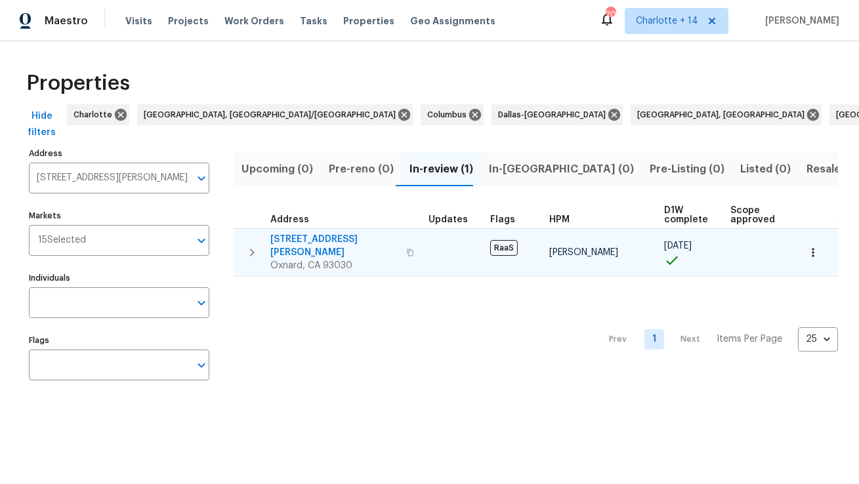
click at [325, 237] on span "748 Douglas Ave" at bounding box center [334, 246] width 128 height 26
click at [319, 241] on span "748 Douglas Ave" at bounding box center [334, 246] width 128 height 26
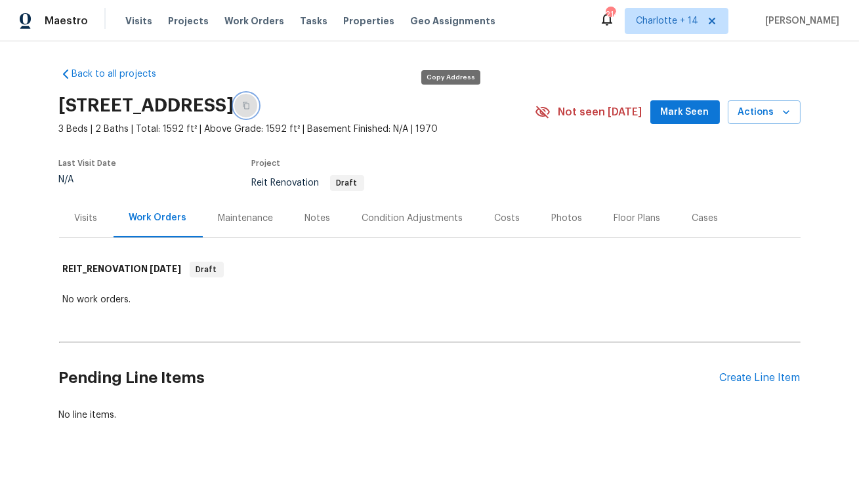
click at [250, 108] on icon "button" at bounding box center [246, 106] width 8 height 8
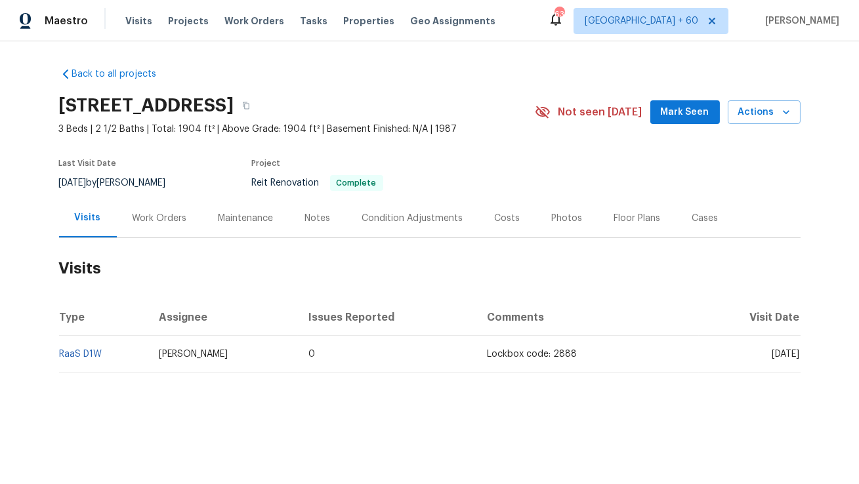
click at [157, 220] on div "Work Orders" at bounding box center [160, 218] width 54 height 13
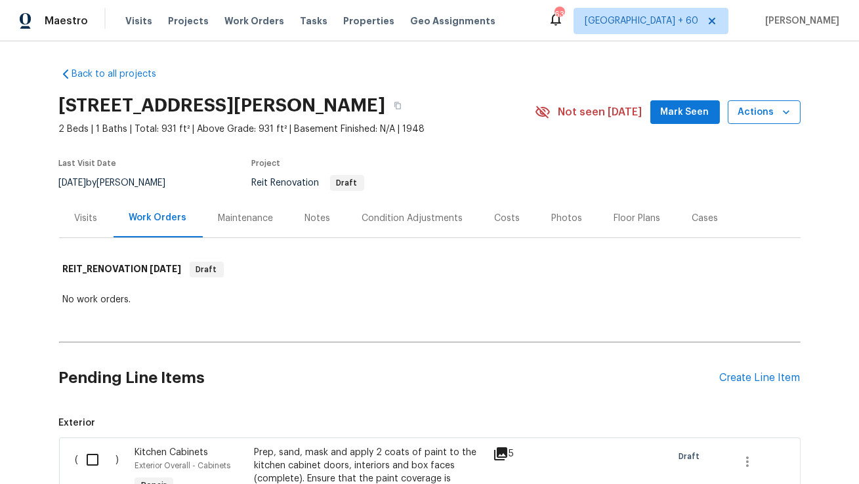
click at [786, 110] on icon "button" at bounding box center [785, 112] width 13 height 13
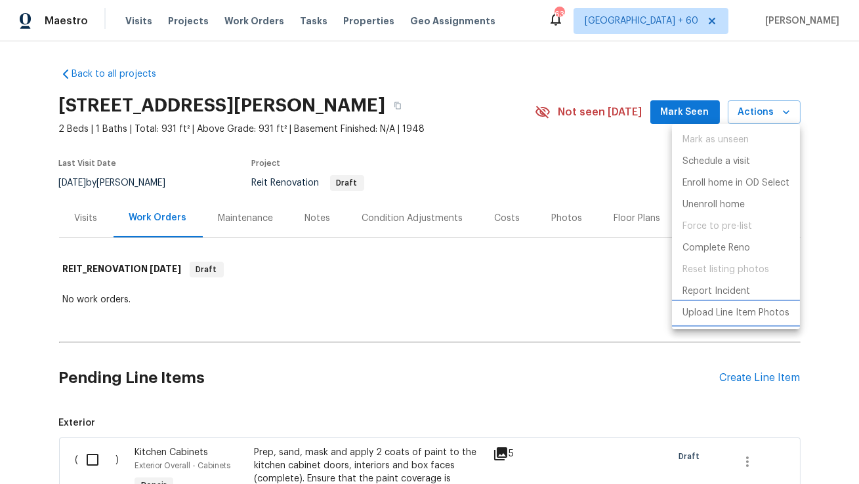
click at [717, 313] on p "Upload Line Item Photos" at bounding box center [735, 313] width 107 height 14
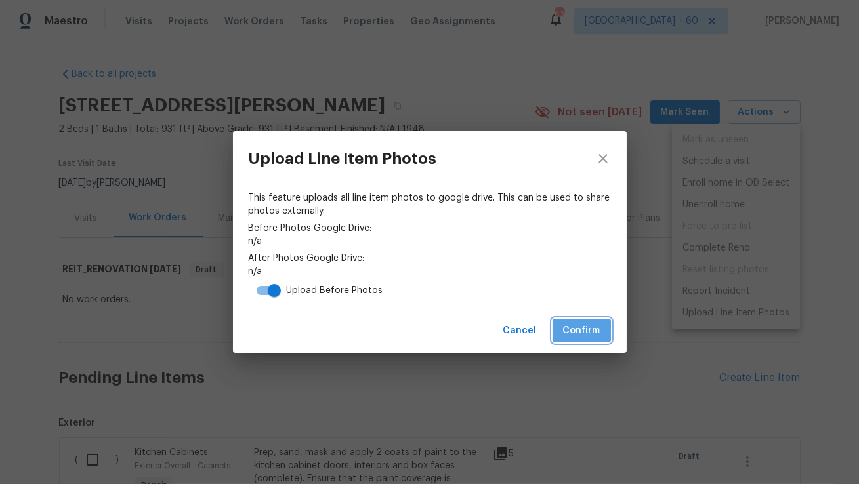
click at [575, 337] on span "Confirm" at bounding box center [581, 331] width 37 height 16
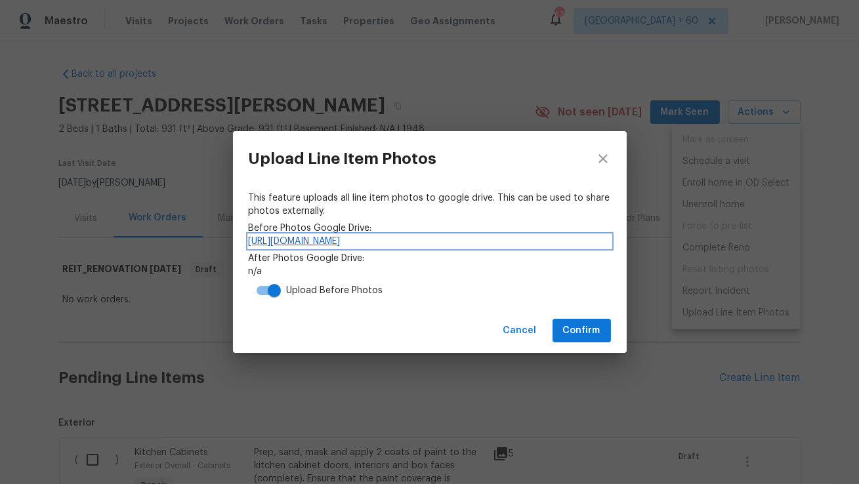
click at [401, 240] on link "https://drive.google.com/drive/folders/1kFwEqRWNXjPyjbsFO3XuTOkSRDbjcNIb" at bounding box center [430, 241] width 362 height 13
